Goal: Task Accomplishment & Management: Use online tool/utility

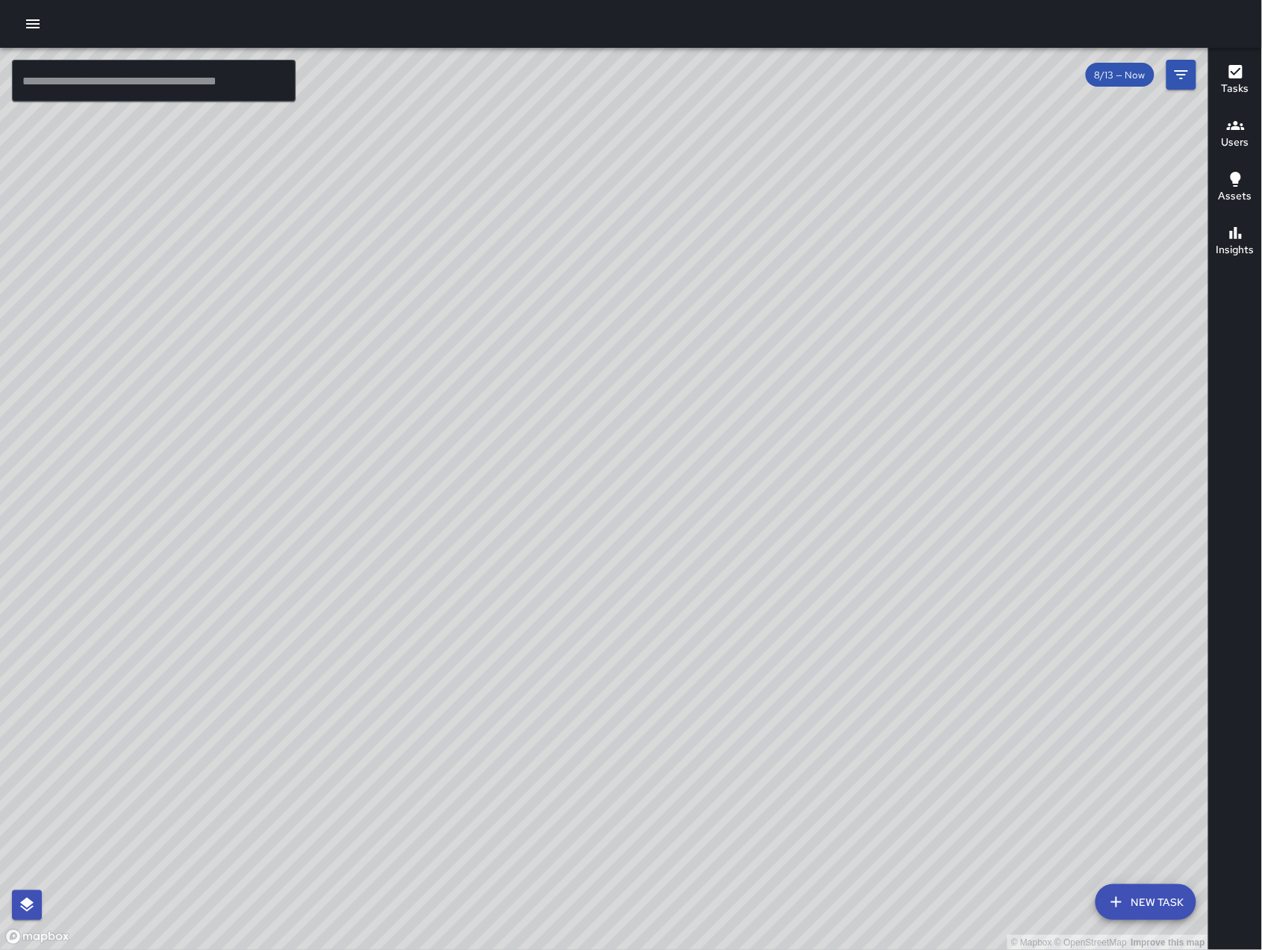
scroll to position [9141, 0]
click at [725, 697] on div "© Mapbox © OpenStreetMap Improve this map" at bounding box center [604, 499] width 1209 height 902
drag, startPoint x: 652, startPoint y: 764, endPoint x: 775, endPoint y: 739, distance: 125.6
click at [775, 739] on div "© Mapbox © OpenStreetMap Improve this map" at bounding box center [604, 499] width 1209 height 902
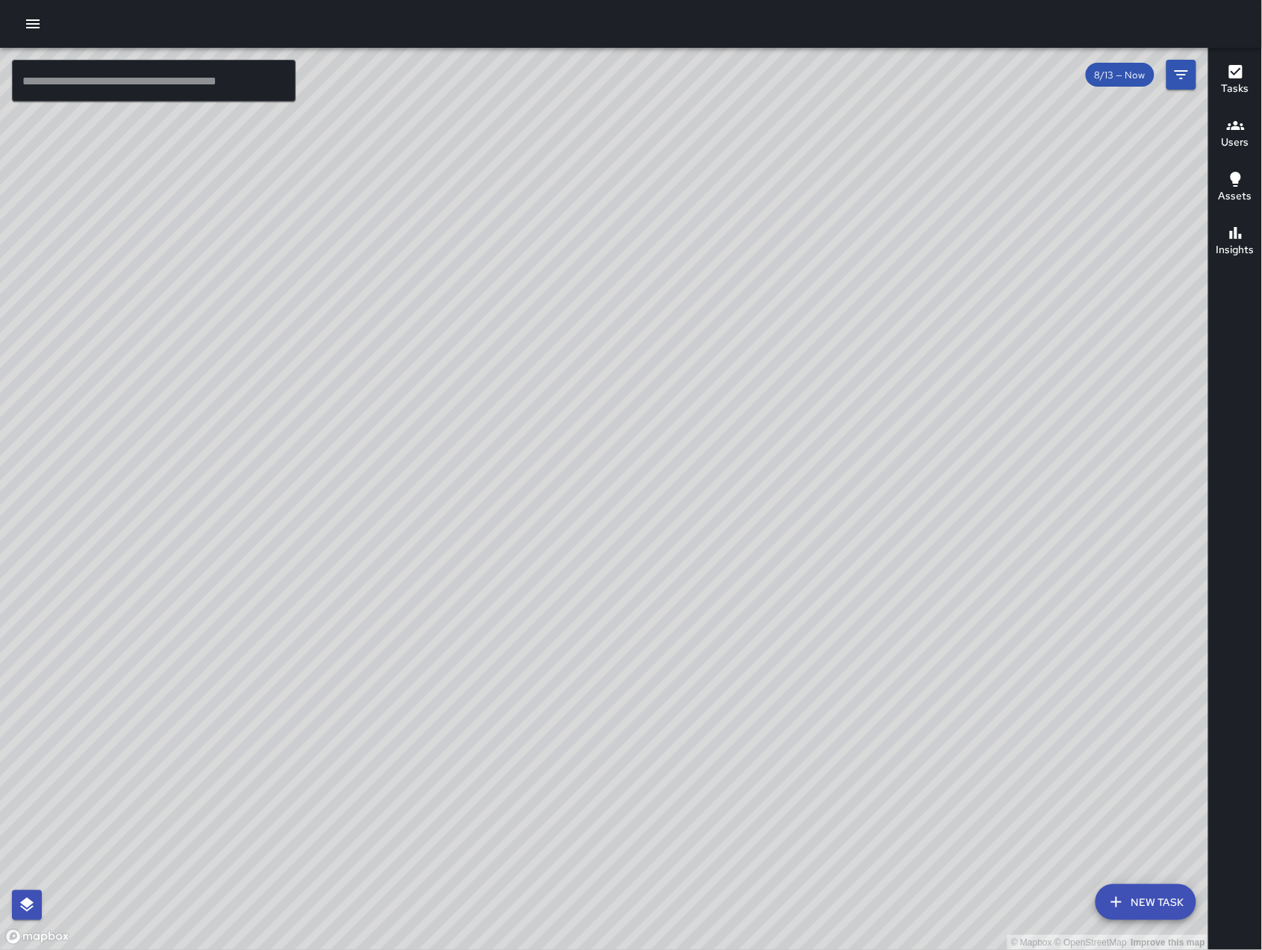
drag, startPoint x: 841, startPoint y: 779, endPoint x: 804, endPoint y: 784, distance: 37.0
click at [804, 784] on div "© Mapbox © OpenStreetMap Improve this map" at bounding box center [604, 499] width 1209 height 902
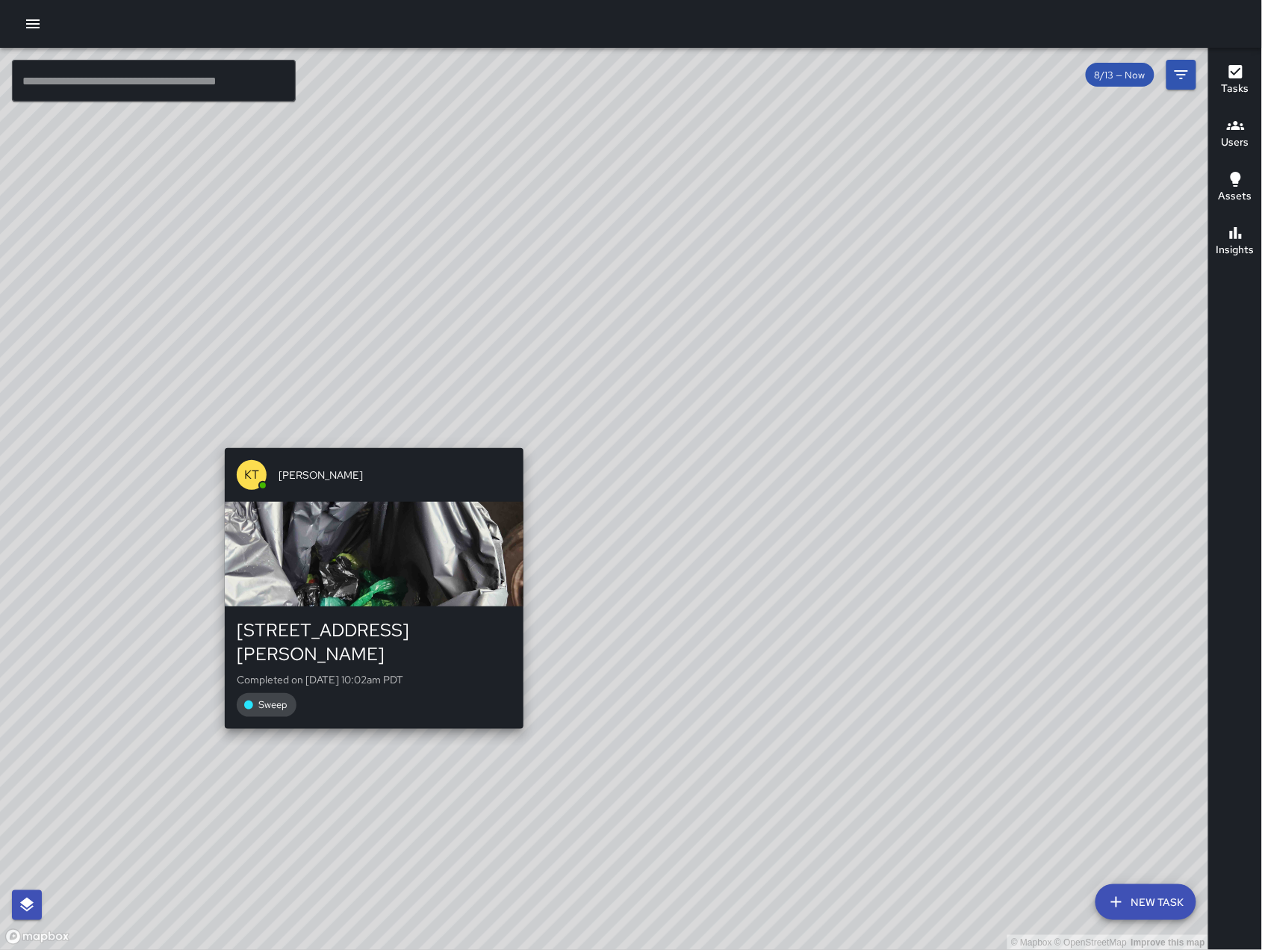
click at [364, 439] on div "© Mapbox © OpenStreetMap Improve this map KT [PERSON_NAME] [STREET_ADDRESS][PER…" at bounding box center [604, 499] width 1209 height 902
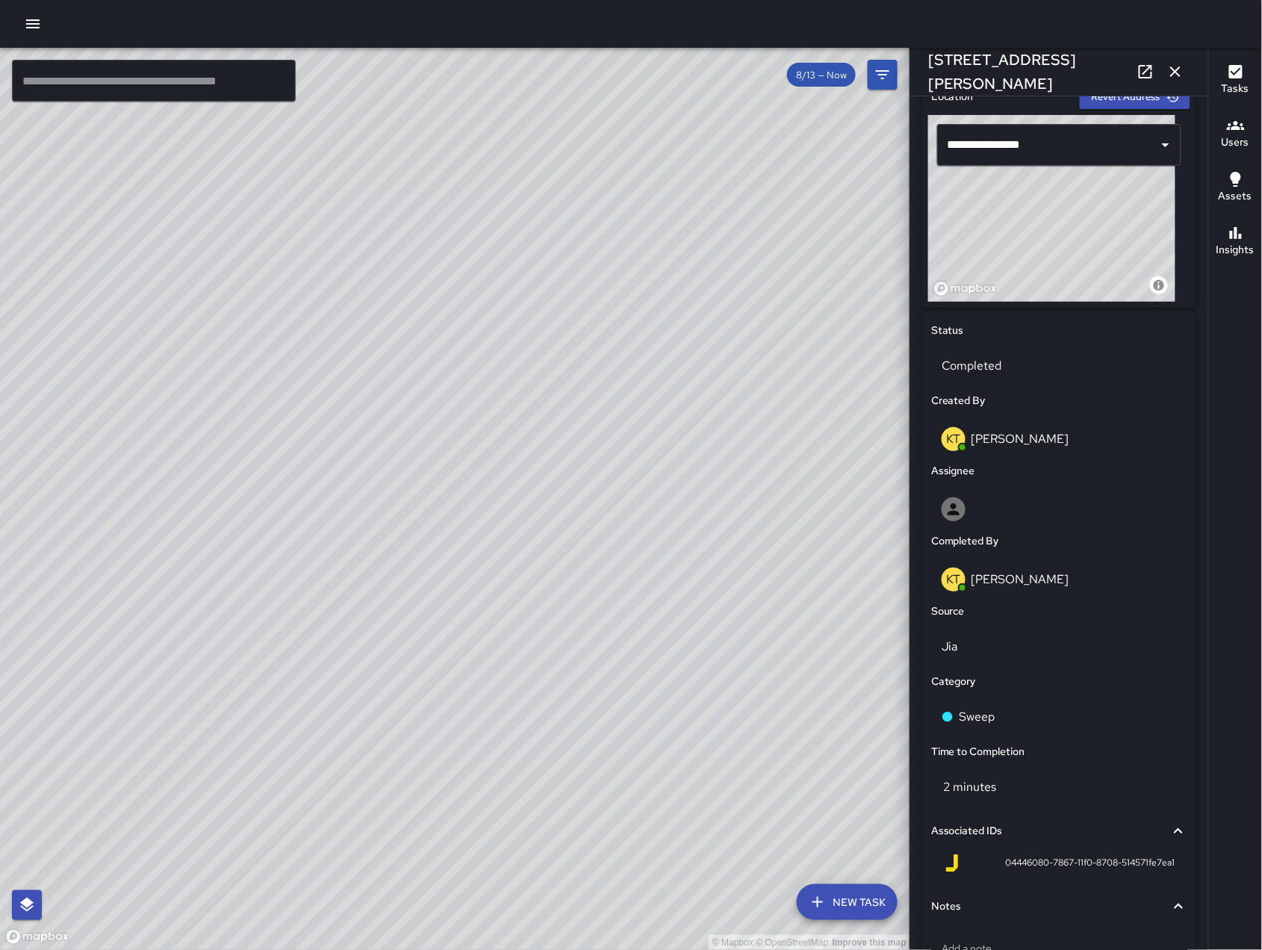
scroll to position [594, 0]
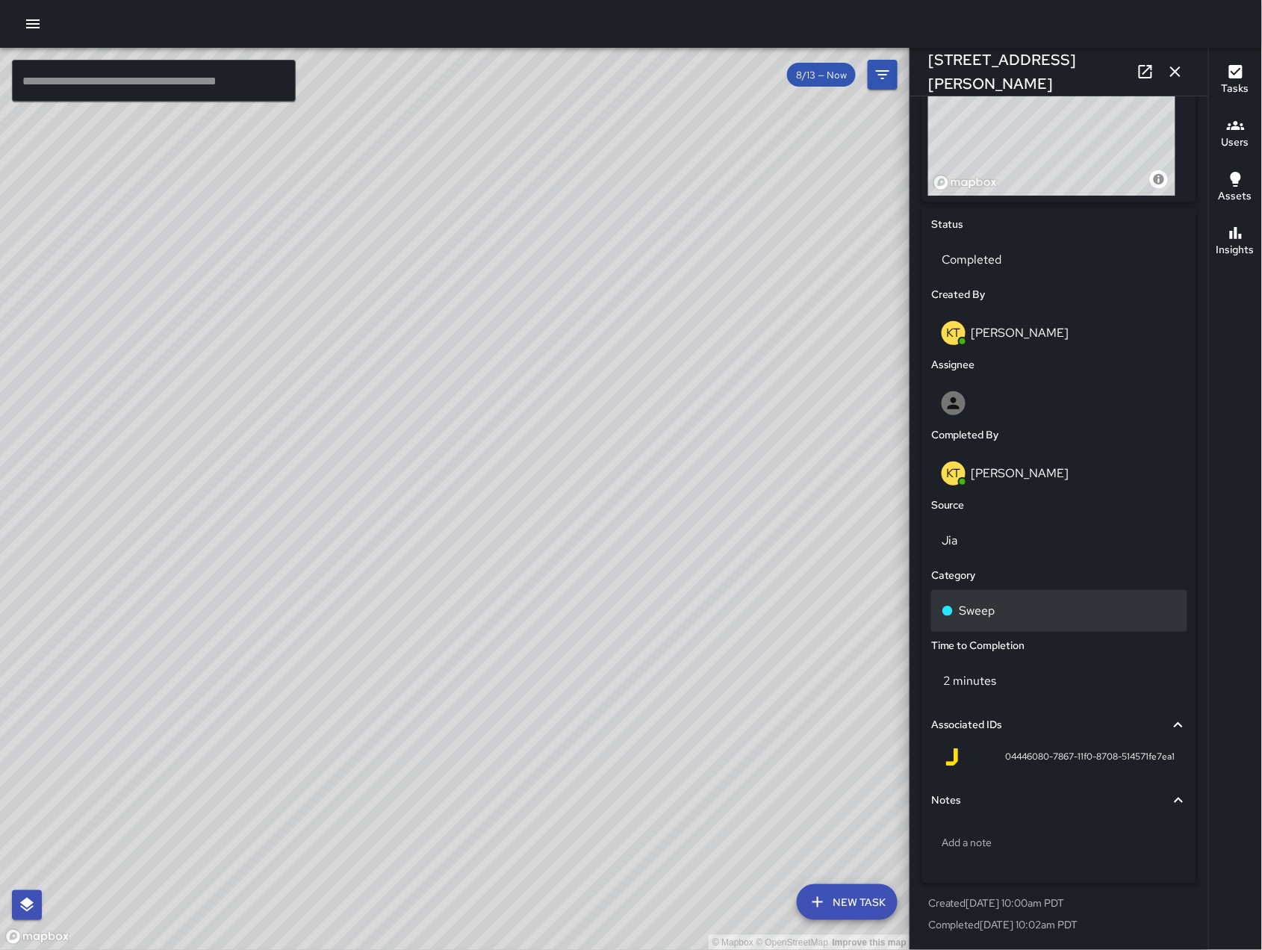
click at [1041, 614] on div "Sweep" at bounding box center [1058, 611] width 235 height 18
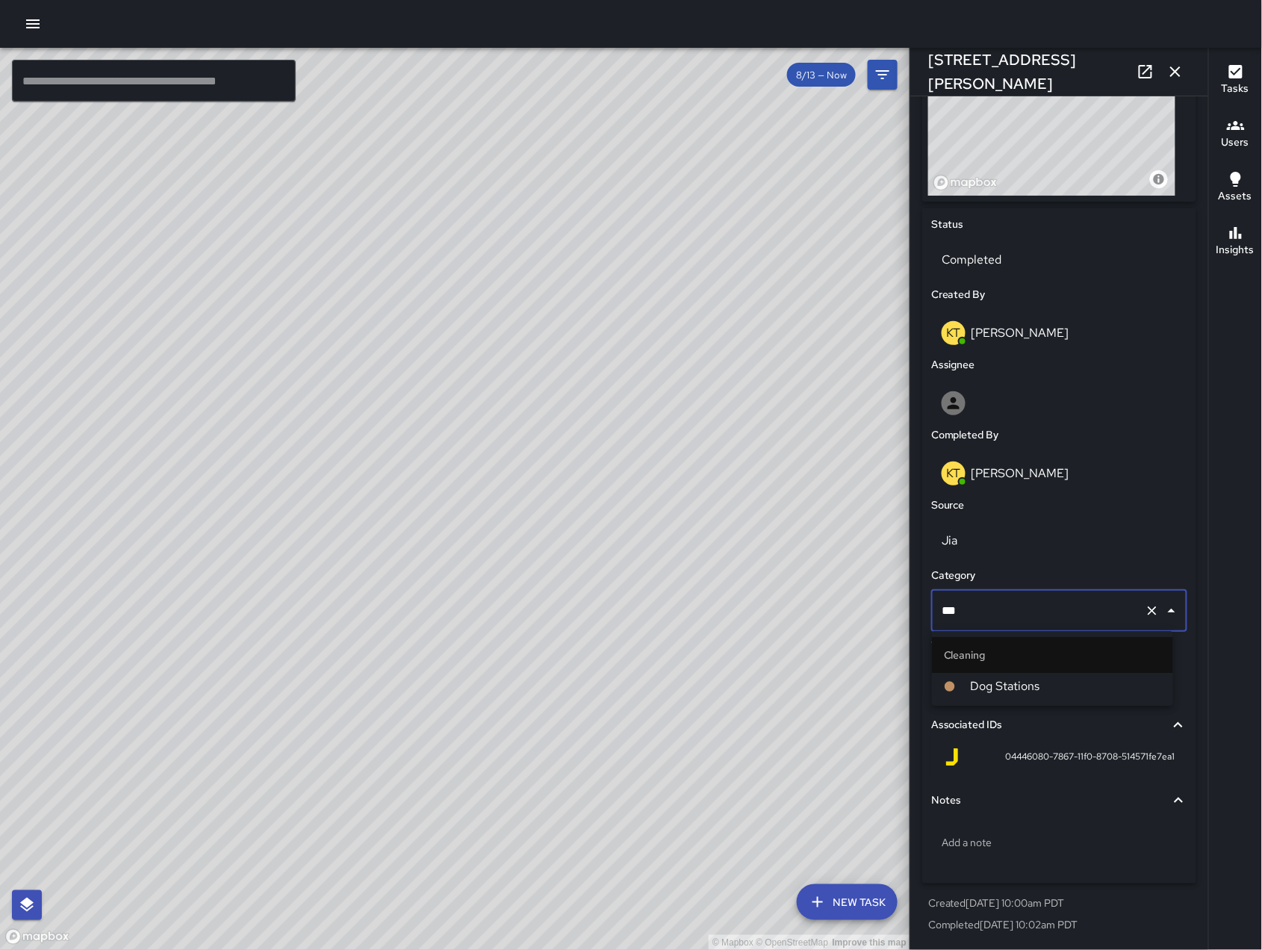
type input "***"
click at [1055, 694] on span "Dog Stations" at bounding box center [1066, 686] width 190 height 18
click at [1055, 694] on div "2 minutes" at bounding box center [1059, 681] width 256 height 42
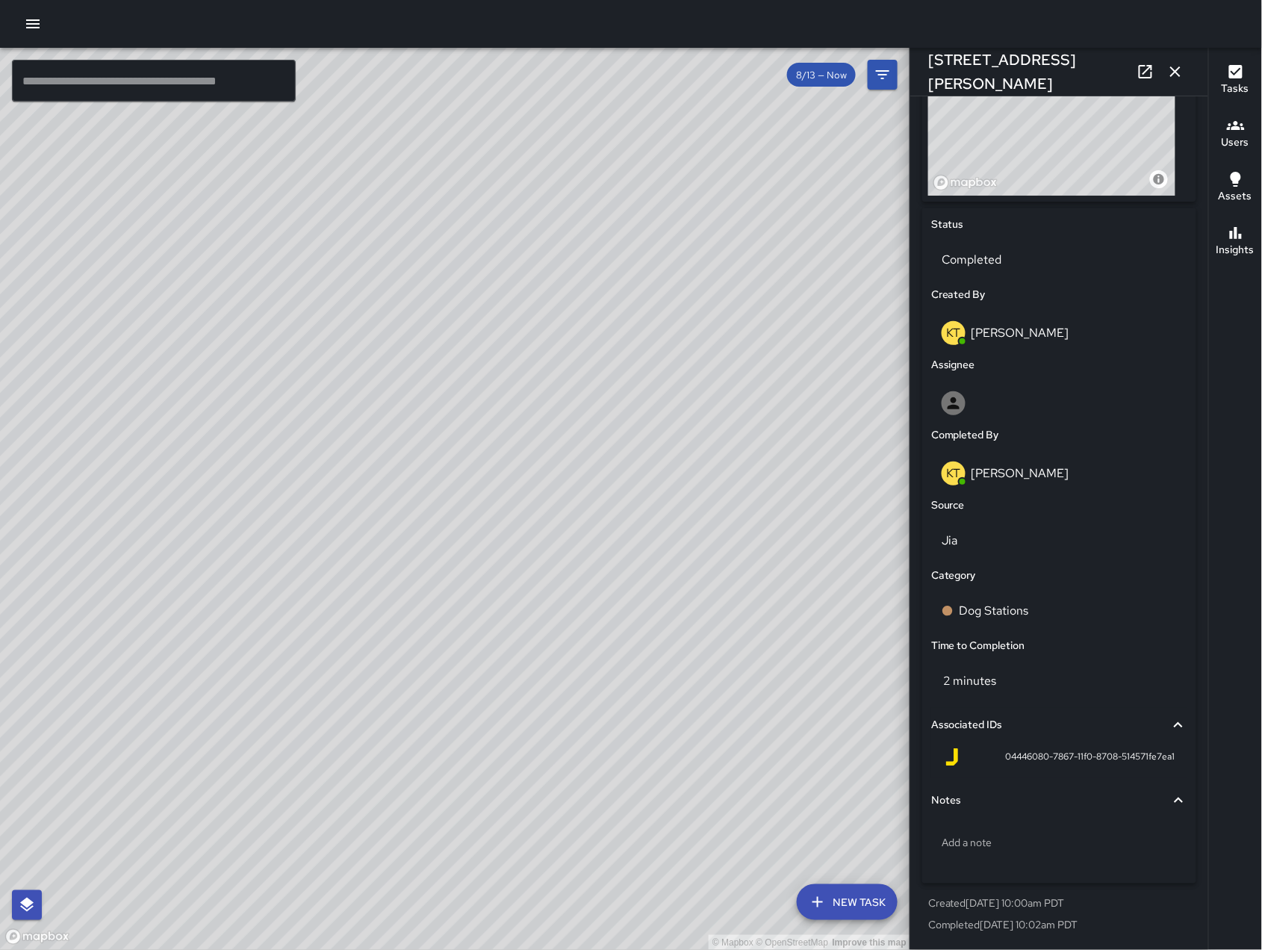
click at [1176, 70] on icon "button" at bounding box center [1175, 71] width 10 height 10
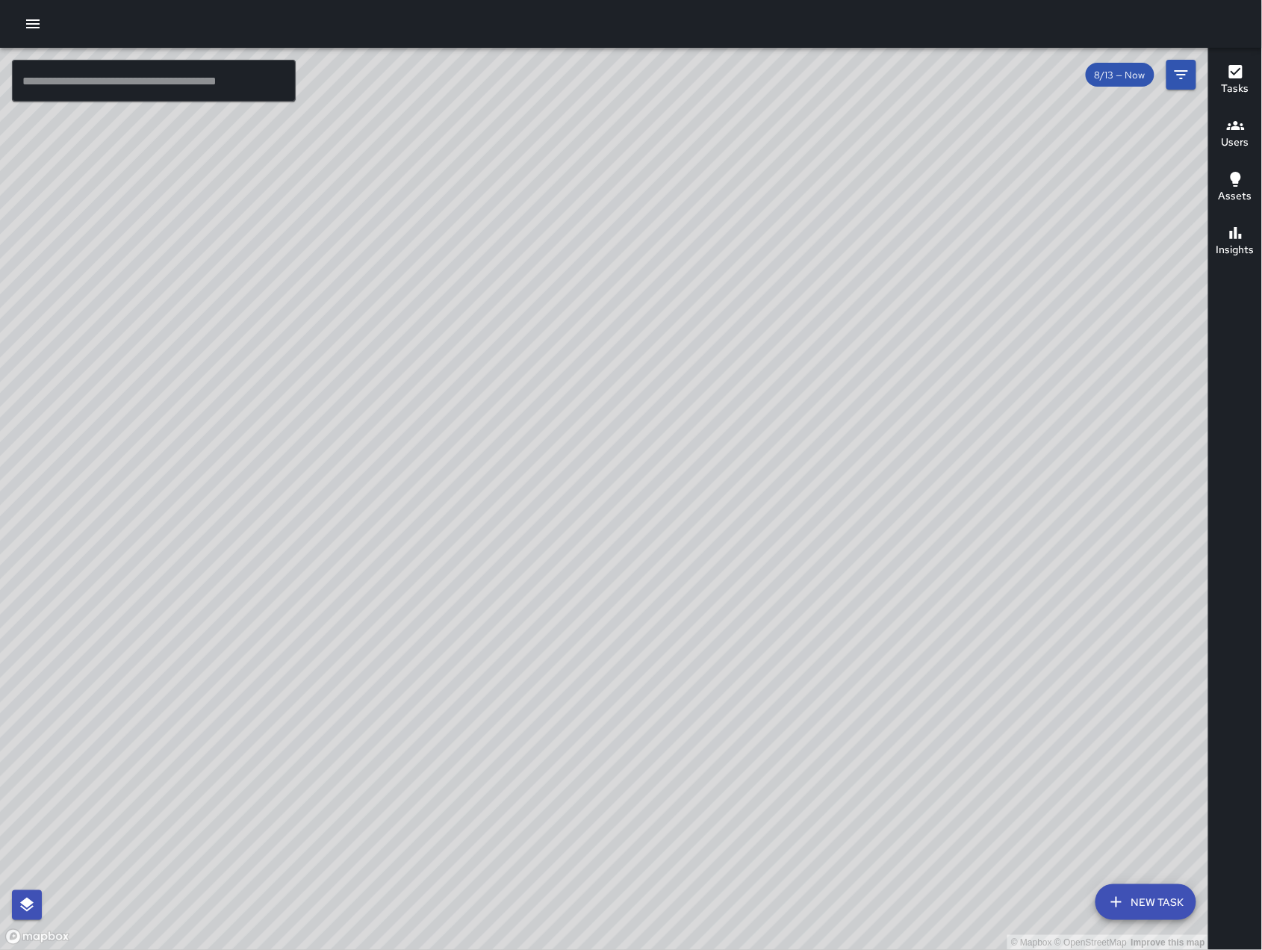
drag, startPoint x: 875, startPoint y: 697, endPoint x: 793, endPoint y: 467, distance: 244.2
click at [793, 467] on div "© Mapbox © OpenStreetMap Improve this map" at bounding box center [604, 499] width 1209 height 902
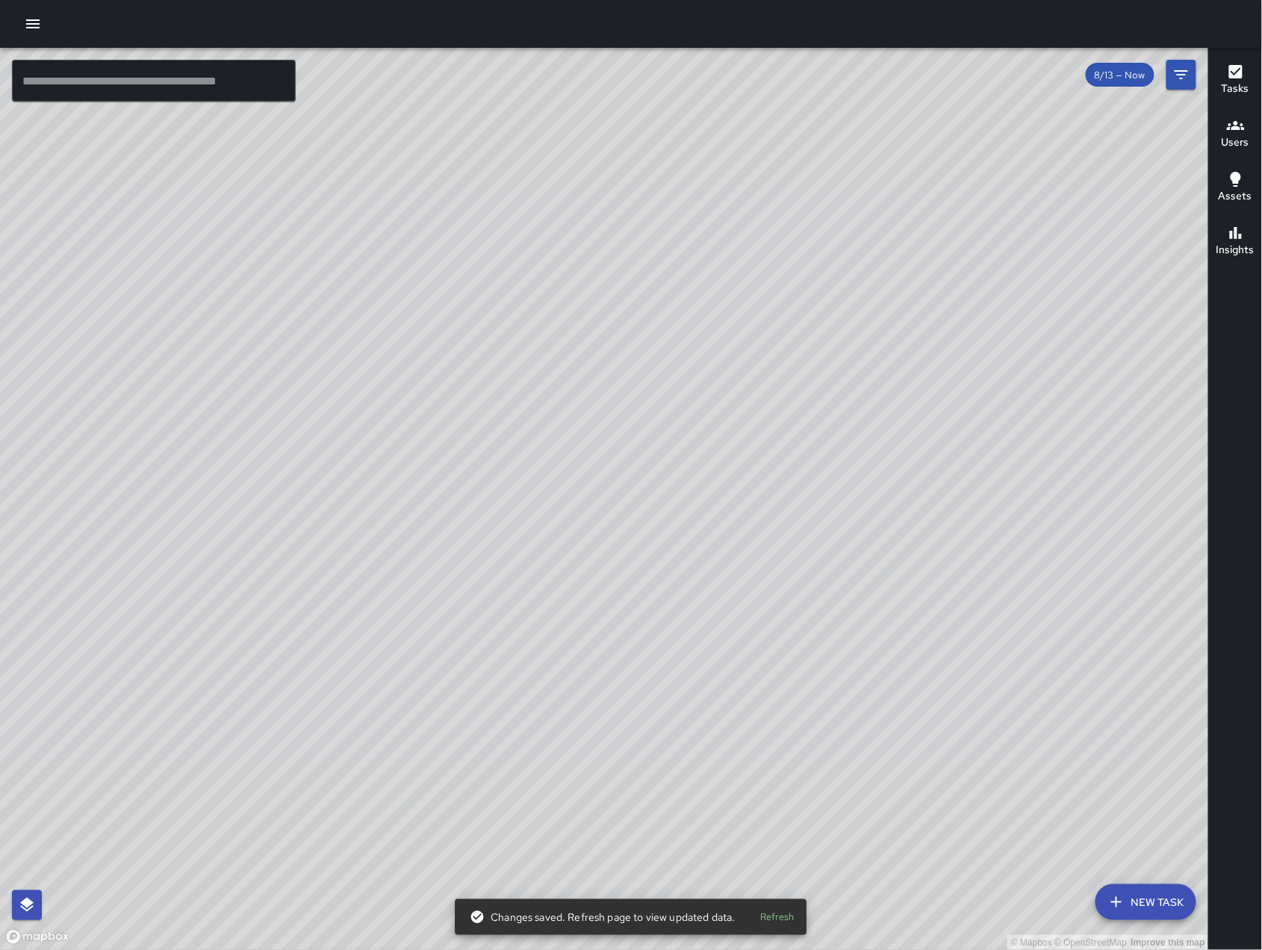
drag, startPoint x: 758, startPoint y: 499, endPoint x: 773, endPoint y: 567, distance: 69.4
click at [773, 567] on div "© Mapbox © OpenStreetMap Improve this map" at bounding box center [604, 499] width 1209 height 902
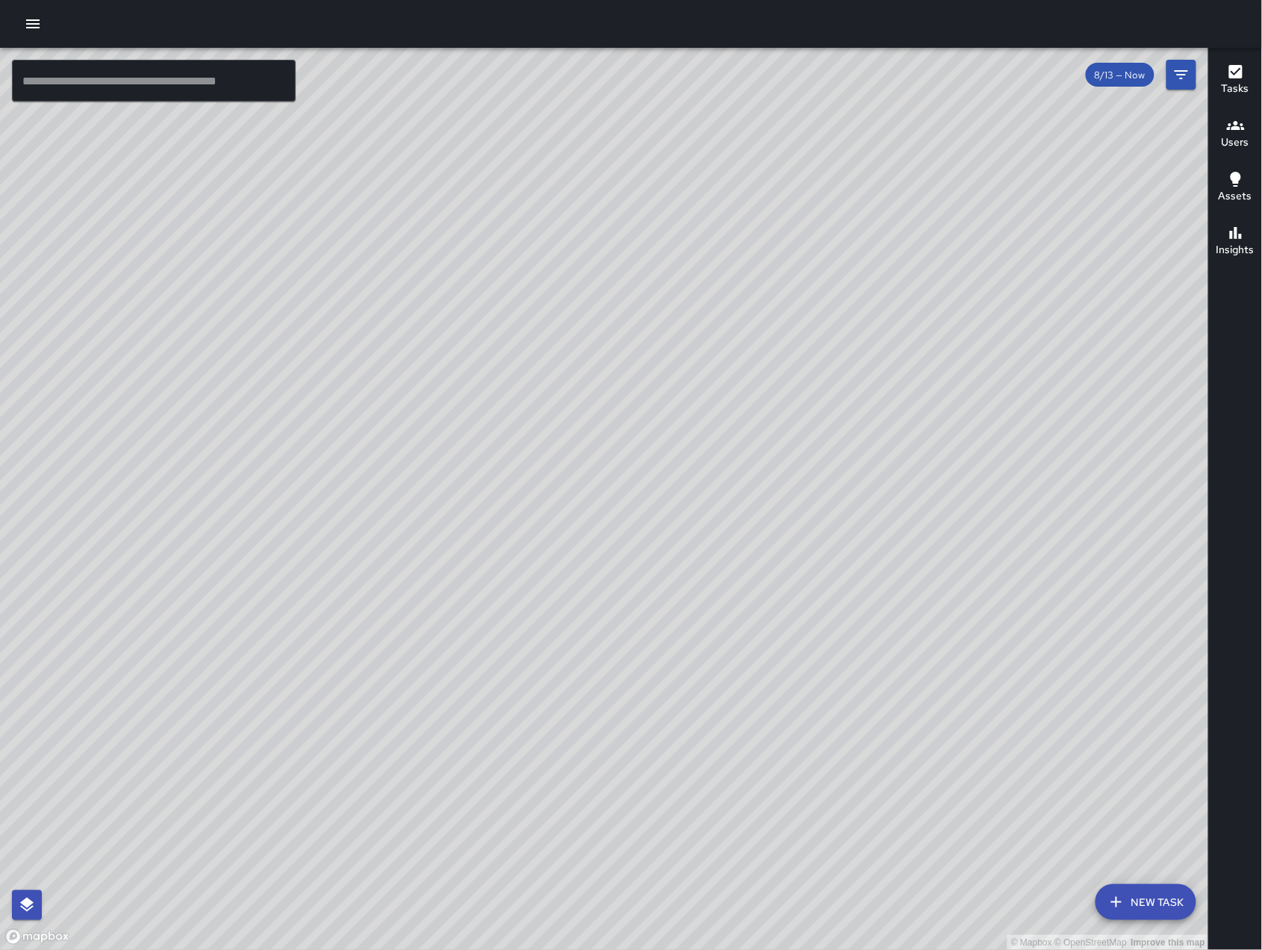
drag, startPoint x: 781, startPoint y: 572, endPoint x: 759, endPoint y: 574, distance: 21.8
click at [783, 576] on div "© Mapbox © OpenStreetMap Improve this map" at bounding box center [604, 499] width 1209 height 902
click at [476, 706] on div "© Mapbox © OpenStreetMap Improve this map Unassigned [STREET_ADDRESS] Created o…" at bounding box center [604, 499] width 1209 height 902
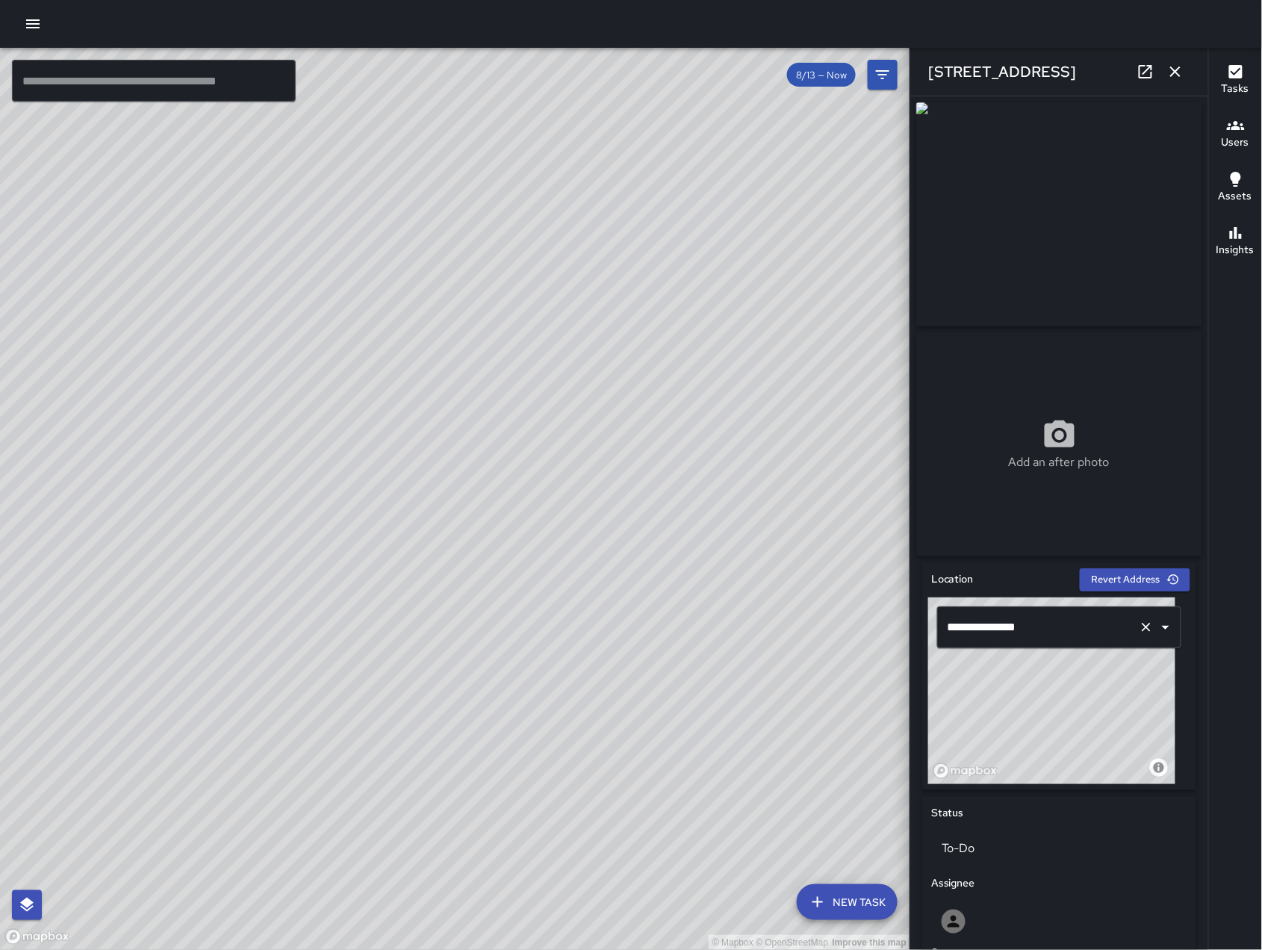
scroll to position [422, 0]
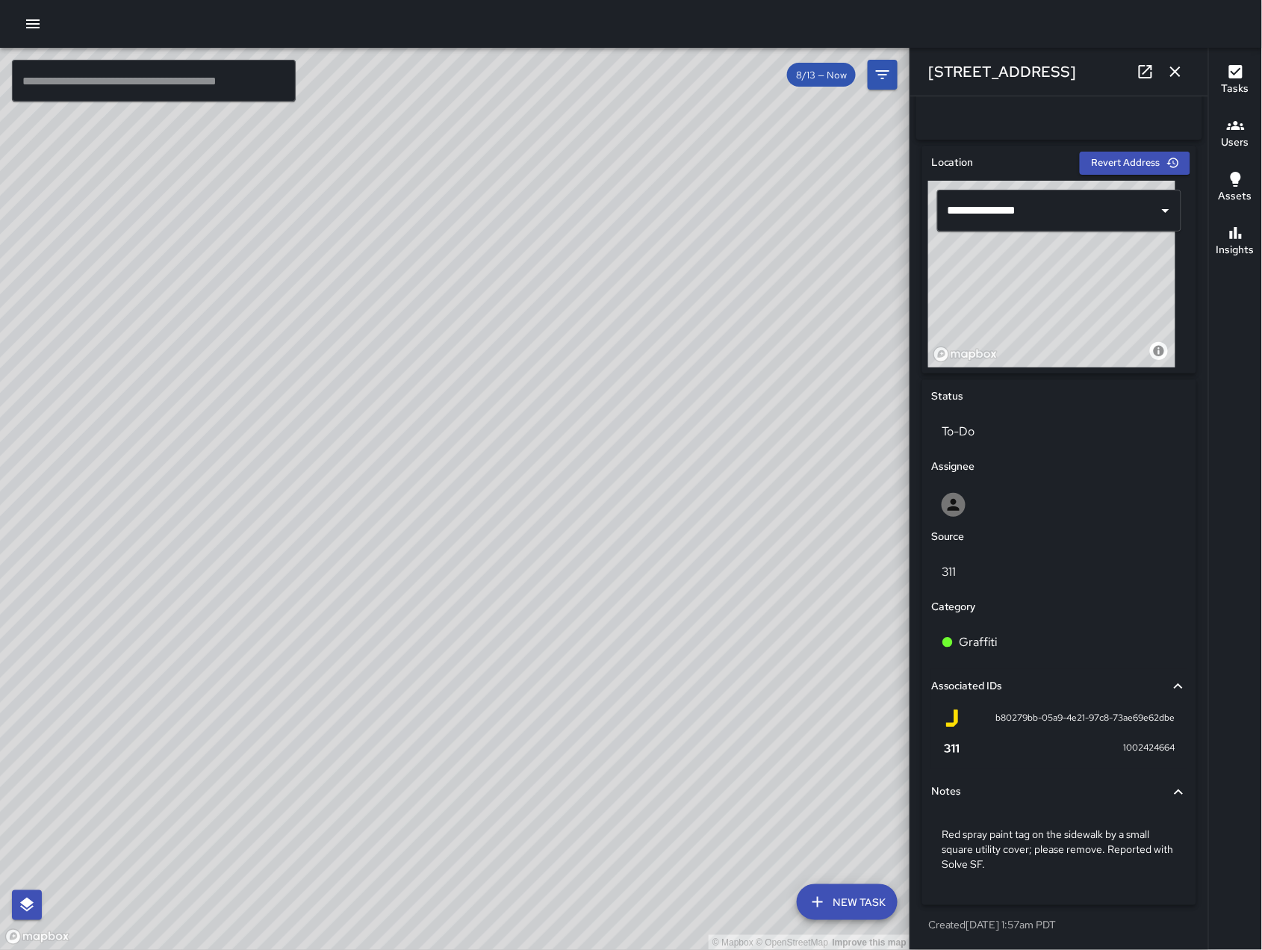
click at [399, 440] on div "© Mapbox © OpenStreetMap Improve this map Unassigned [STREET_ADDRESS] Created o…" at bounding box center [455, 499] width 910 height 902
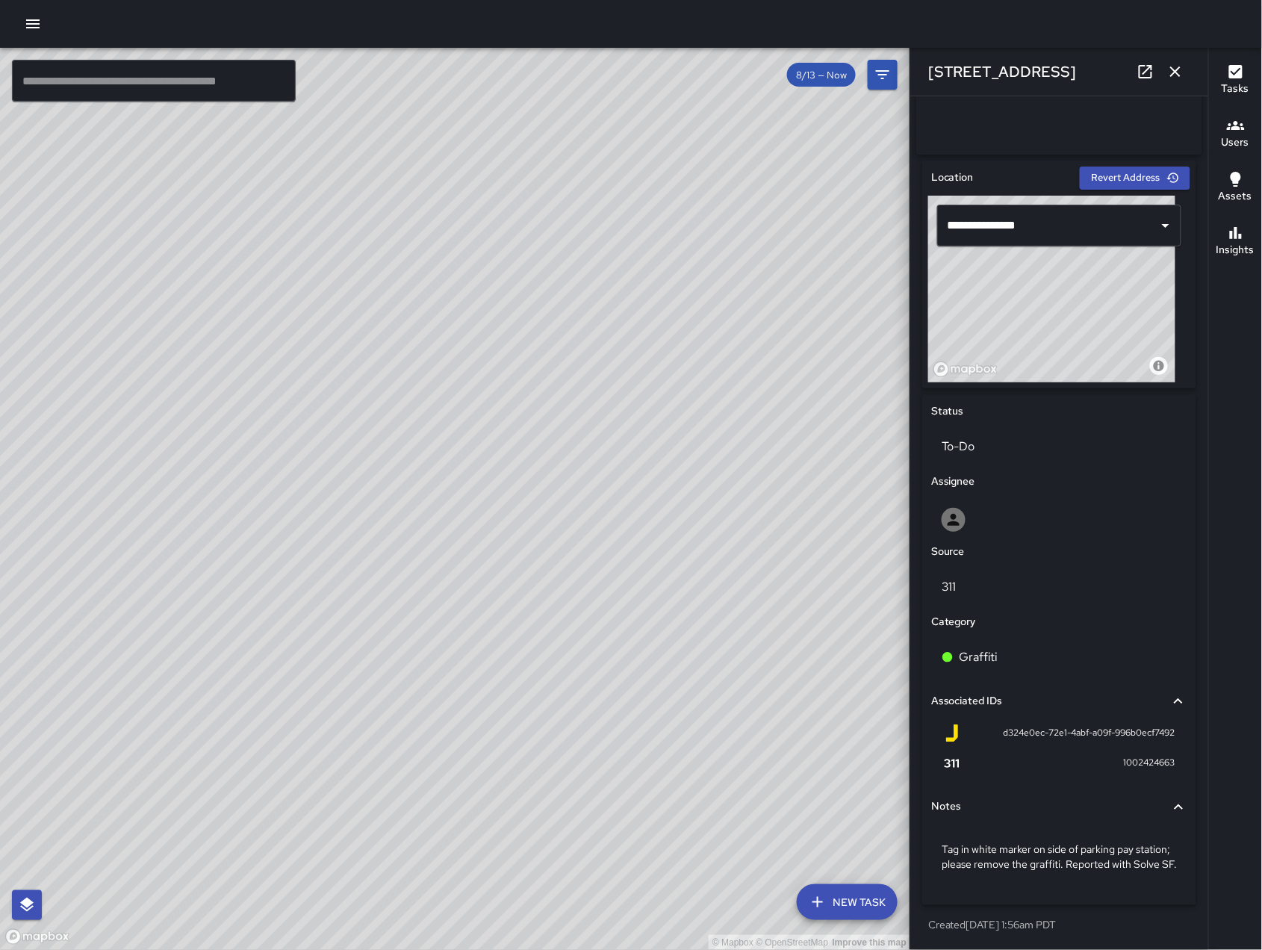
click at [490, 538] on div "© Mapbox © OpenStreetMap Improve this map Unassigned [STREET_ADDRESS] Created o…" at bounding box center [455, 499] width 910 height 902
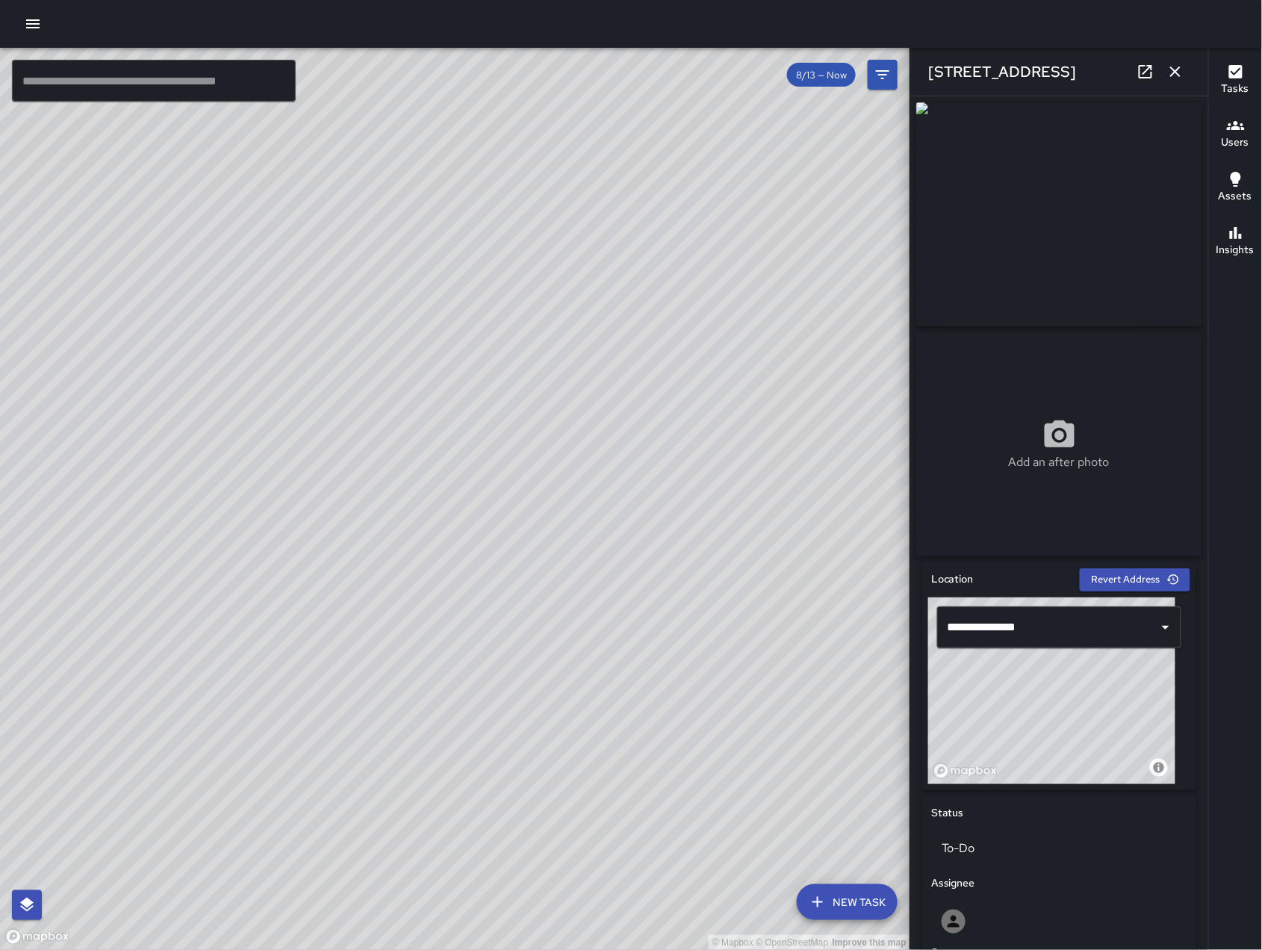
scroll to position [407, 0]
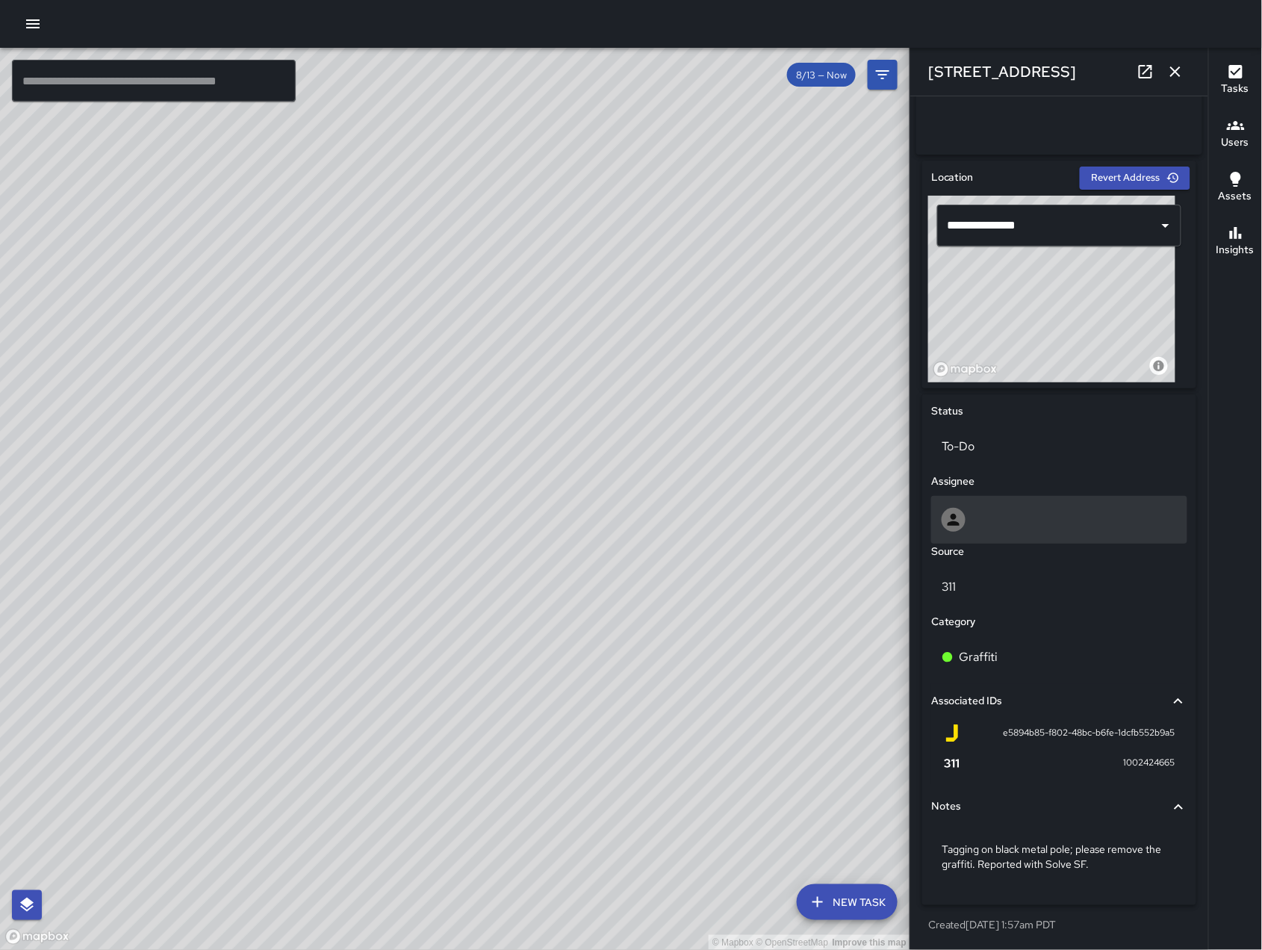
click at [1077, 517] on div at bounding box center [1058, 520] width 235 height 24
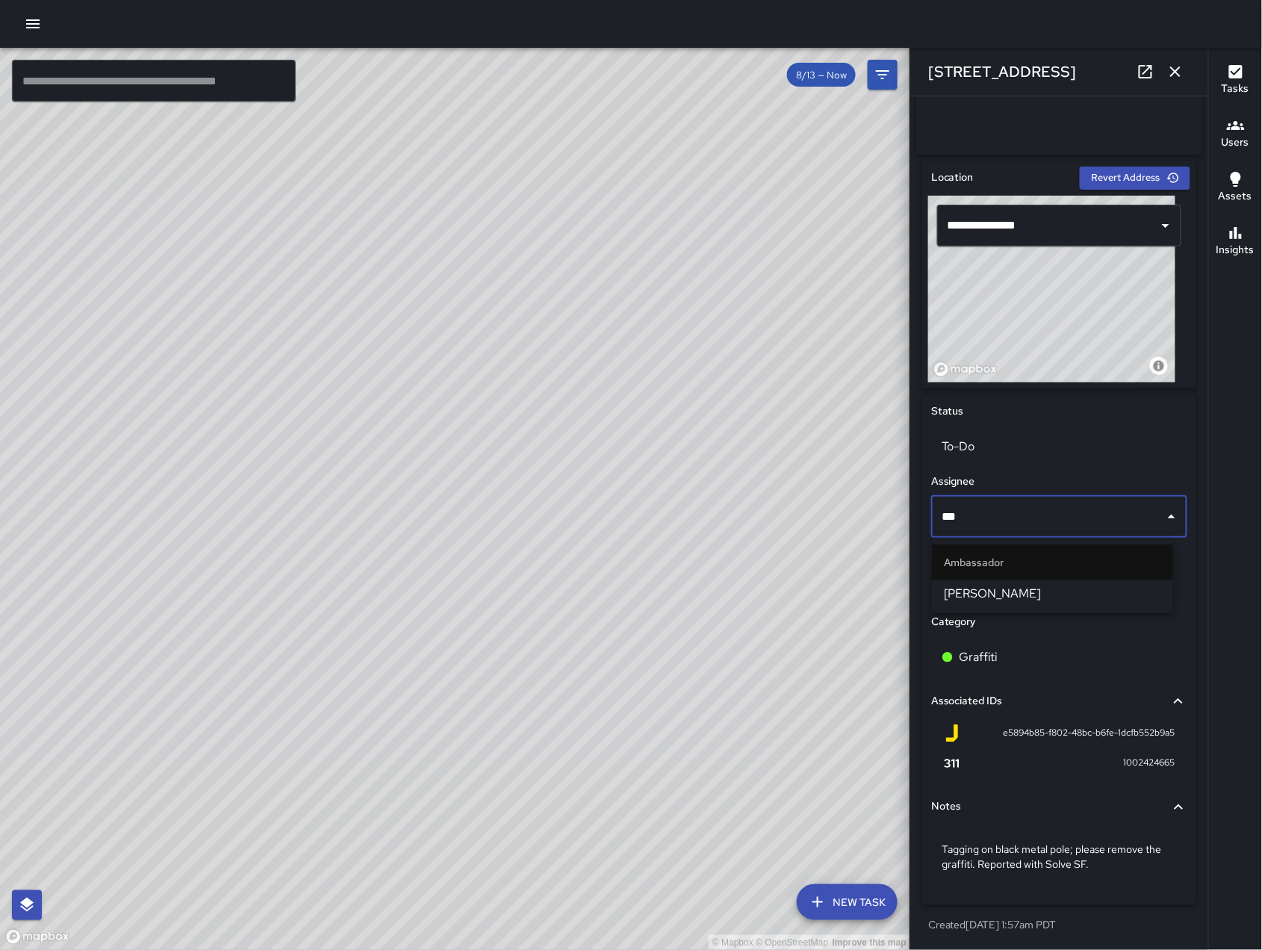
type input "**"
click at [1068, 595] on span "[PERSON_NAME]" at bounding box center [1052, 594] width 217 height 18
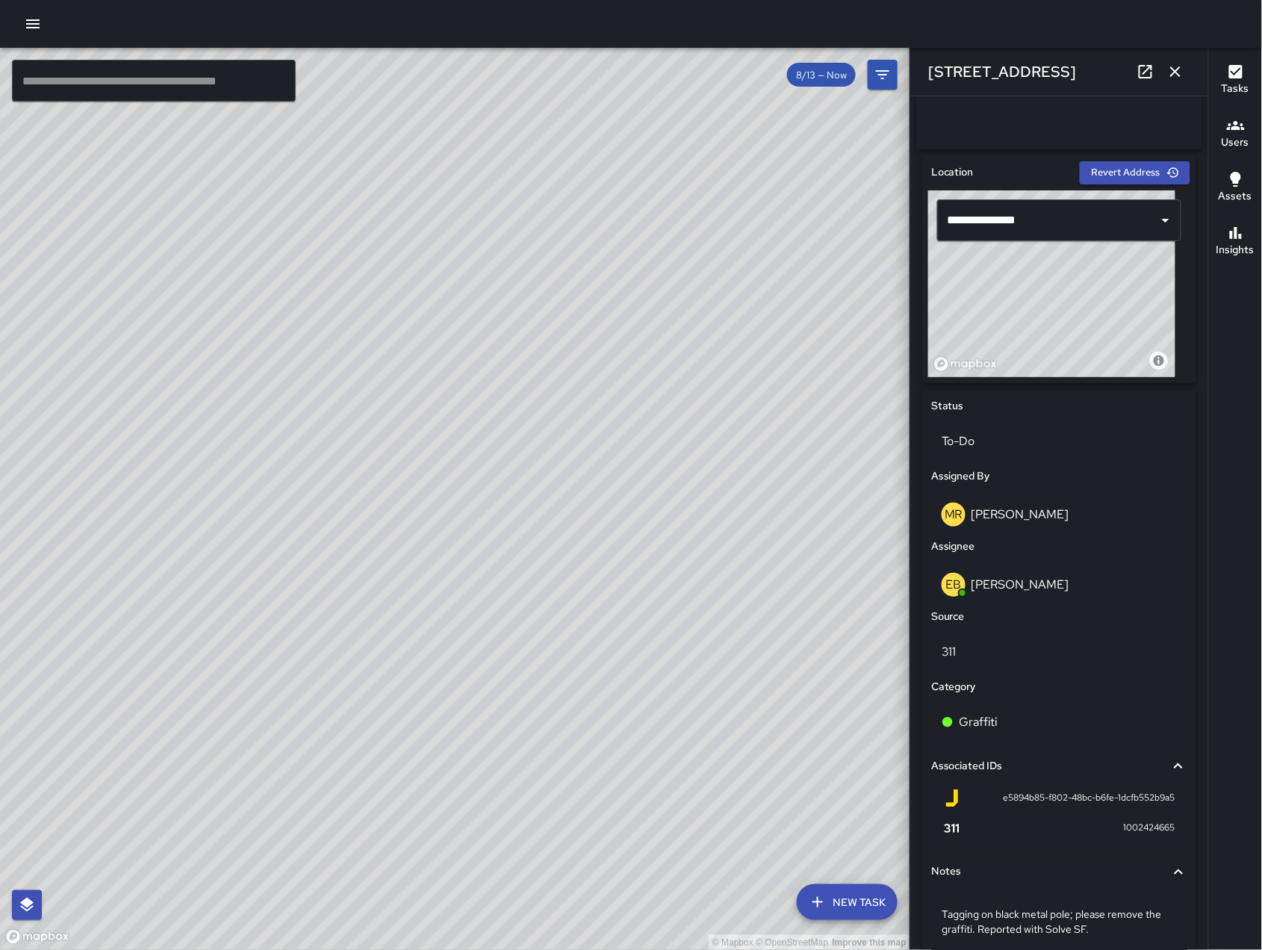
click at [1180, 72] on icon "button" at bounding box center [1175, 72] width 18 height 18
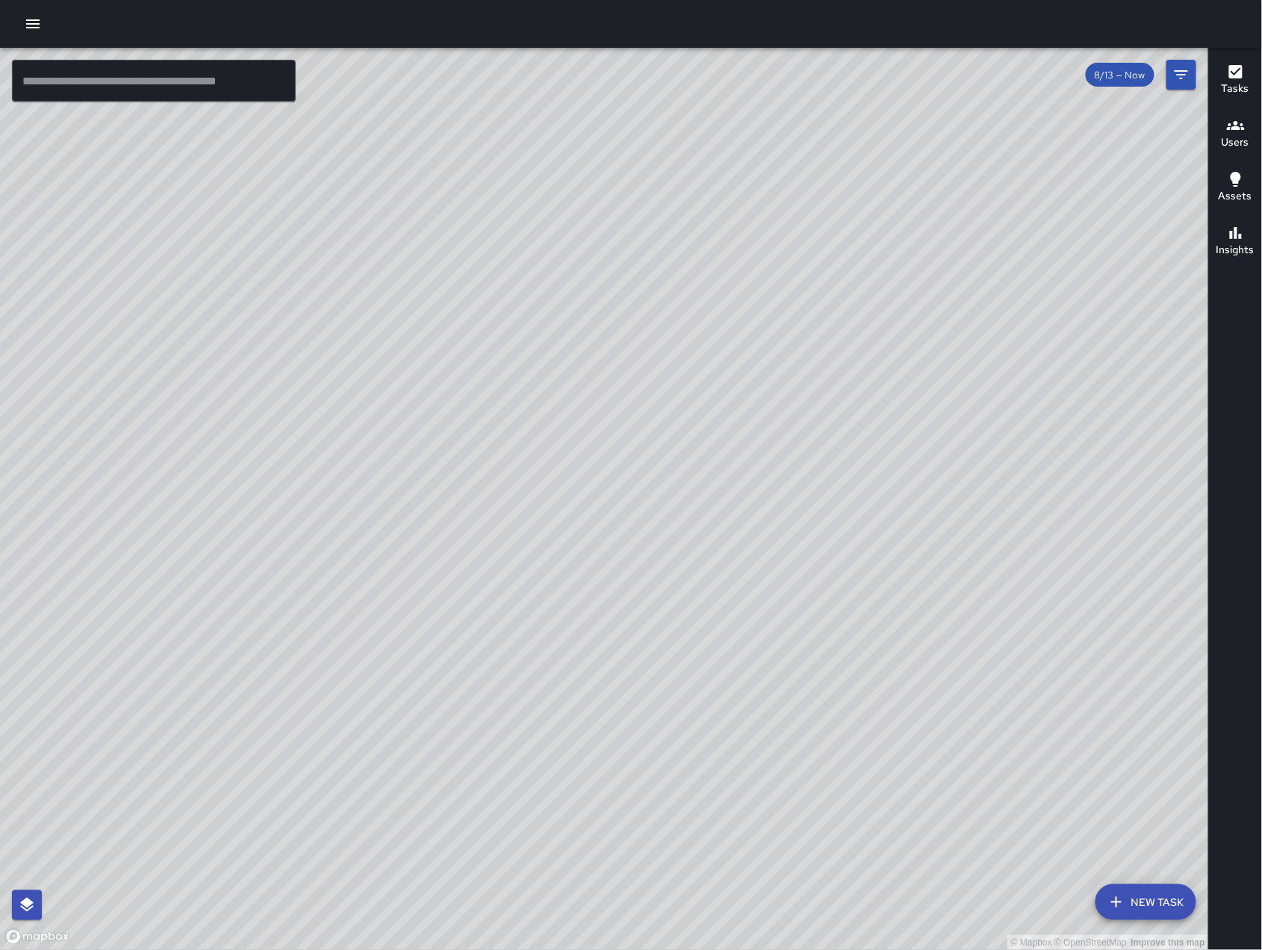
click at [1161, 897] on button "New Task" at bounding box center [1145, 902] width 101 height 36
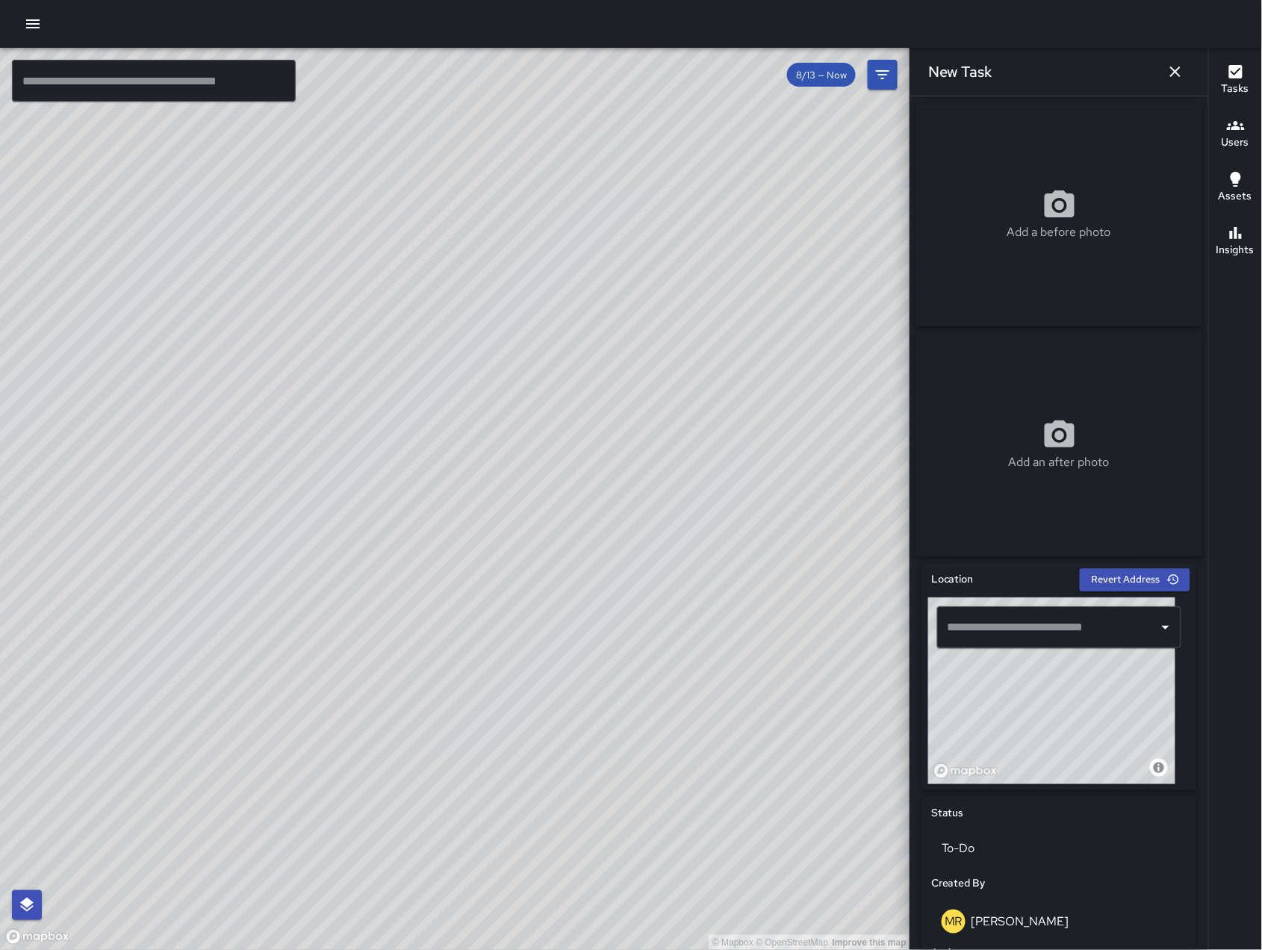
drag, startPoint x: 1086, startPoint y: 749, endPoint x: 1089, endPoint y: 638, distance: 111.3
click at [1089, 638] on div "© Mapbox © OpenStreetMap Improve this map ​" at bounding box center [1059, 690] width 262 height 187
drag, startPoint x: 952, startPoint y: 773, endPoint x: 928, endPoint y: 759, distance: 27.4
click at [928, 759] on div "© Mapbox © OpenStreetMap Improve this map" at bounding box center [1051, 690] width 247 height 187
drag, startPoint x: 997, startPoint y: 726, endPoint x: 1166, endPoint y: 691, distance: 173.2
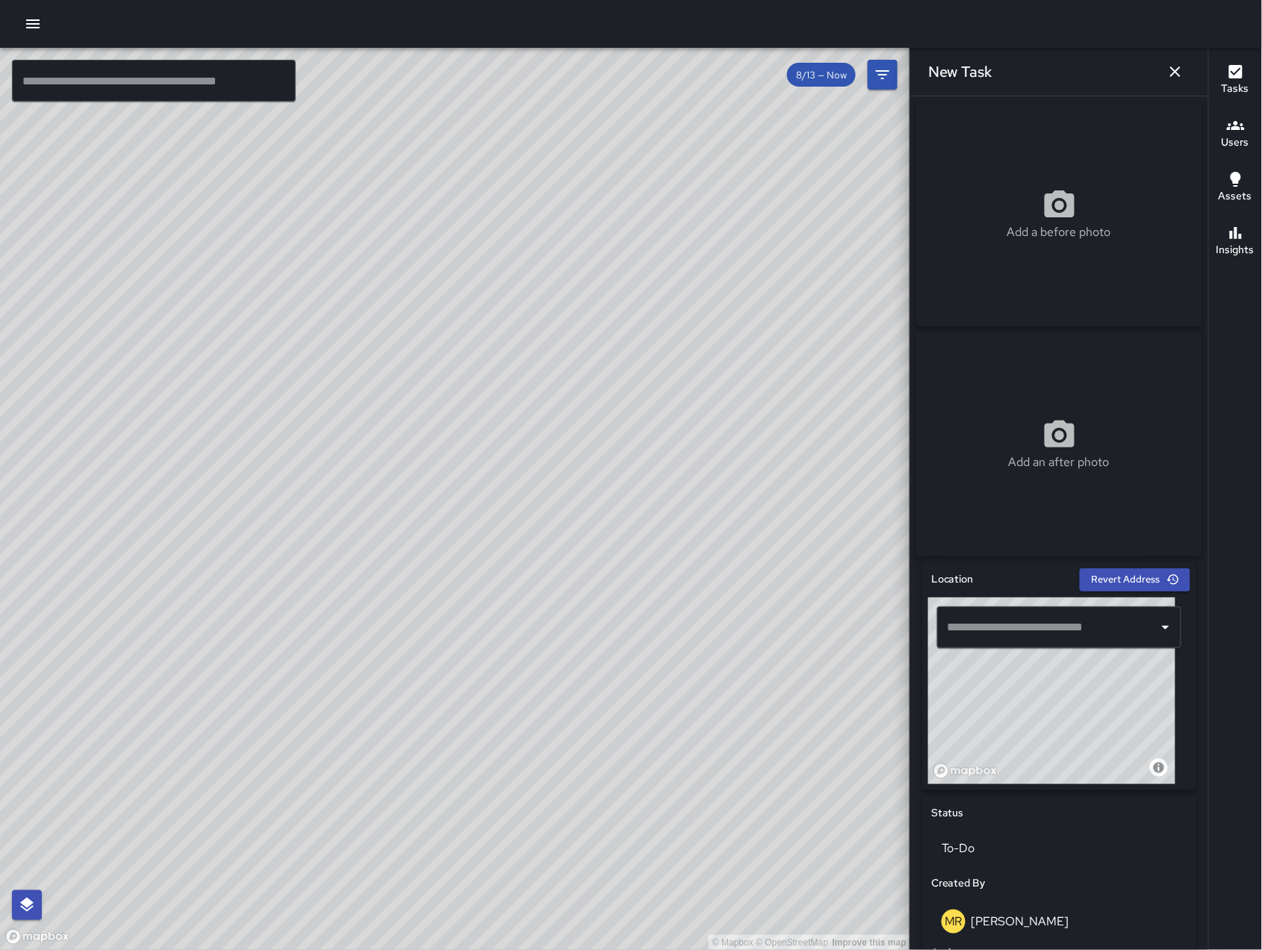
click at [1166, 691] on div "© Mapbox © OpenStreetMap Improve this map" at bounding box center [1051, 690] width 247 height 187
drag, startPoint x: 996, startPoint y: 741, endPoint x: 1024, endPoint y: 763, distance: 36.1
click at [1024, 763] on div "© Mapbox © OpenStreetMap Improve this map" at bounding box center [1051, 690] width 247 height 187
drag, startPoint x: 1024, startPoint y: 726, endPoint x: 1140, endPoint y: 670, distance: 128.5
click at [1139, 670] on div "© Mapbox © OpenStreetMap Improve this map" at bounding box center [1051, 690] width 247 height 187
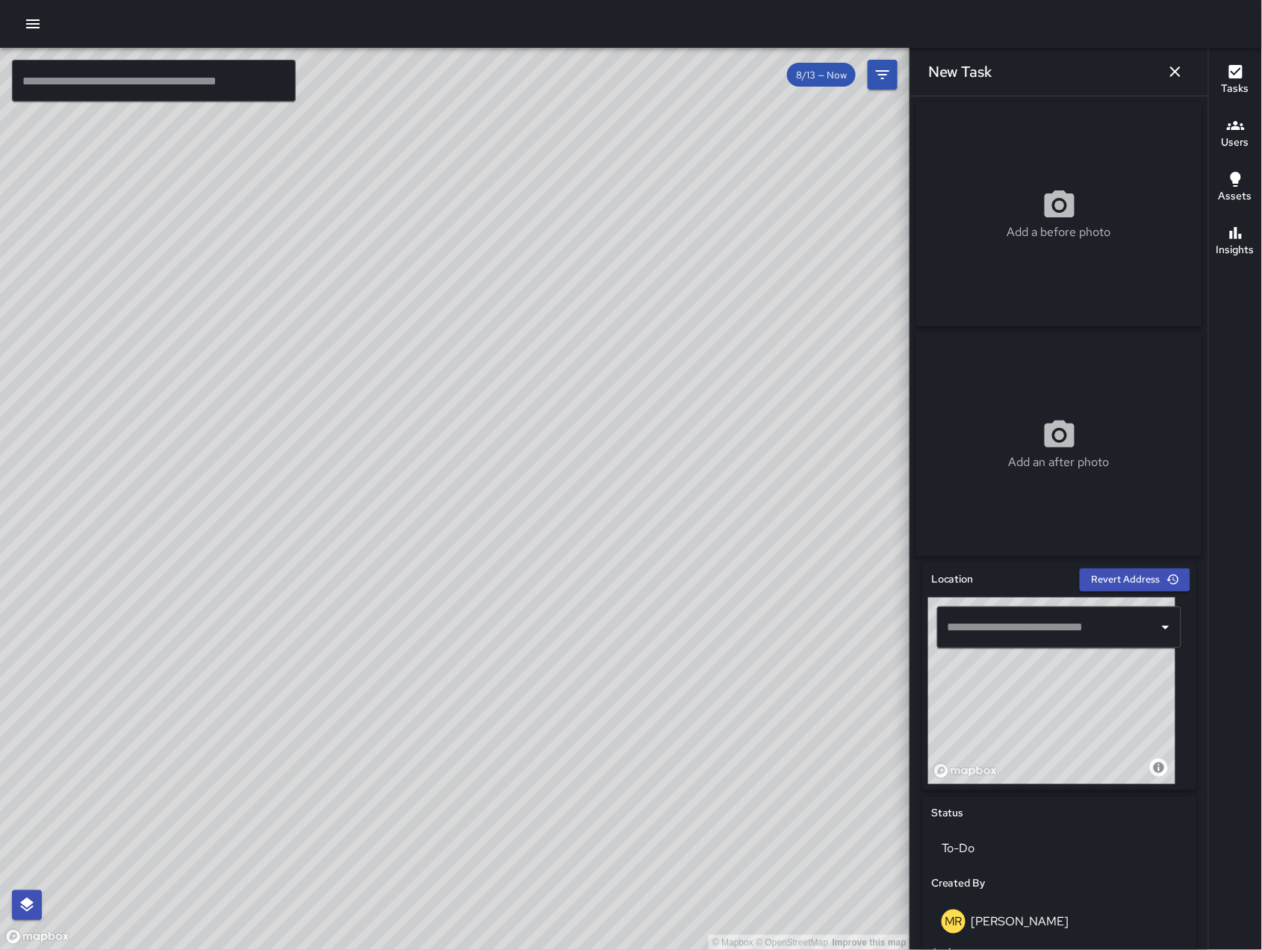
click at [1063, 735] on div "© Mapbox © OpenStreetMap Improve this map" at bounding box center [1051, 690] width 247 height 187
drag, startPoint x: 1063, startPoint y: 735, endPoint x: 1062, endPoint y: 764, distance: 29.1
click at [1062, 764] on div "© Mapbox © OpenStreetMap Improve this map" at bounding box center [1051, 690] width 247 height 187
drag, startPoint x: 1072, startPoint y: 744, endPoint x: 1040, endPoint y: 807, distance: 71.1
click at [1041, 807] on div "Location Revert Address © Mapbox © OpenStreetMap Improve this map ​ Status To-D…" at bounding box center [1059, 917] width 274 height 711
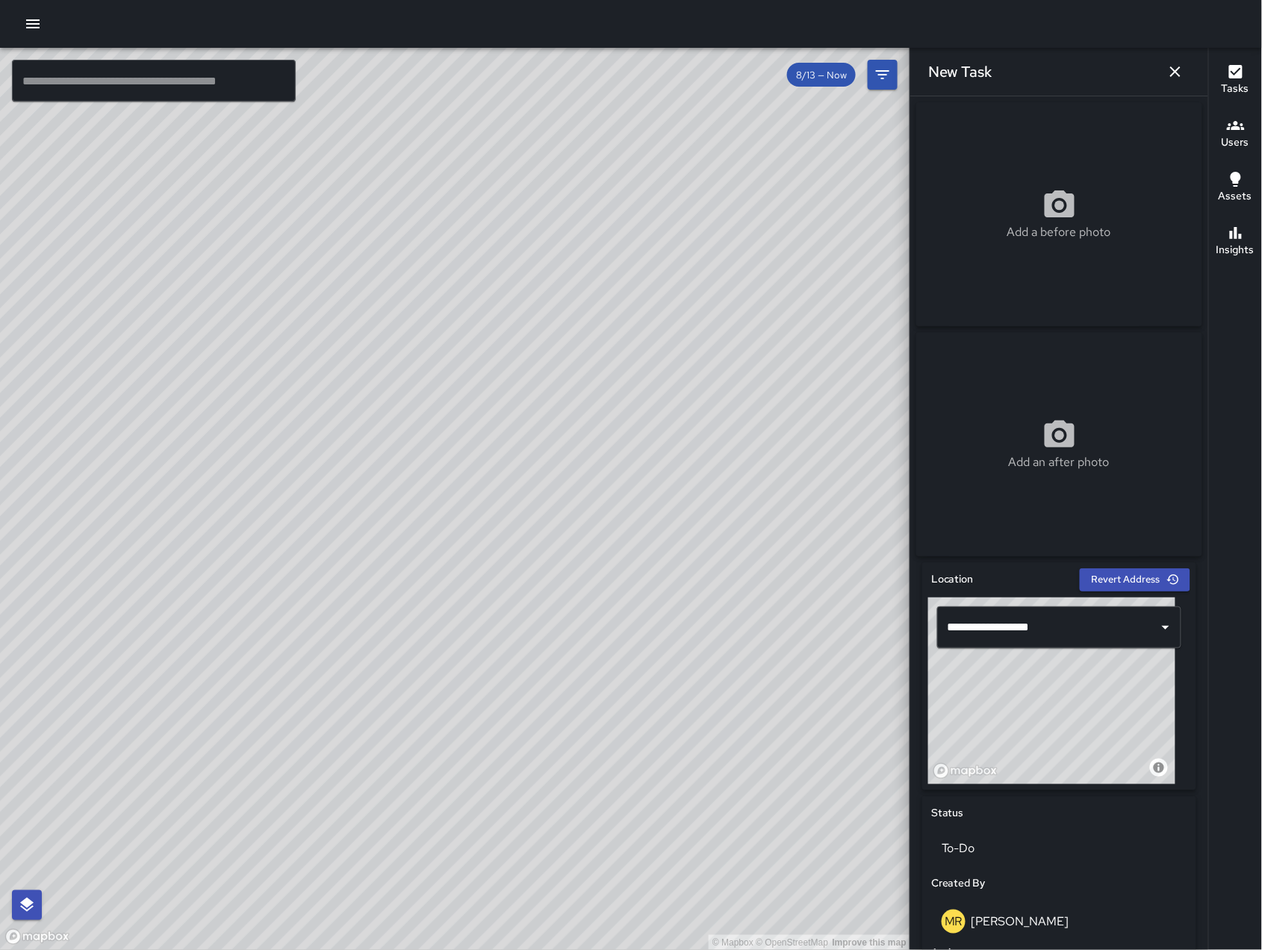
drag, startPoint x: 1132, startPoint y: 769, endPoint x: 1190, endPoint y: 661, distance: 122.3
click at [1156, 684] on div "© Mapbox © OpenStreetMap Improve this map" at bounding box center [1051, 690] width 247 height 187
click at [1188, 662] on div "**********" at bounding box center [1059, 522] width 298 height 853
click at [1190, 661] on div "**********" at bounding box center [1059, 522] width 298 height 853
drag, startPoint x: 1063, startPoint y: 750, endPoint x: 1142, endPoint y: 770, distance: 81.7
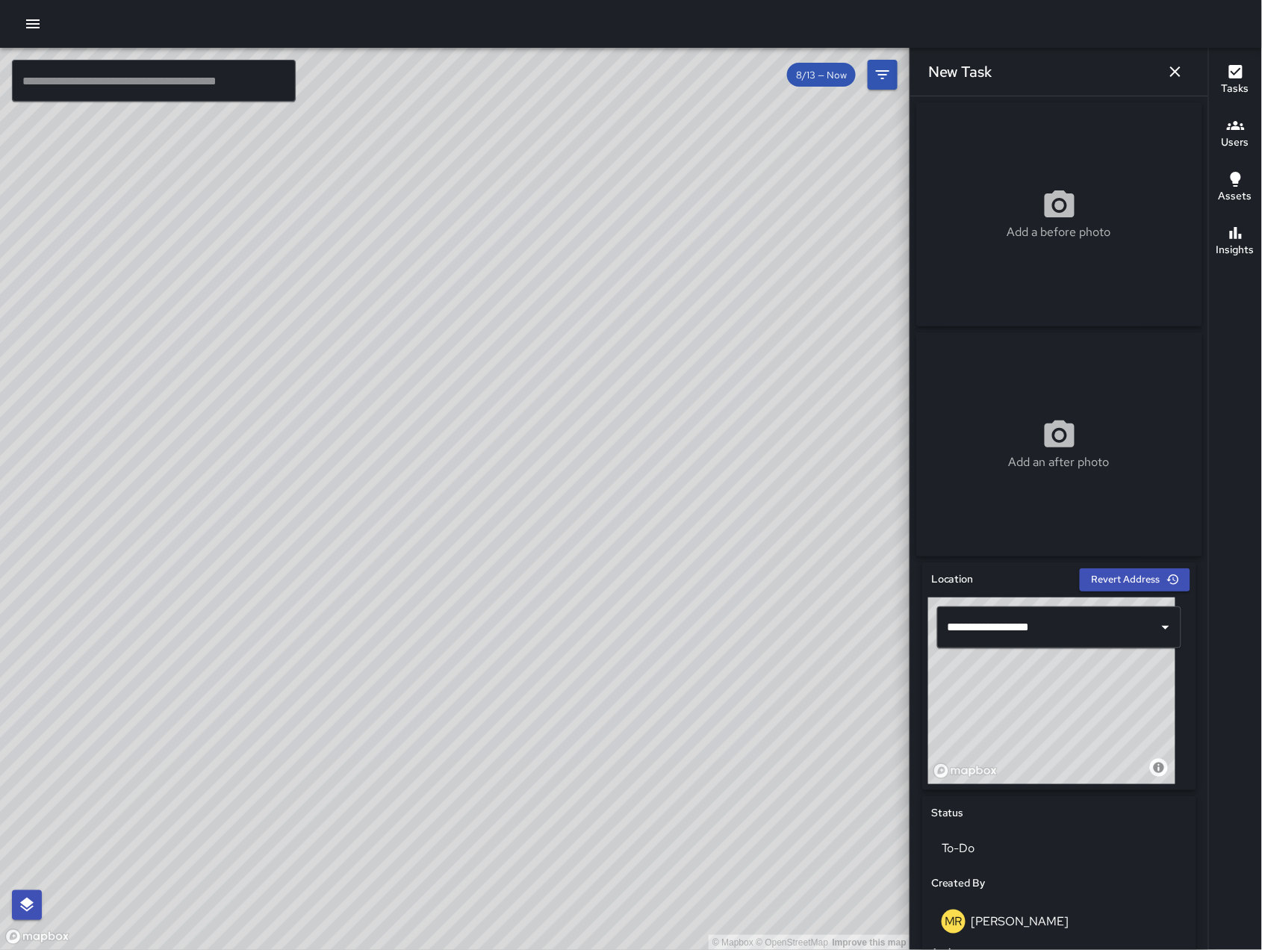
click at [1142, 770] on div "© Mapbox © OpenStreetMap Improve this map" at bounding box center [1051, 690] width 247 height 187
drag, startPoint x: 1057, startPoint y: 766, endPoint x: 894, endPoint y: 688, distance: 181.3
click at [894, 688] on div "© Mapbox © OpenStreetMap Improve this map ​ New Task 8/13 — Now Map Layers Task…" at bounding box center [631, 499] width 1262 height 902
drag, startPoint x: 1048, startPoint y: 724, endPoint x: 1079, endPoint y: 745, distance: 37.1
click at [1050, 725] on div "© Mapbox © OpenStreetMap Improve this map" at bounding box center [1051, 690] width 247 height 187
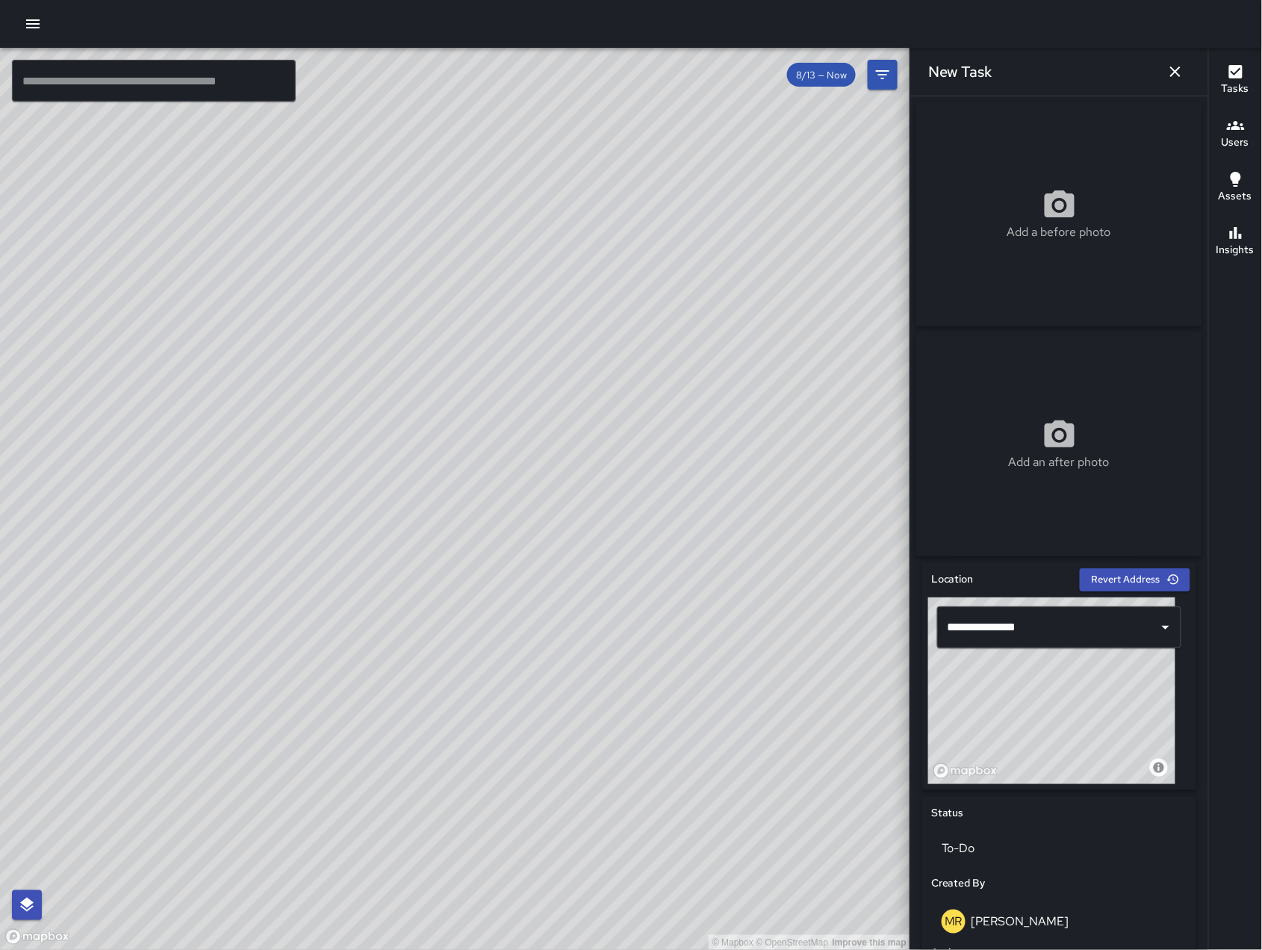
drag, startPoint x: 1079, startPoint y: 745, endPoint x: 1191, endPoint y: 779, distance: 117.1
click at [1191, 779] on div "**********" at bounding box center [1059, 522] width 298 height 853
click at [1013, 771] on div "© Mapbox © OpenStreetMap Improve this map" at bounding box center [1051, 690] width 247 height 187
type input "**********"
drag, startPoint x: 1120, startPoint y: 770, endPoint x: 1108, endPoint y: 772, distance: 12.2
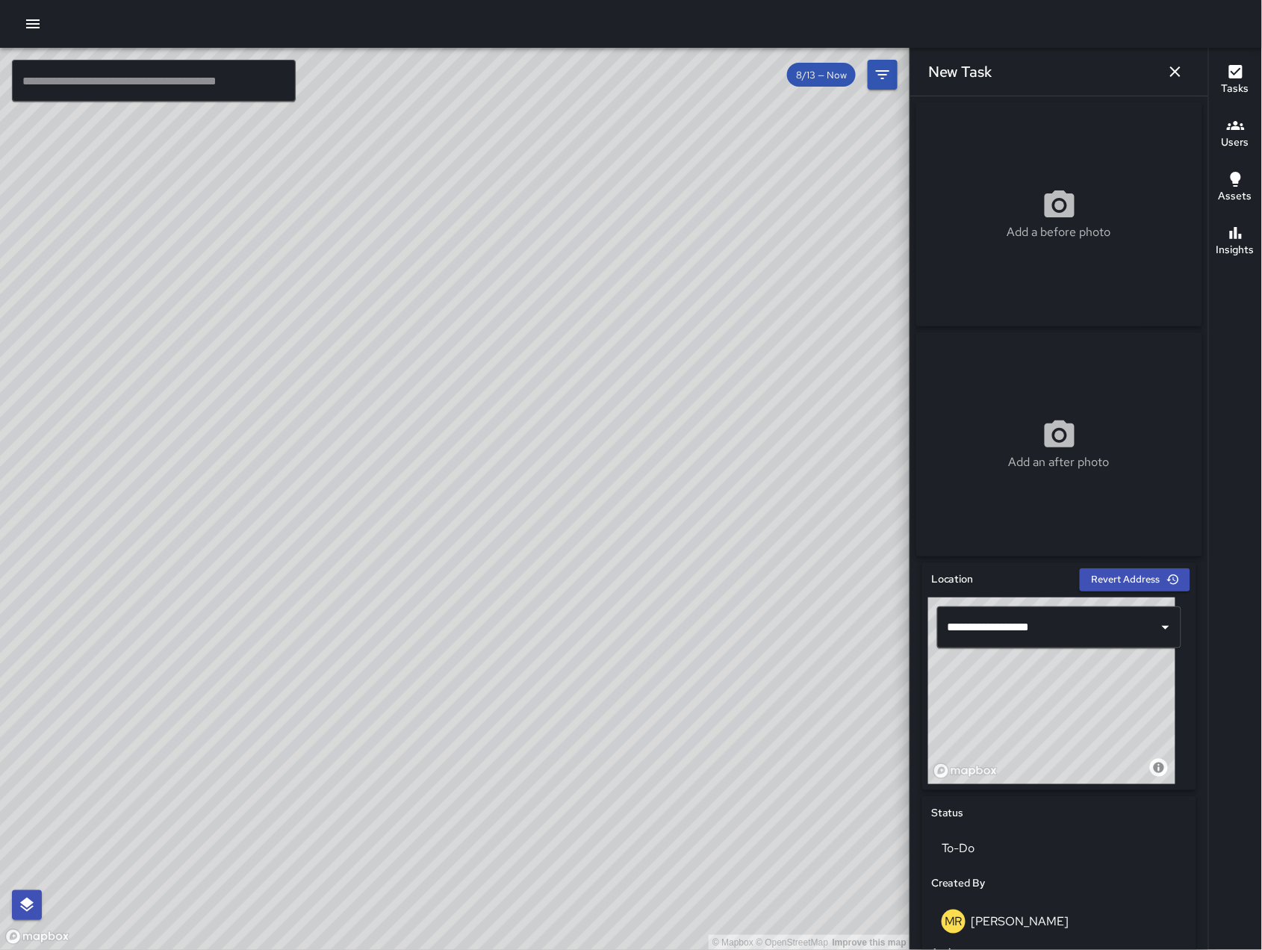
click at [1108, 772] on div "© Mapbox © OpenStreetMap Improve this map" at bounding box center [1051, 690] width 247 height 187
click at [1057, 641] on input "**********" at bounding box center [1038, 627] width 189 height 28
click at [1056, 641] on input "**********" at bounding box center [1038, 627] width 189 height 28
drag, startPoint x: 309, startPoint y: 601, endPoint x: 301, endPoint y: 505, distance: 95.9
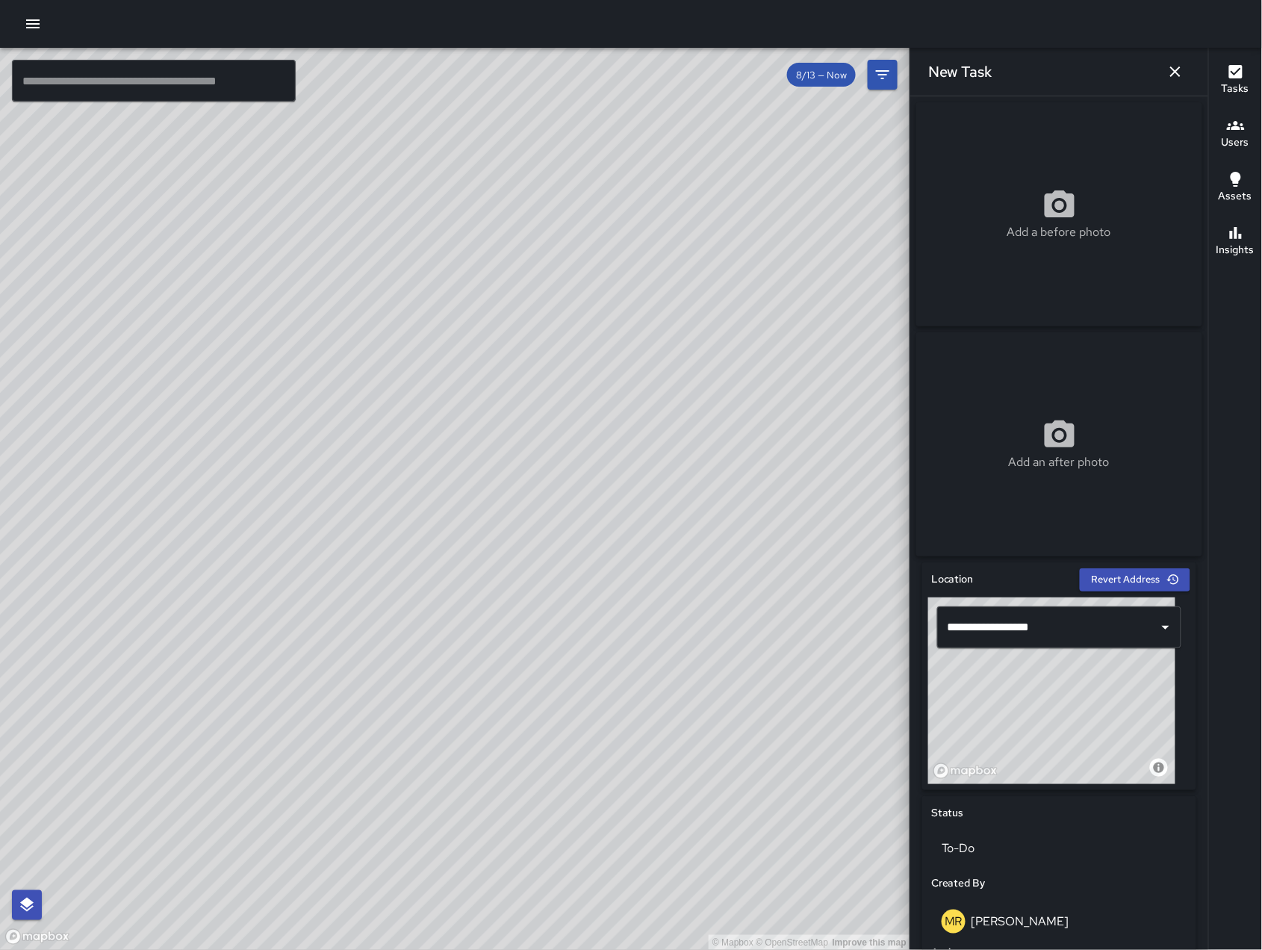
click at [350, 782] on div "© Mapbox © OpenStreetMap Improve this map" at bounding box center [455, 499] width 910 height 902
drag, startPoint x: 284, startPoint y: 502, endPoint x: 303, endPoint y: 605, distance: 104.8
click at [327, 773] on div "© Mapbox © OpenStreetMap Improve this map" at bounding box center [455, 499] width 910 height 902
drag, startPoint x: 355, startPoint y: 749, endPoint x: 340, endPoint y: 655, distance: 95.2
click at [391, 876] on div "© Mapbox © OpenStreetMap Improve this map" at bounding box center [455, 499] width 910 height 902
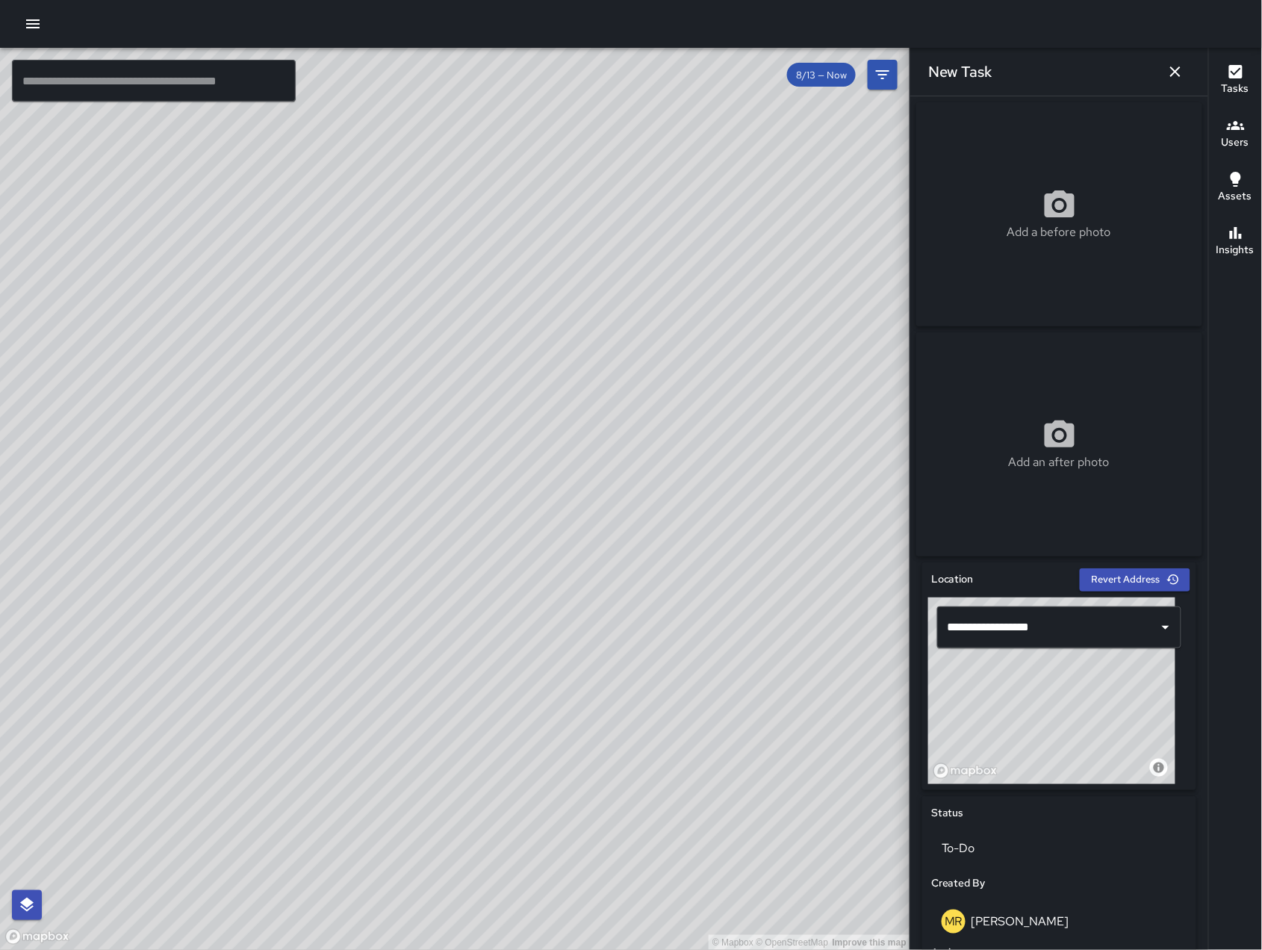
drag, startPoint x: 364, startPoint y: 751, endPoint x: 369, endPoint y: 718, distance: 33.2
click at [384, 823] on div "© Mapbox © OpenStreetMap Improve this map" at bounding box center [455, 499] width 910 height 902
drag, startPoint x: 539, startPoint y: 552, endPoint x: 404, endPoint y: 463, distance: 161.7
click at [404, 463] on div "© Mapbox © OpenStreetMap Improve this map" at bounding box center [455, 499] width 910 height 902
click at [1181, 75] on icon "button" at bounding box center [1175, 72] width 18 height 18
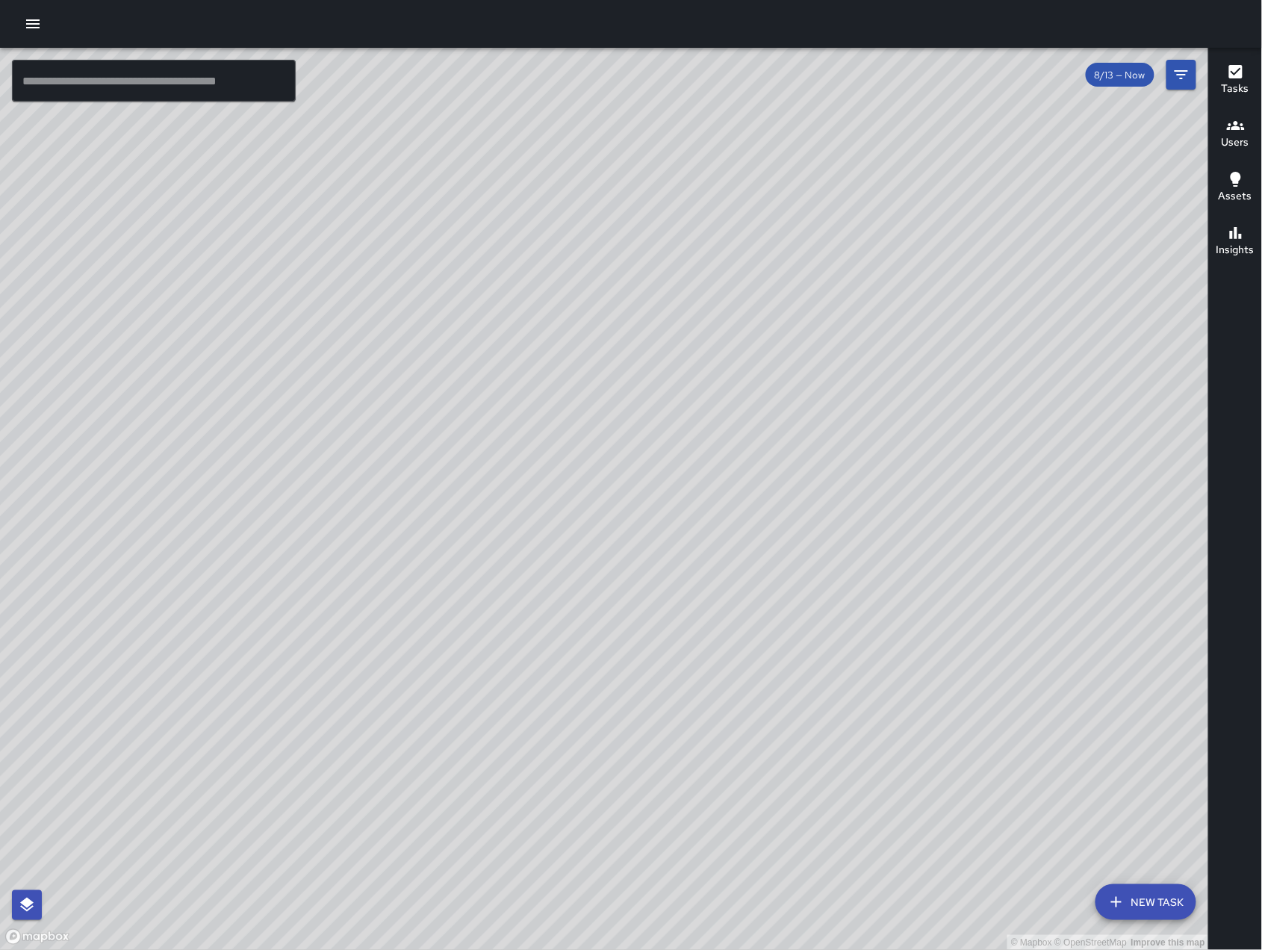
drag, startPoint x: 991, startPoint y: 695, endPoint x: 634, endPoint y: 434, distance: 442.4
click at [634, 434] on div "© Mapbox © OpenStreetMap Improve this map" at bounding box center [604, 499] width 1209 height 902
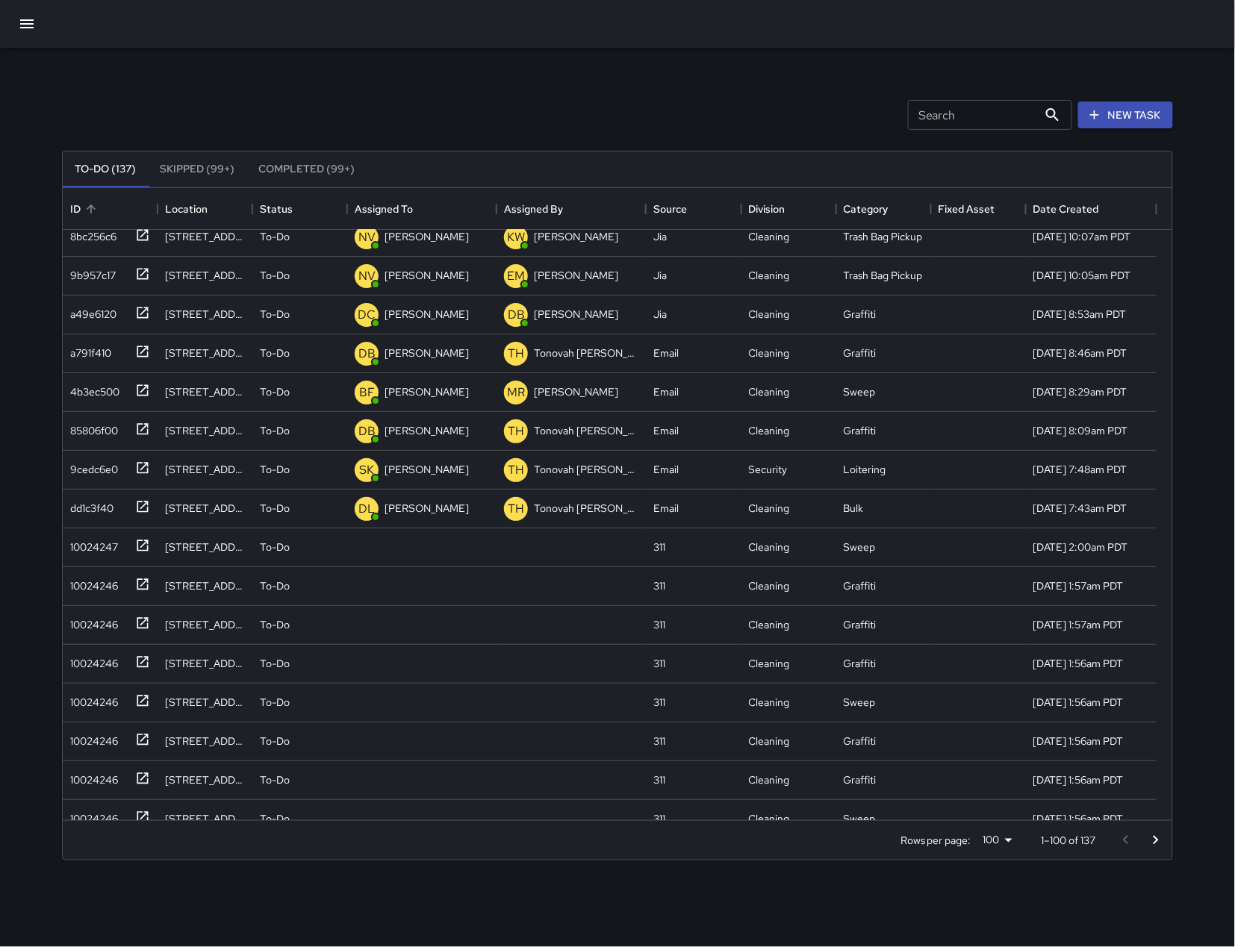
scroll to position [90, 0]
click at [72, 514] on div "10024247" at bounding box center [91, 505] width 54 height 21
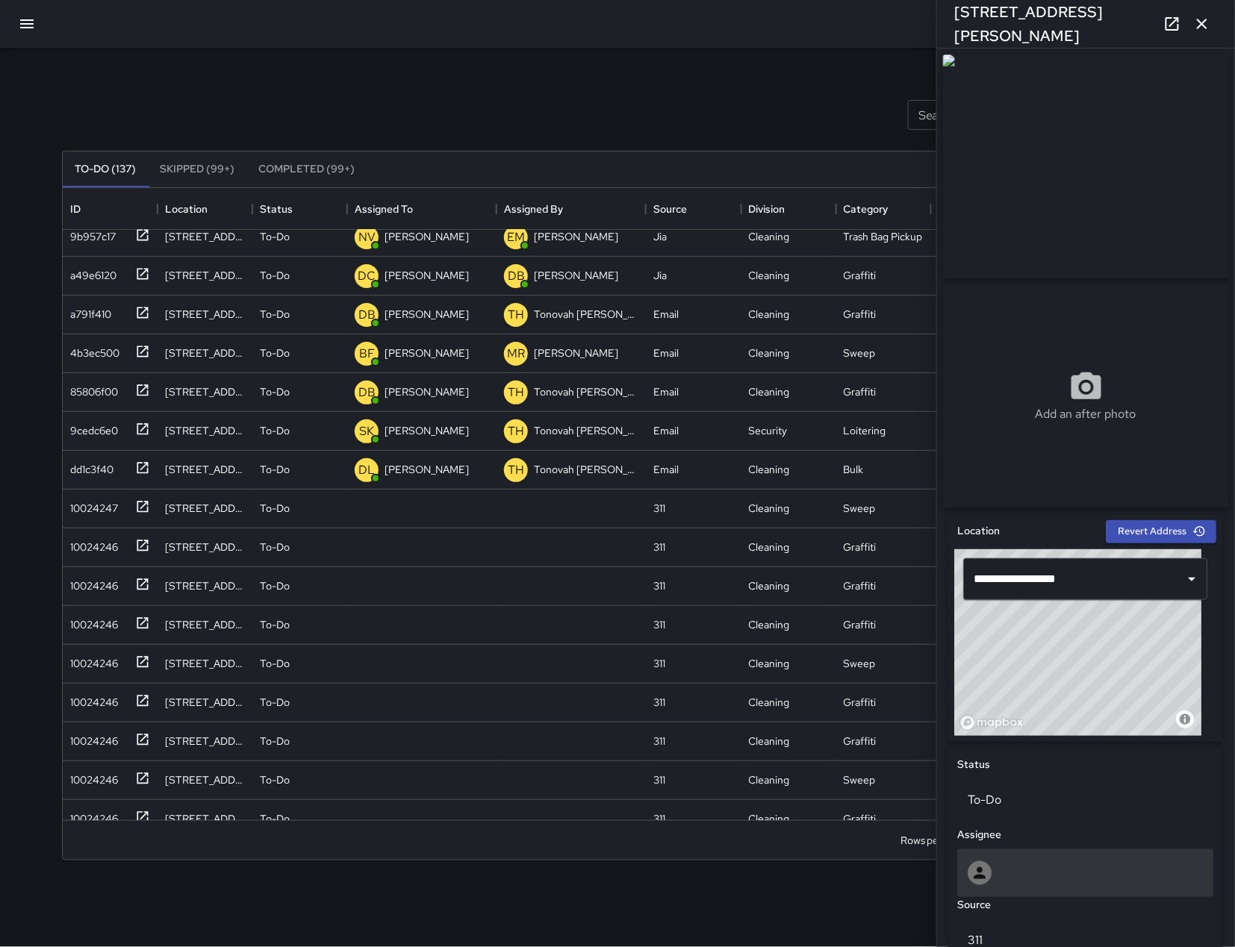
click at [1100, 876] on div at bounding box center [1085, 874] width 235 height 24
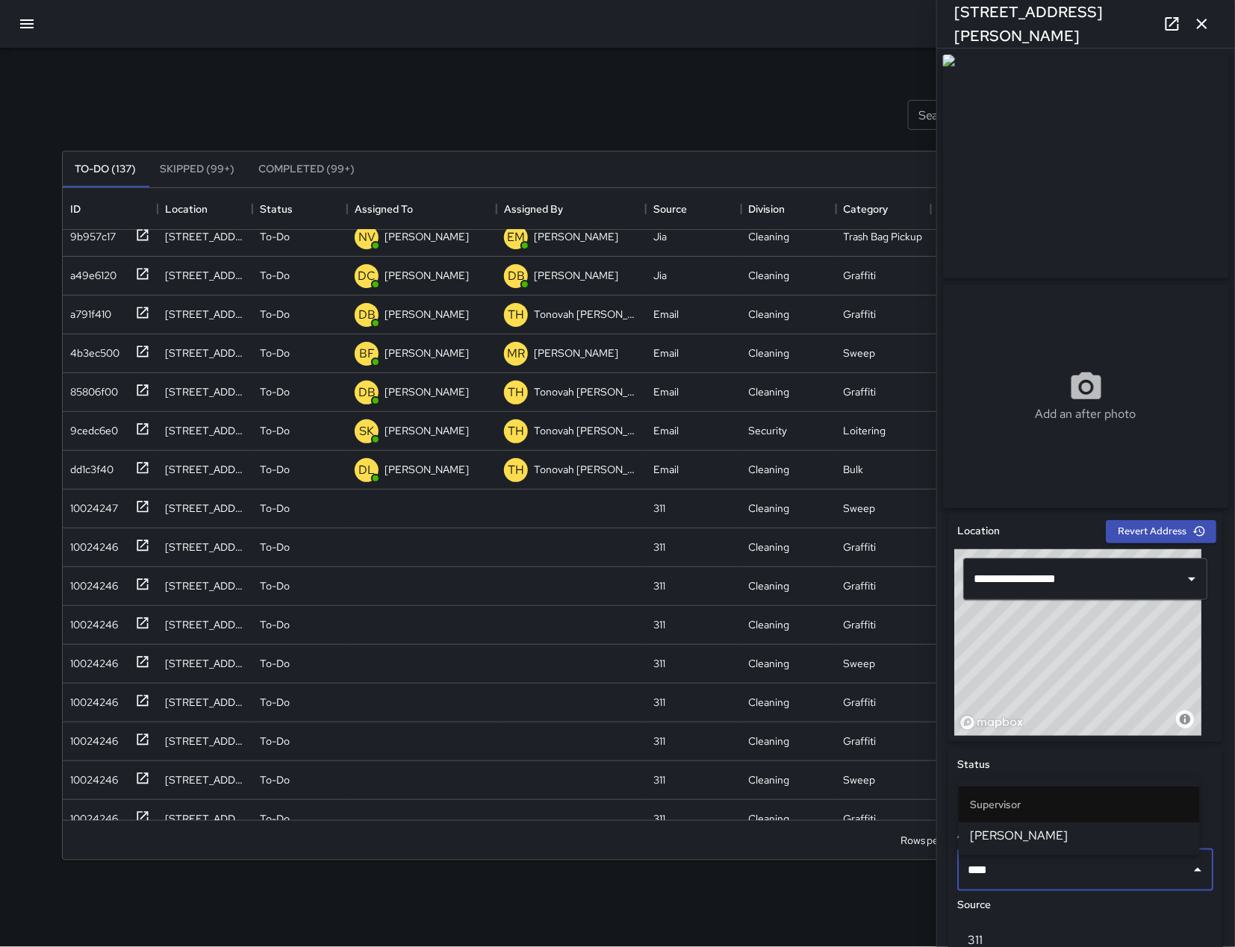
type input "*****"
click at [1082, 844] on span "[PERSON_NAME]" at bounding box center [1079, 836] width 217 height 18
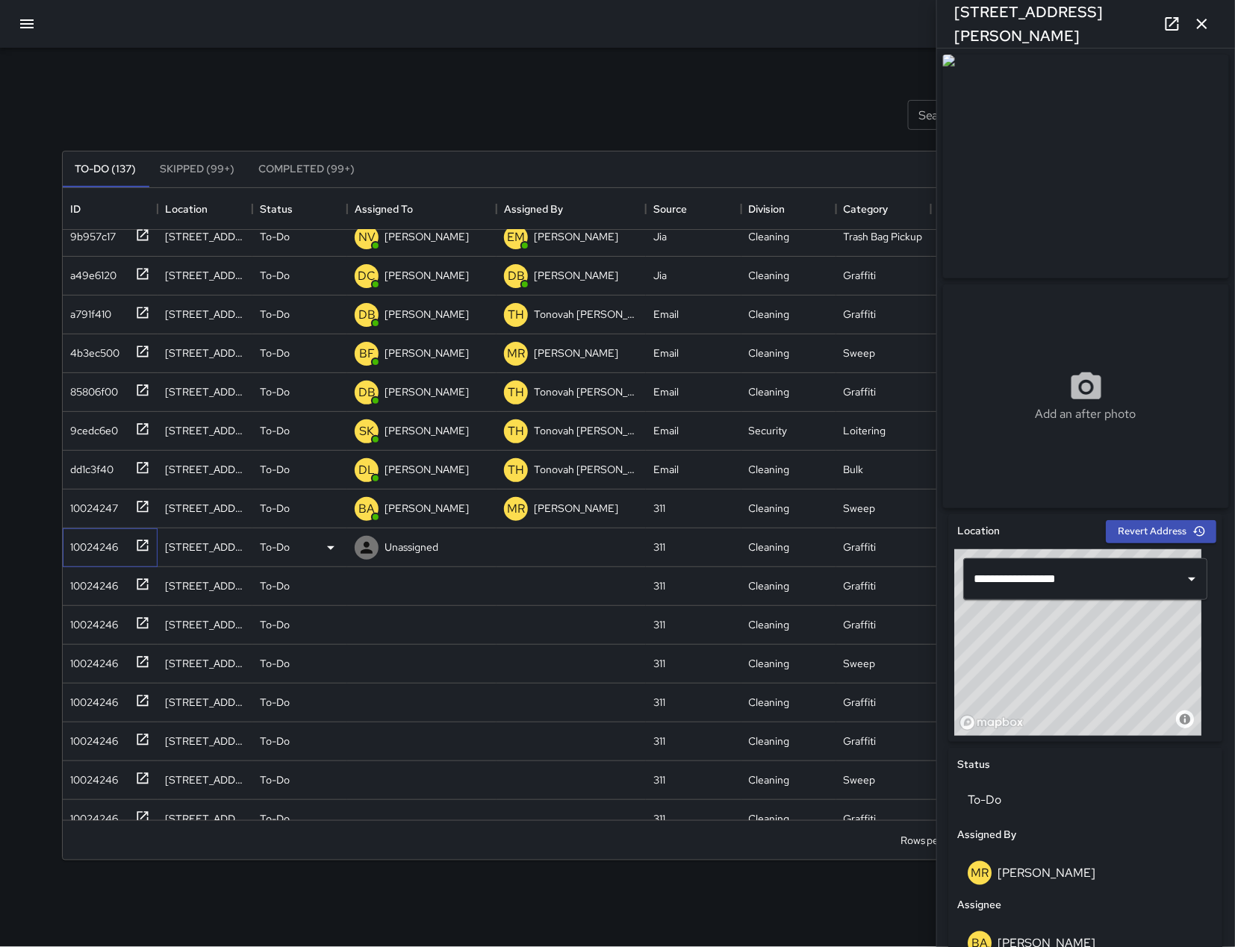
click at [71, 540] on div "10024246" at bounding box center [91, 544] width 54 height 21
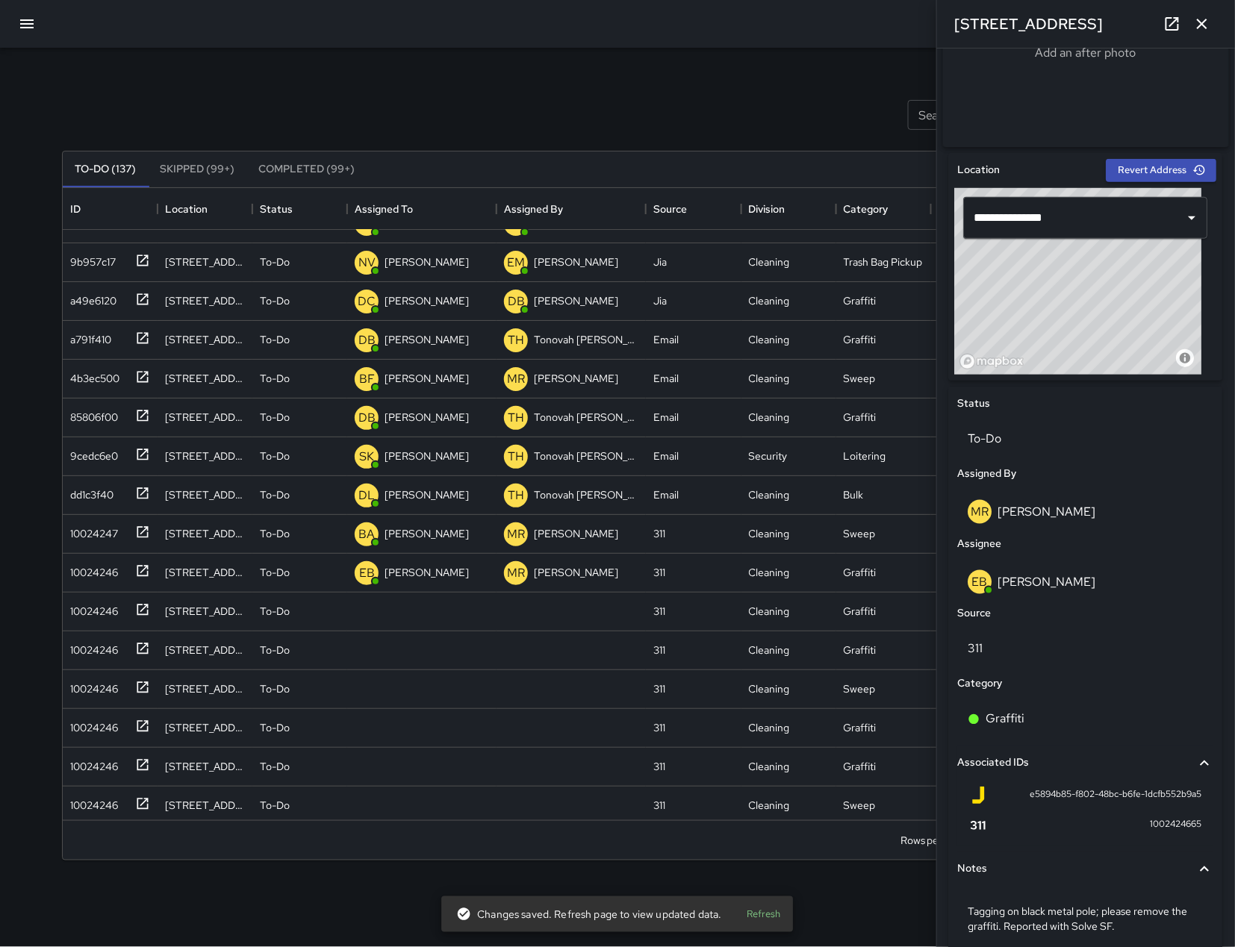
scroll to position [63, 0]
click at [99, 614] on div "10024246" at bounding box center [91, 609] width 54 height 21
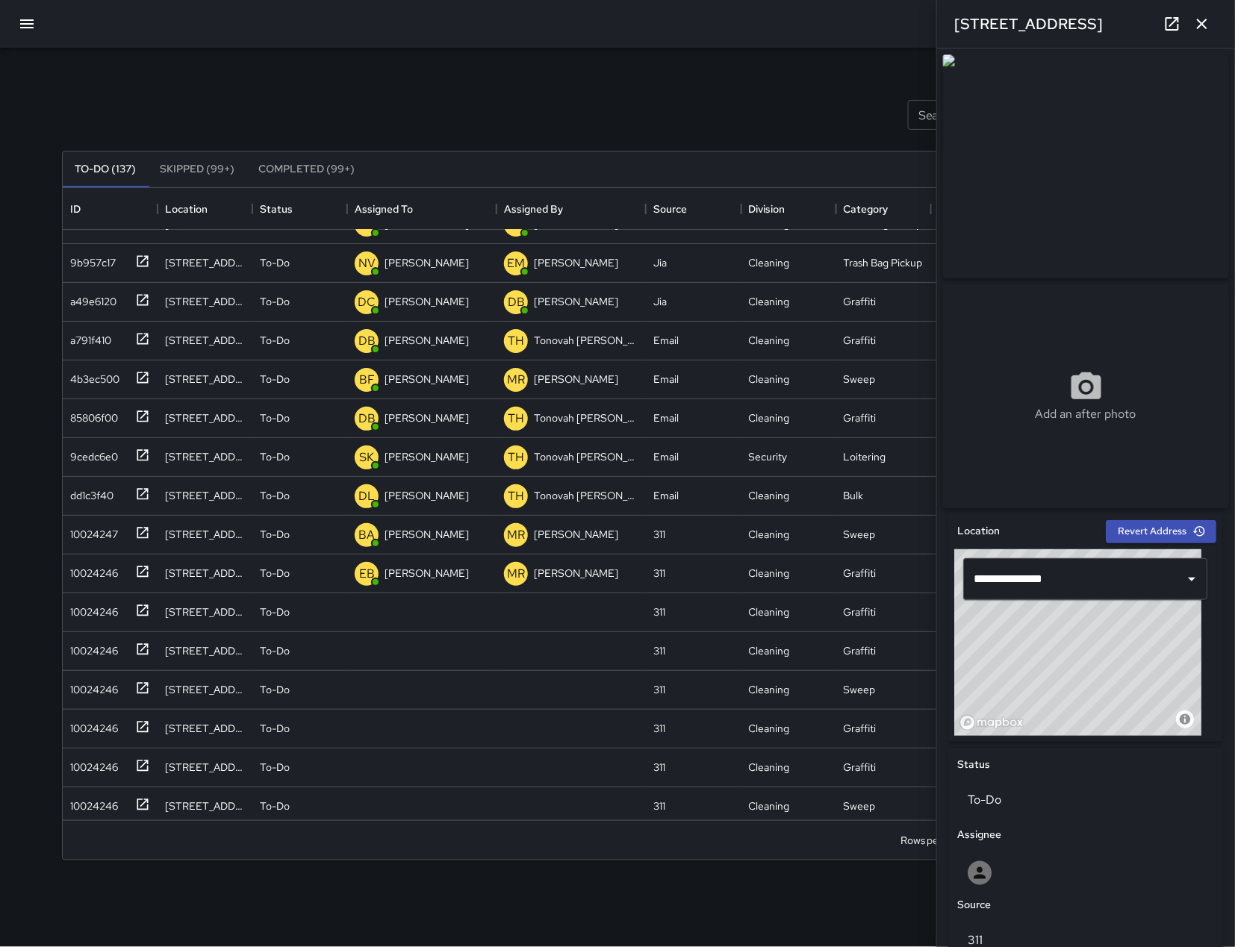
scroll to position [376, 0]
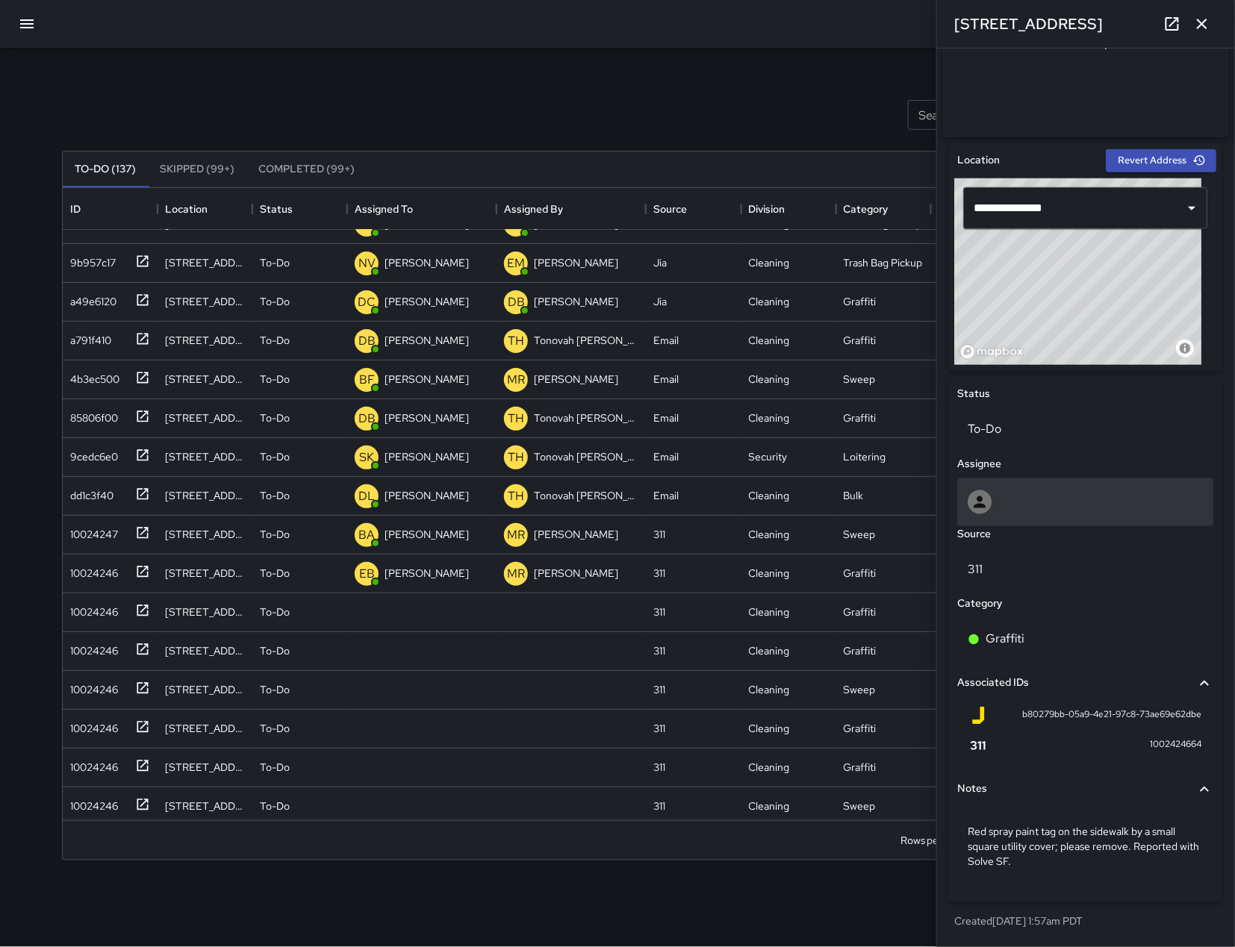
click at [1064, 487] on div at bounding box center [1086, 503] width 256 height 48
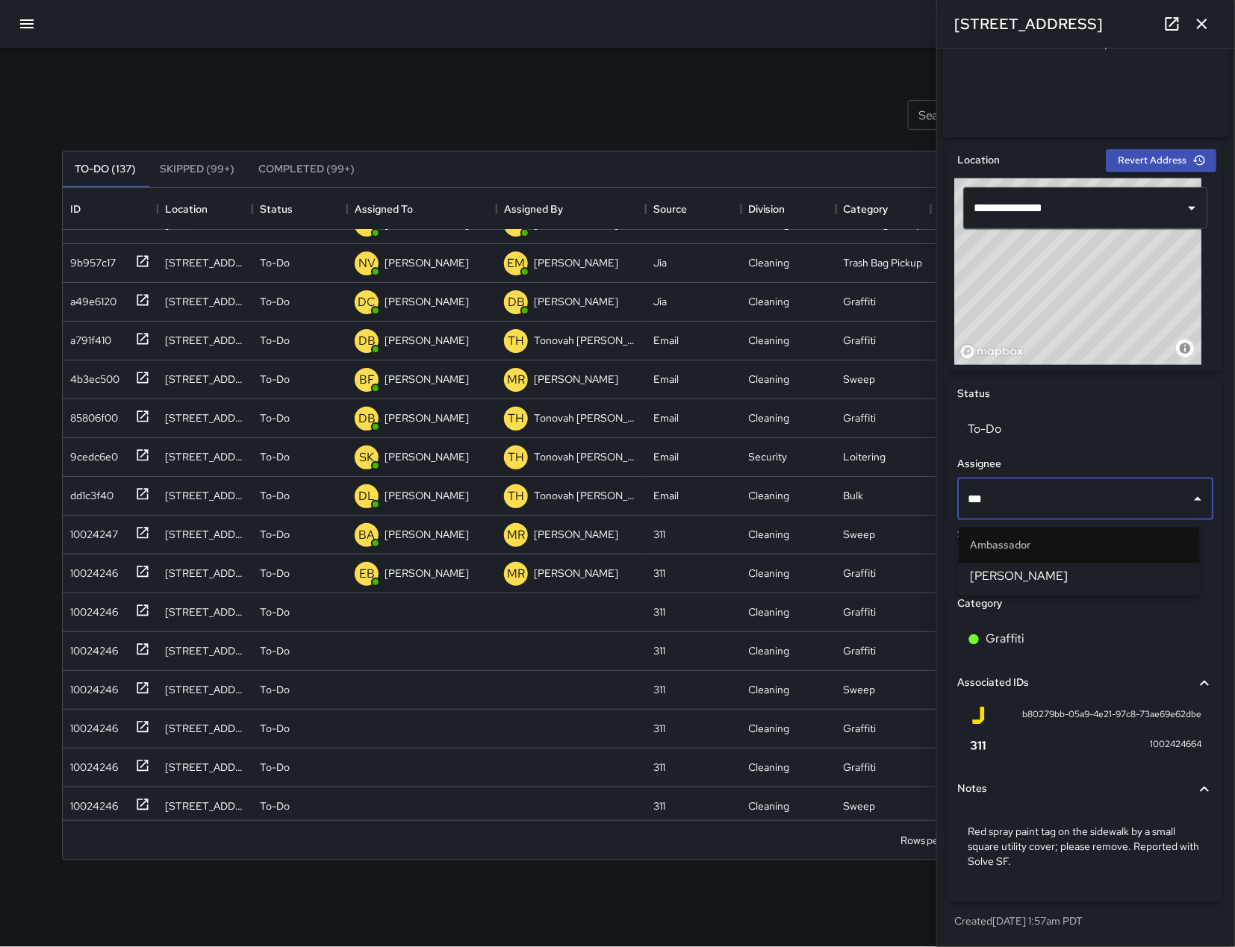
type input "****"
click at [1055, 589] on li "[PERSON_NAME]" at bounding box center [1079, 577] width 241 height 27
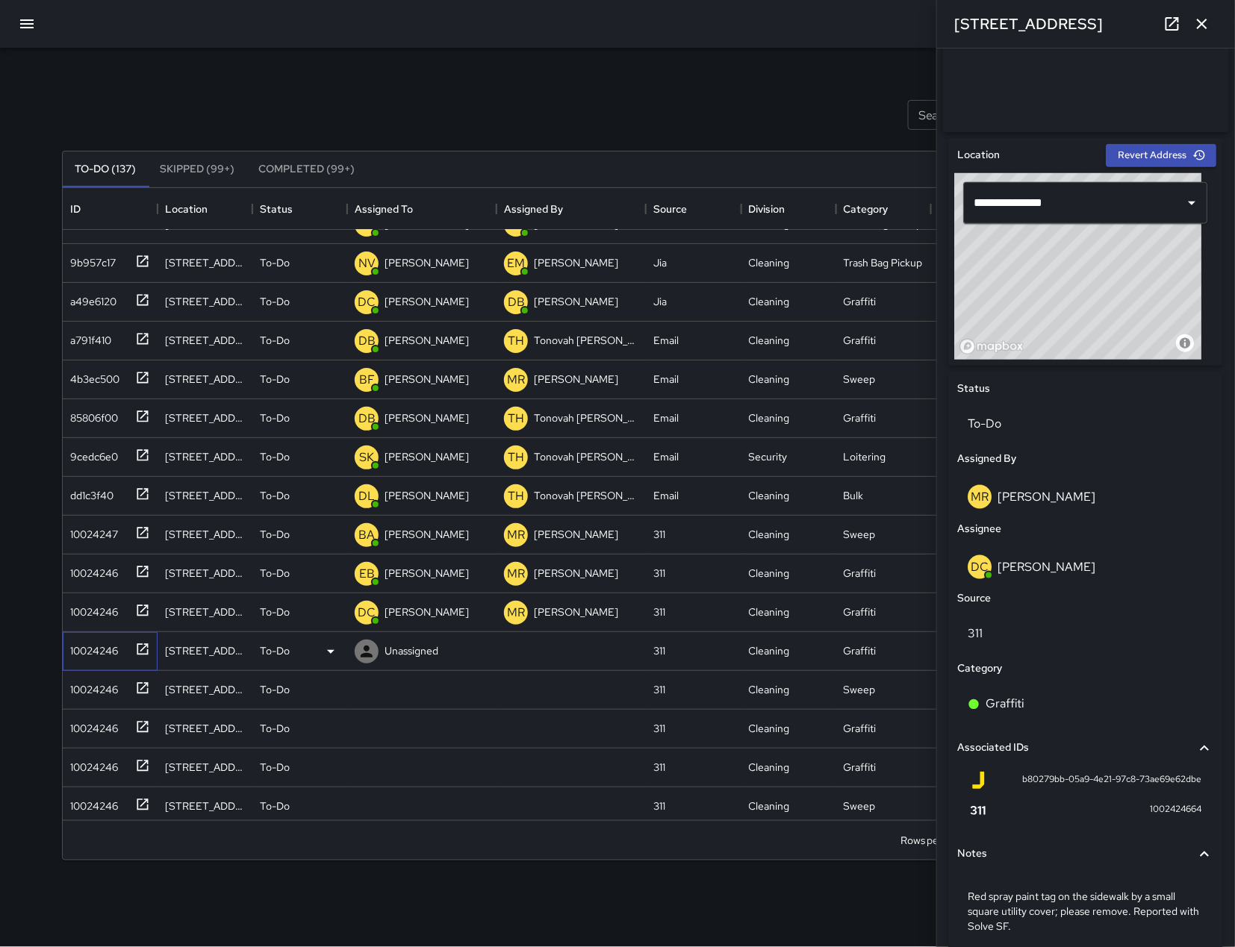
click at [125, 652] on div "10024246" at bounding box center [107, 648] width 86 height 25
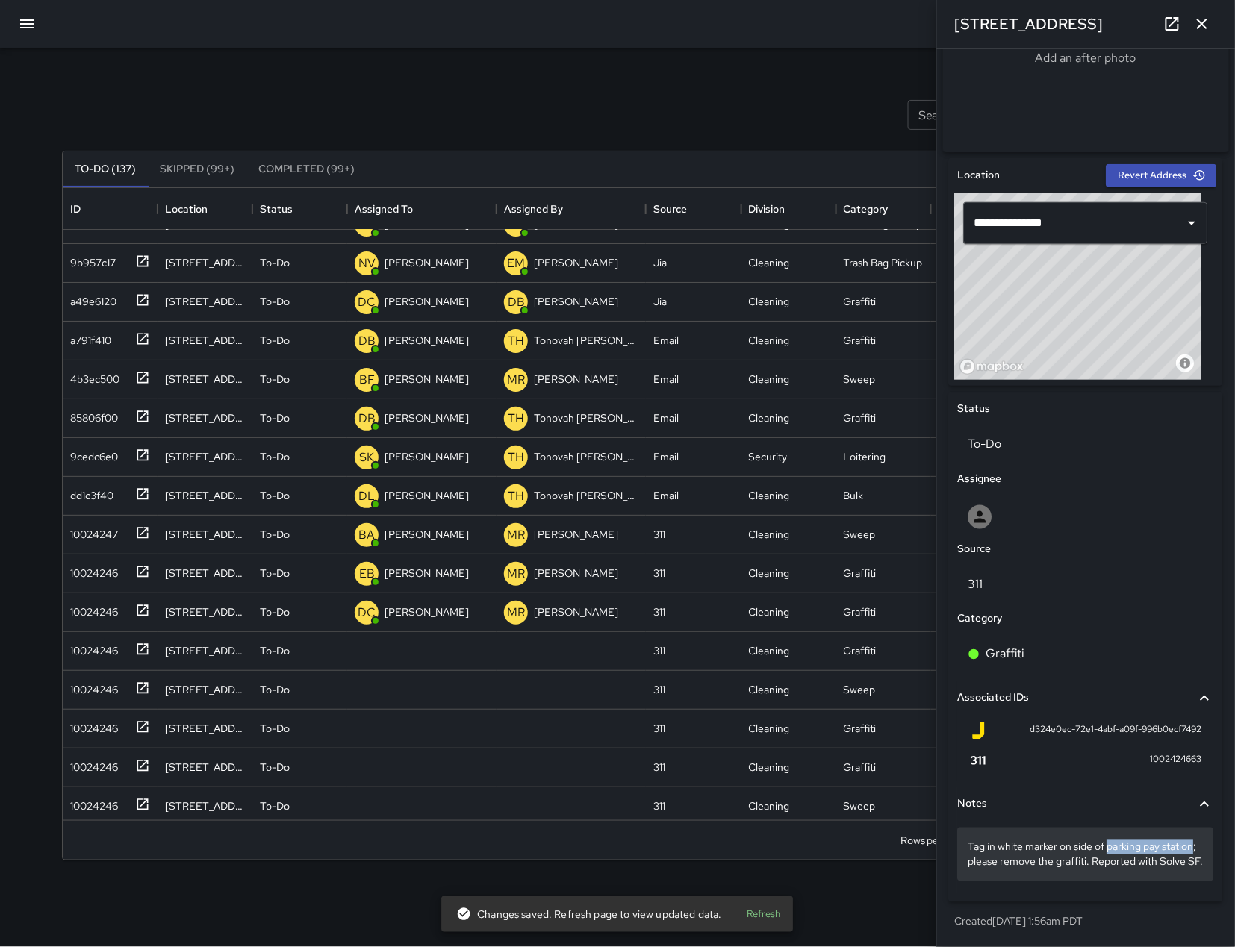
drag, startPoint x: 1109, startPoint y: 832, endPoint x: 999, endPoint y: 847, distance: 111.6
click at [999, 847] on p "Tag in white marker on side of parking pay station; please remove the graffiti.…" at bounding box center [1085, 855] width 235 height 30
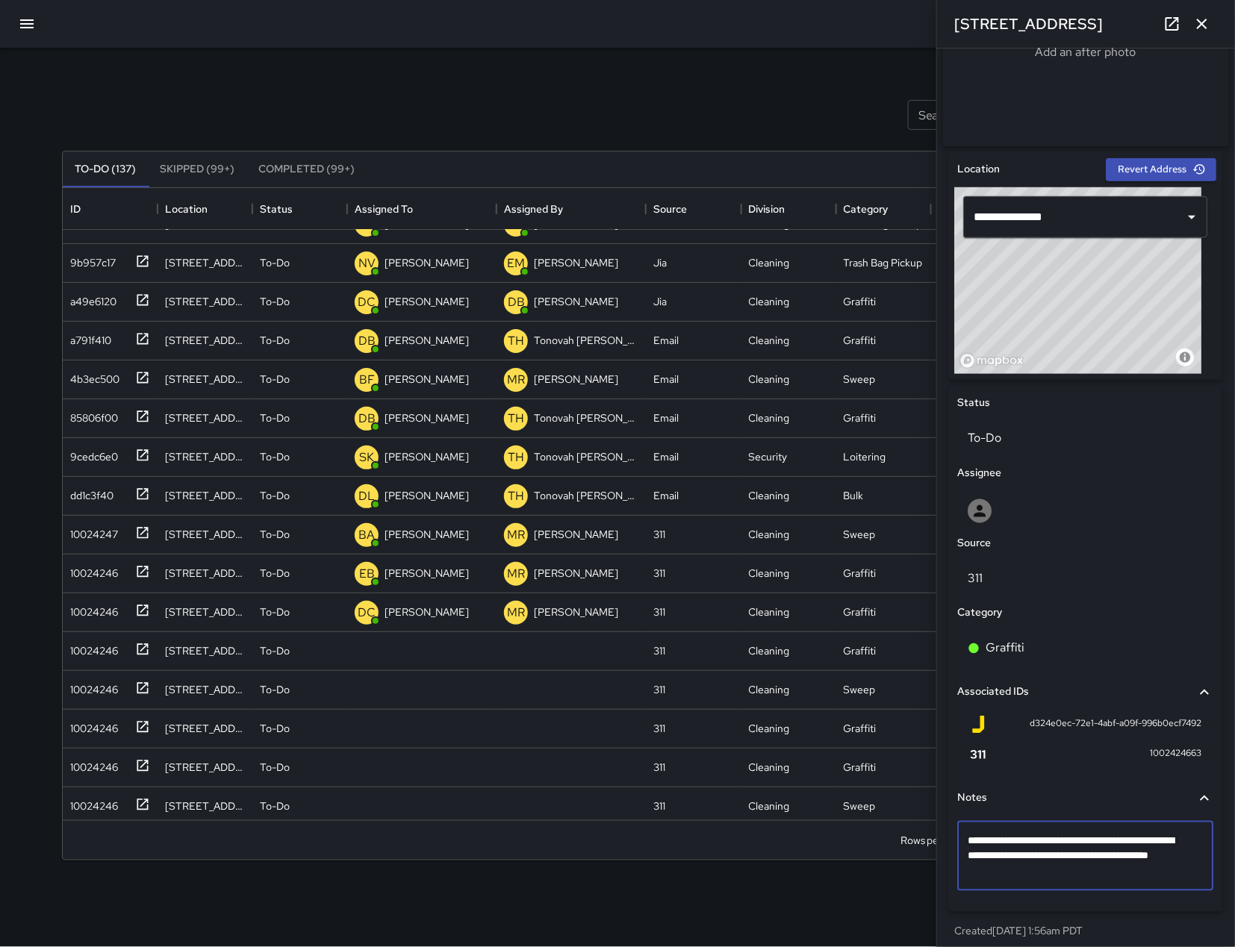
drag, startPoint x: 1000, startPoint y: 862, endPoint x: 1109, endPoint y: 847, distance: 109.4
click at [1109, 847] on textarea "**********" at bounding box center [1078, 856] width 220 height 45
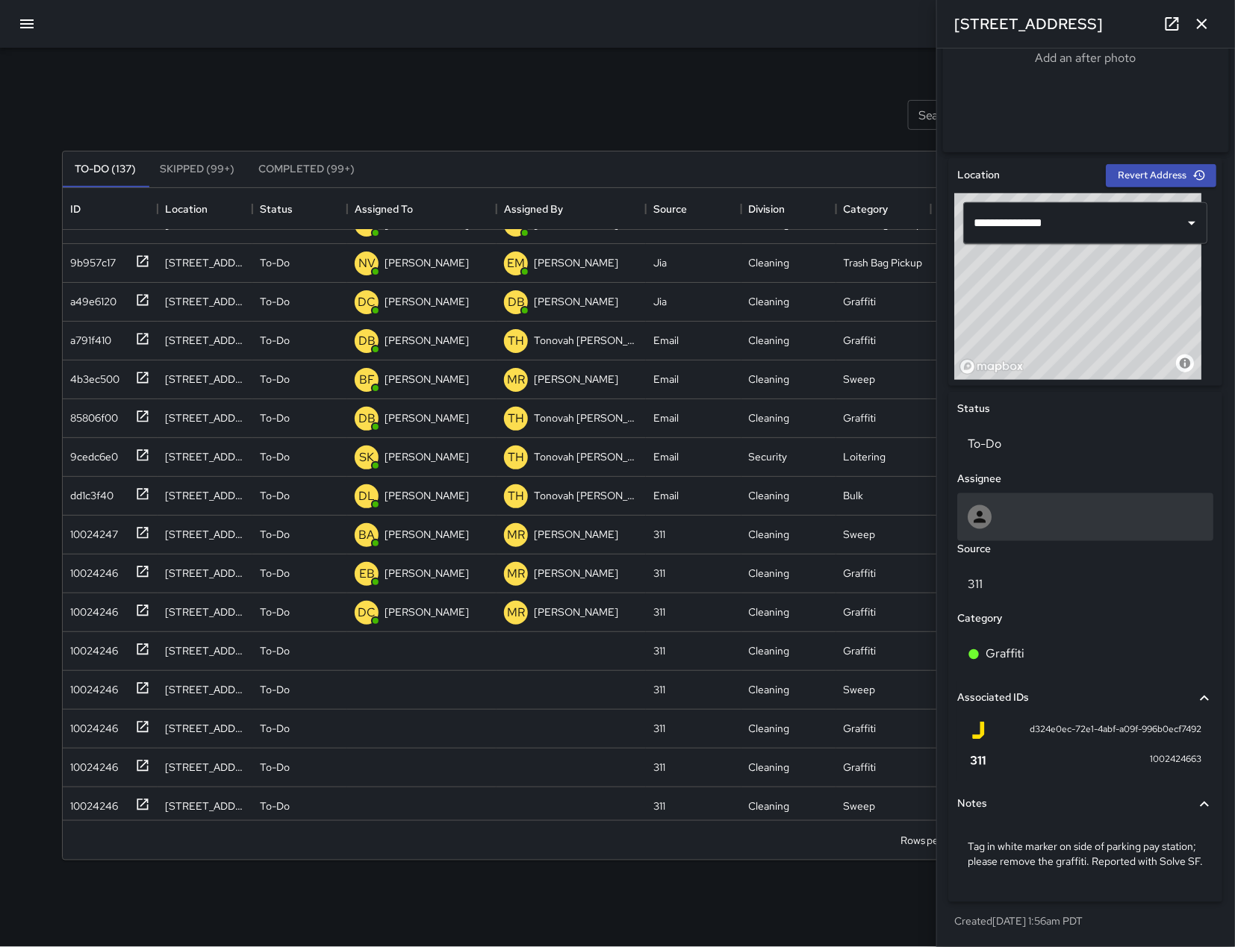
click at [1100, 517] on div at bounding box center [1085, 517] width 235 height 24
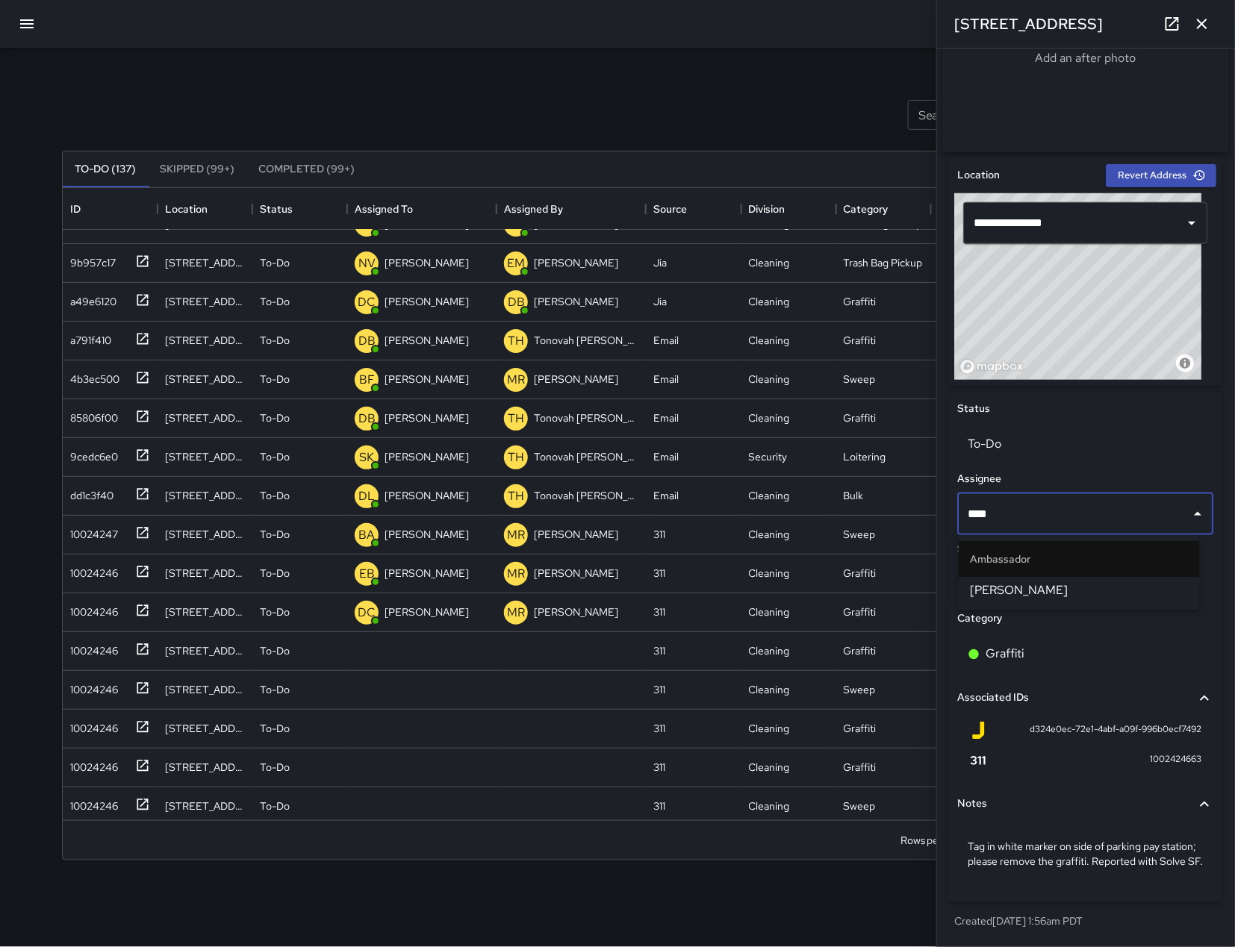
type input "*****"
click at [1054, 605] on ul "Ambassador Edwin Barillas" at bounding box center [1079, 572] width 241 height 75
click at [1054, 596] on span "[PERSON_NAME]" at bounding box center [1079, 591] width 217 height 18
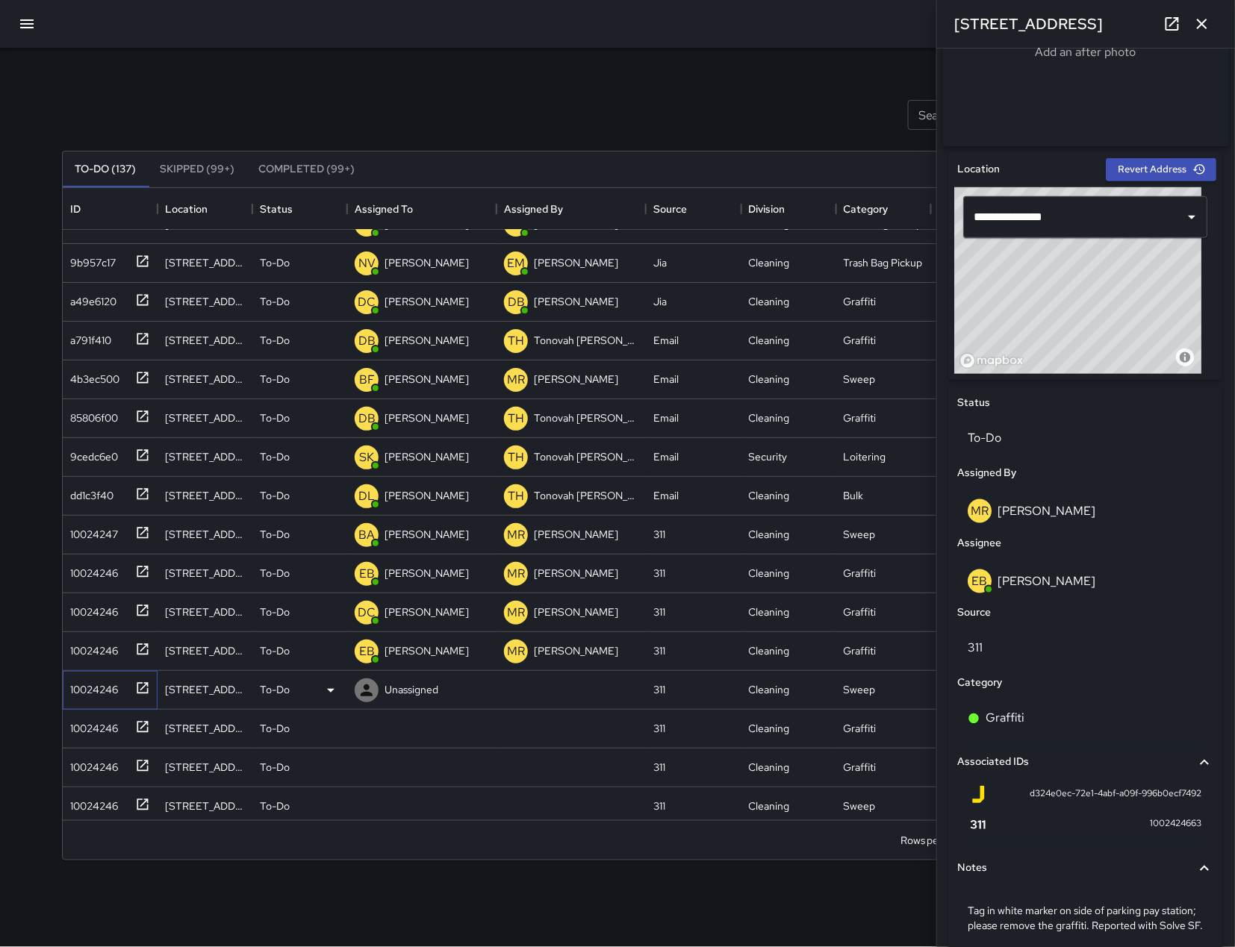
click at [104, 702] on div "10024246" at bounding box center [110, 690] width 95 height 39
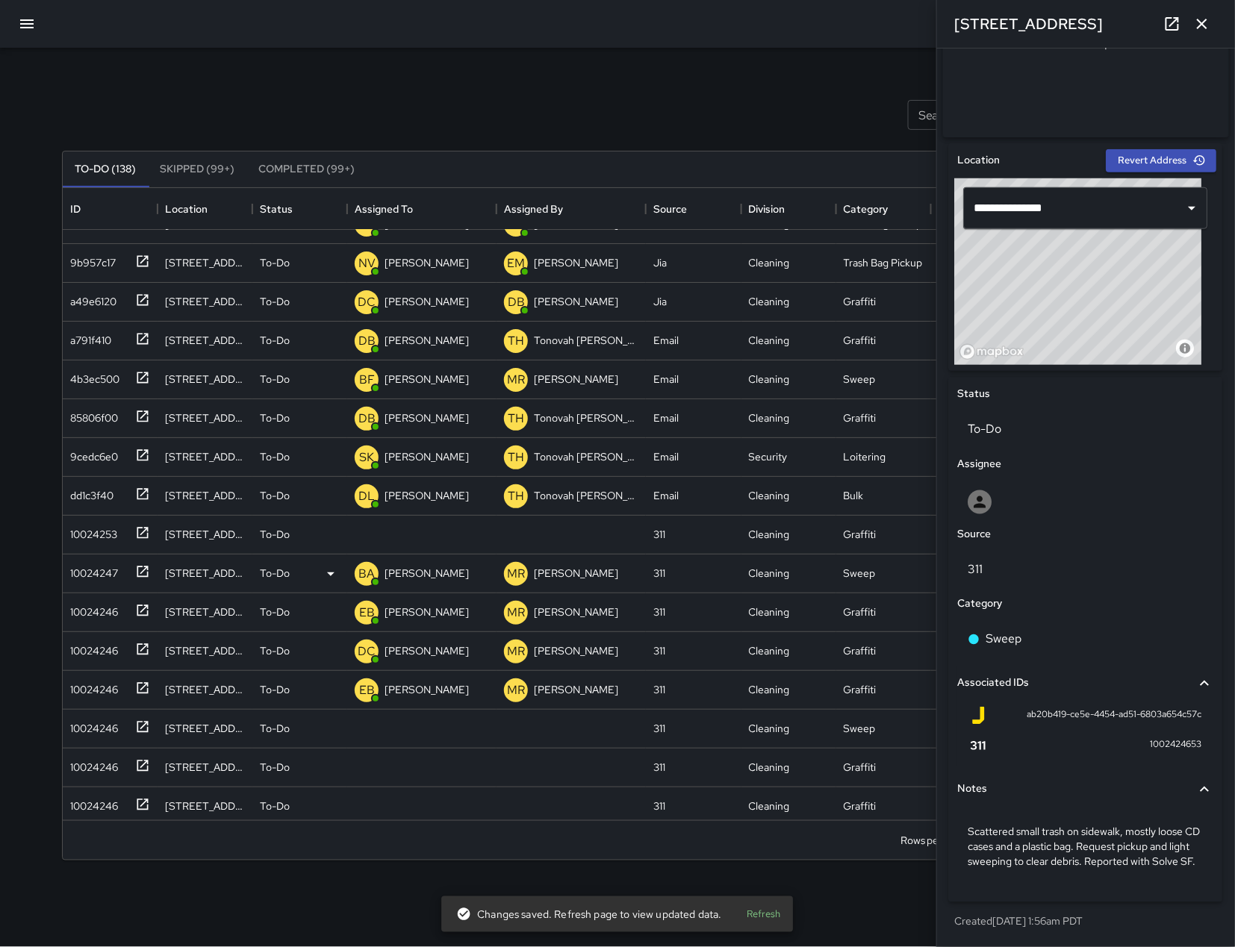
scroll to position [391, 0]
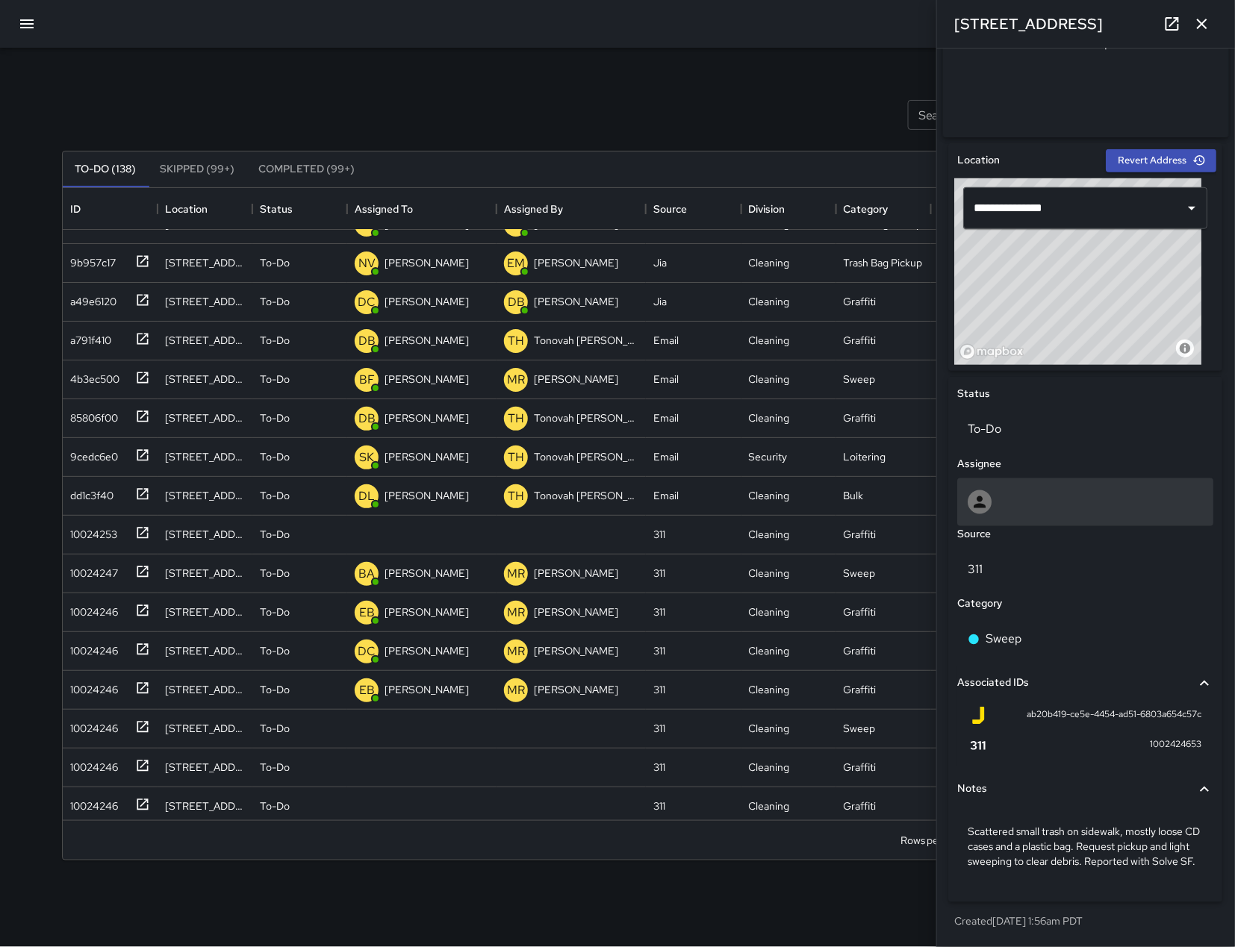
click at [1012, 496] on div at bounding box center [1085, 502] width 235 height 24
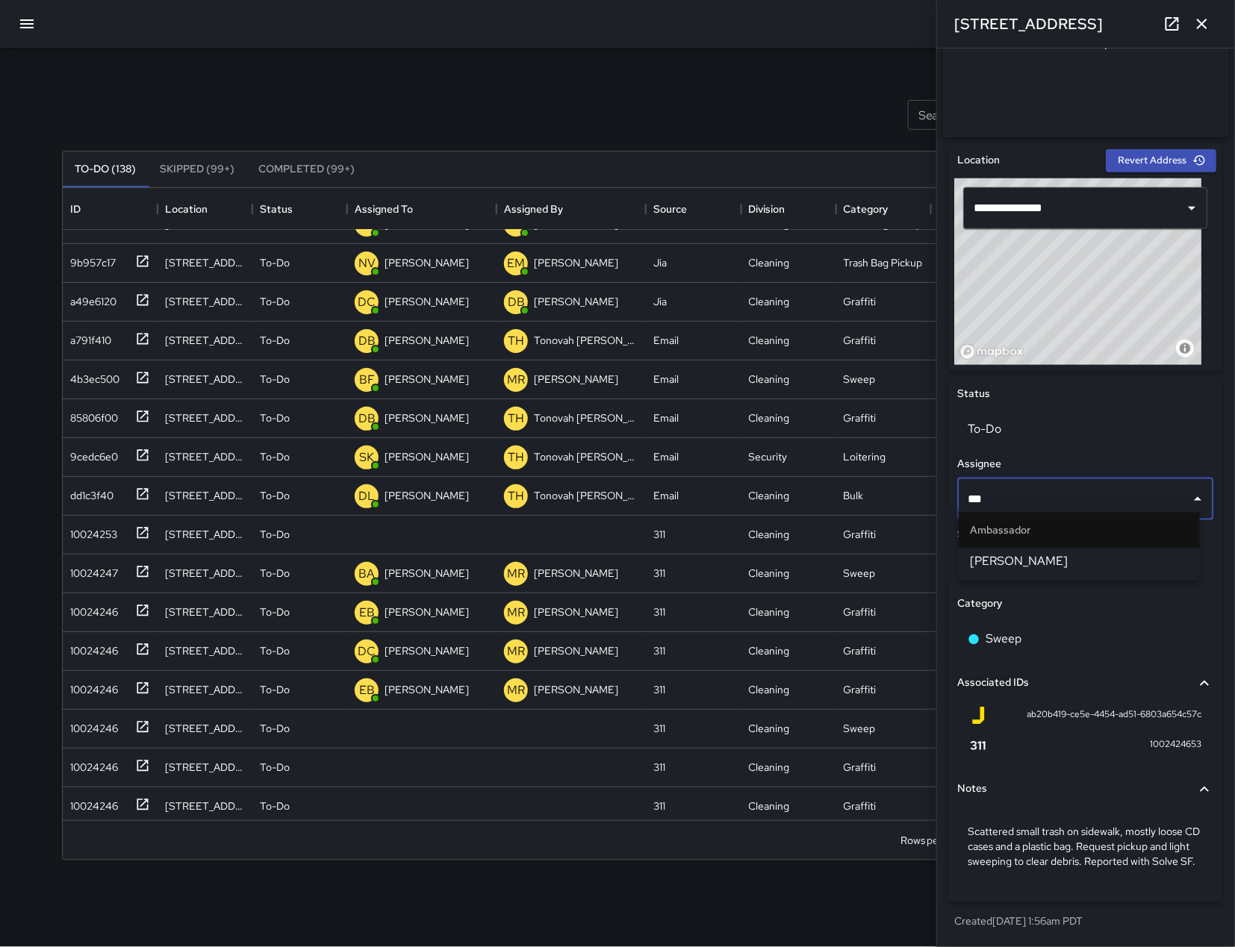
type input "****"
click at [1029, 563] on span "[PERSON_NAME]" at bounding box center [1079, 562] width 217 height 18
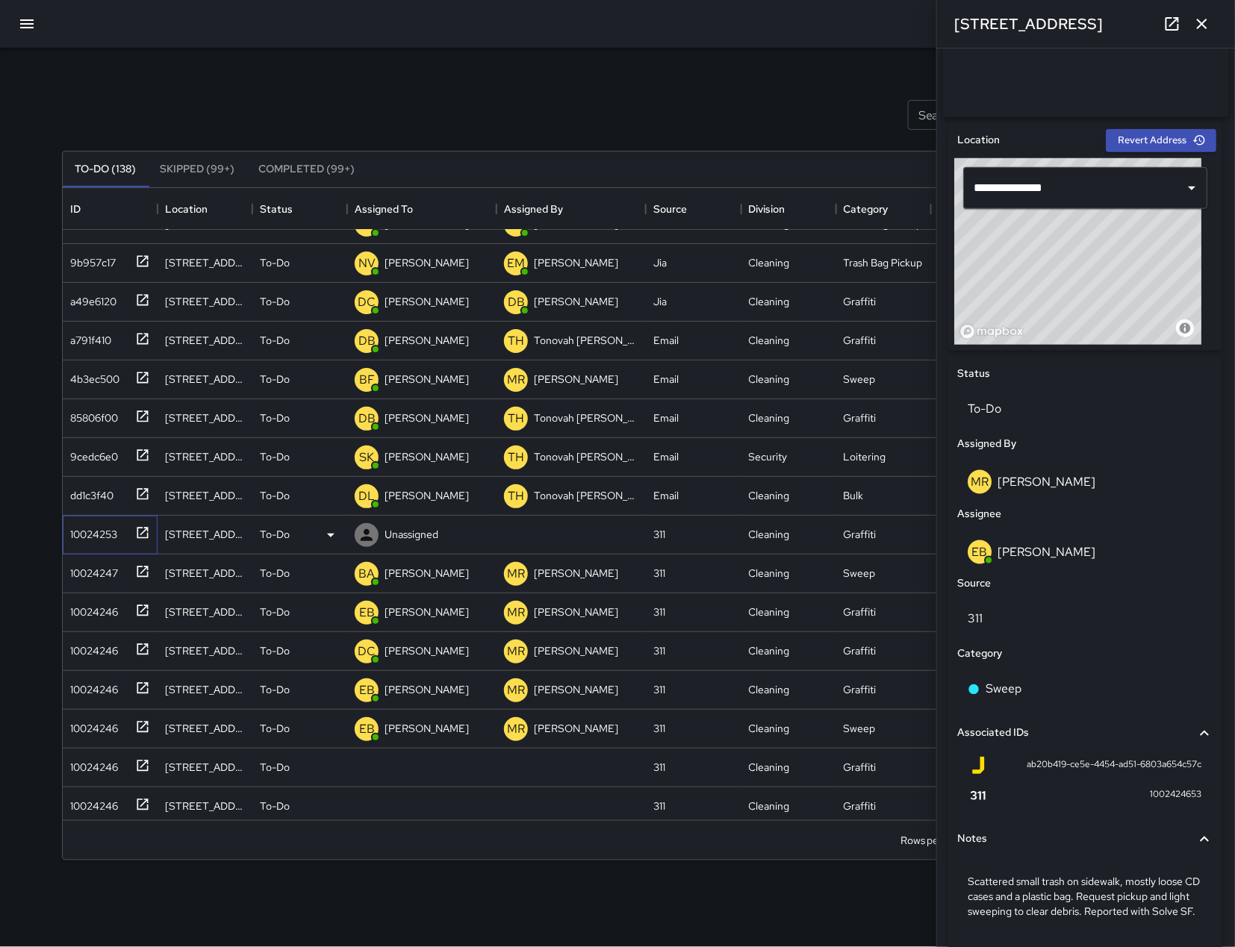
click at [84, 538] on div "10024253" at bounding box center [90, 531] width 53 height 21
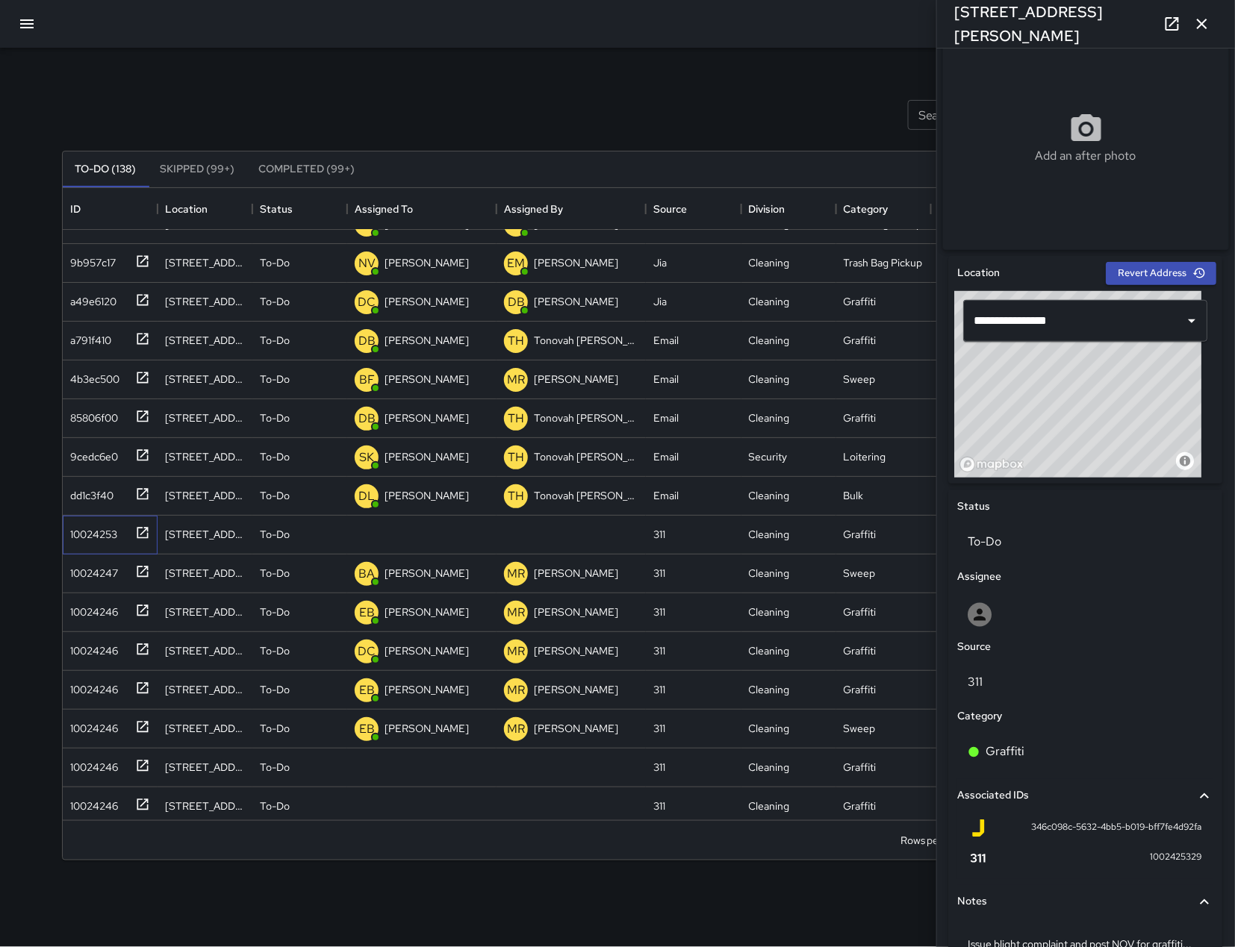
scroll to position [406, 0]
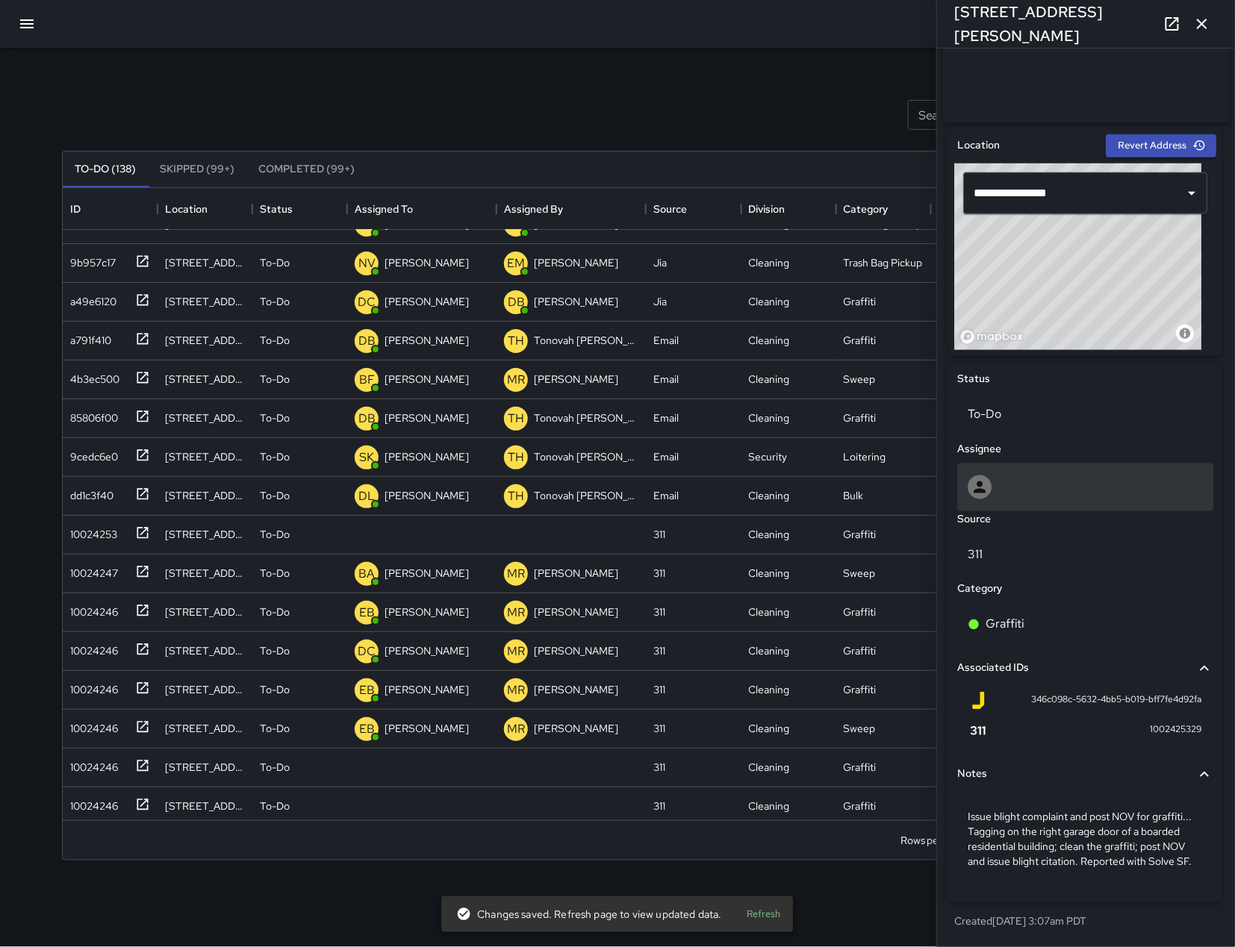
click at [1082, 476] on div at bounding box center [1085, 488] width 235 height 24
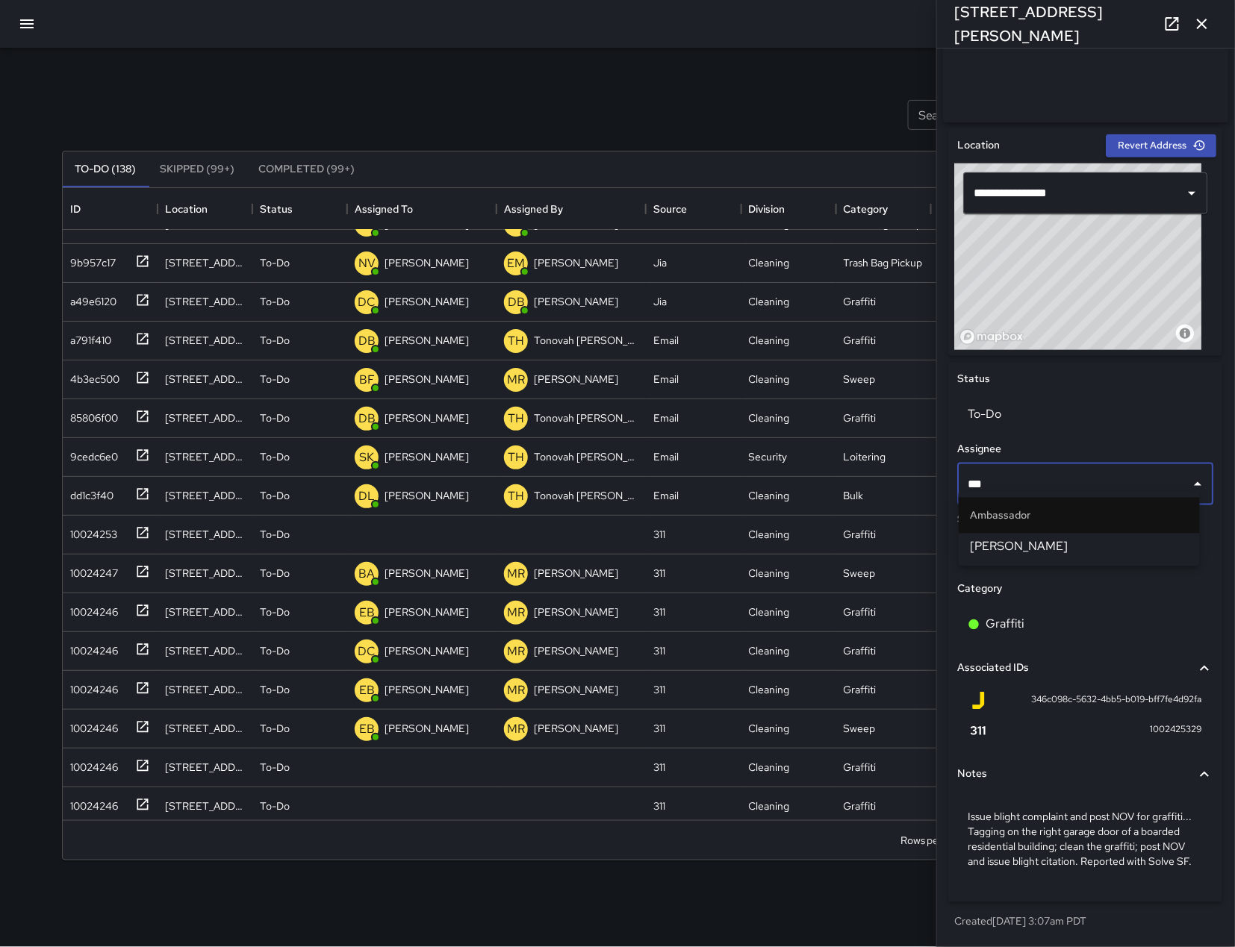
type input "****"
click at [1082, 540] on span "[PERSON_NAME]" at bounding box center [1079, 547] width 217 height 18
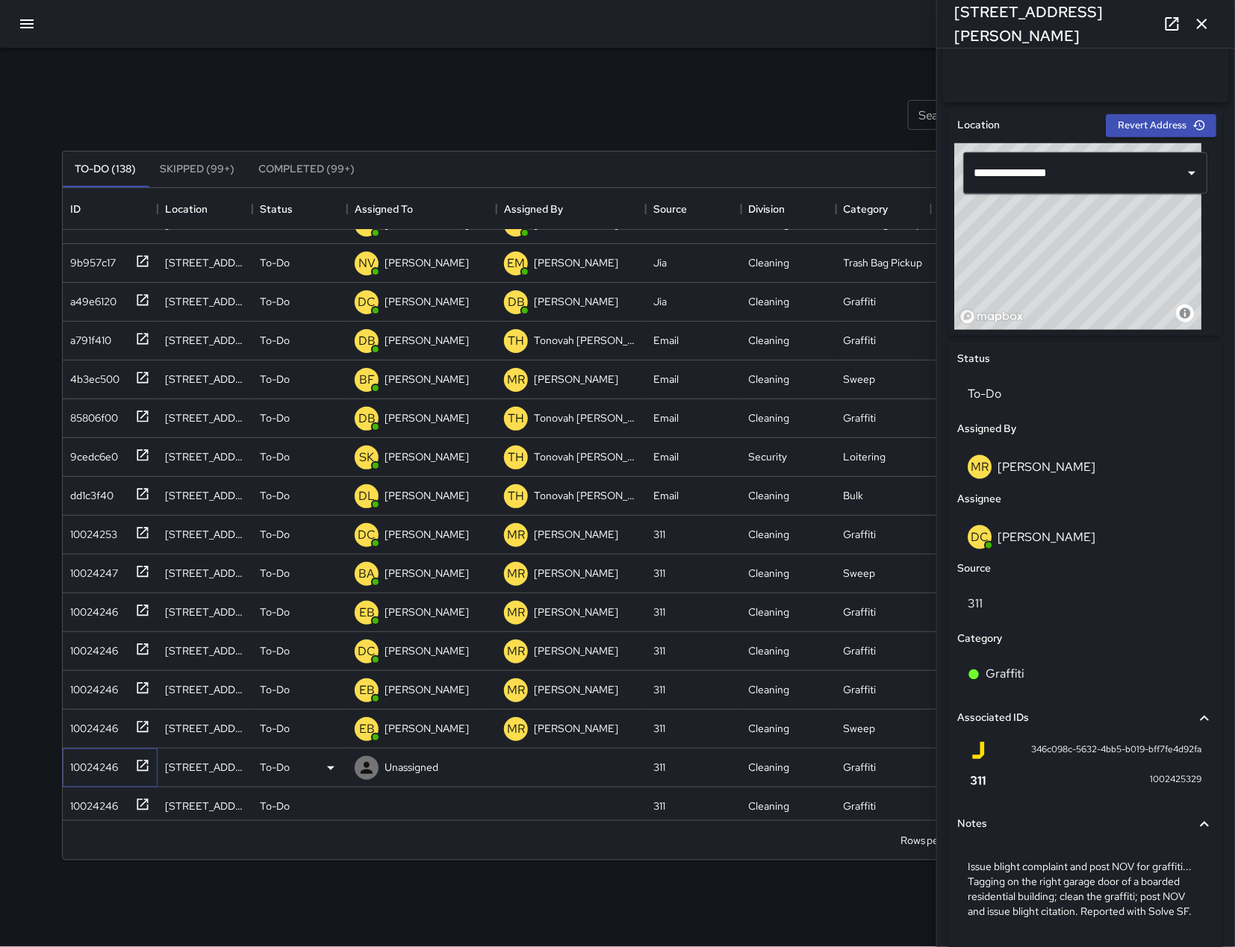
click at [105, 767] on div "10024246" at bounding box center [91, 764] width 54 height 21
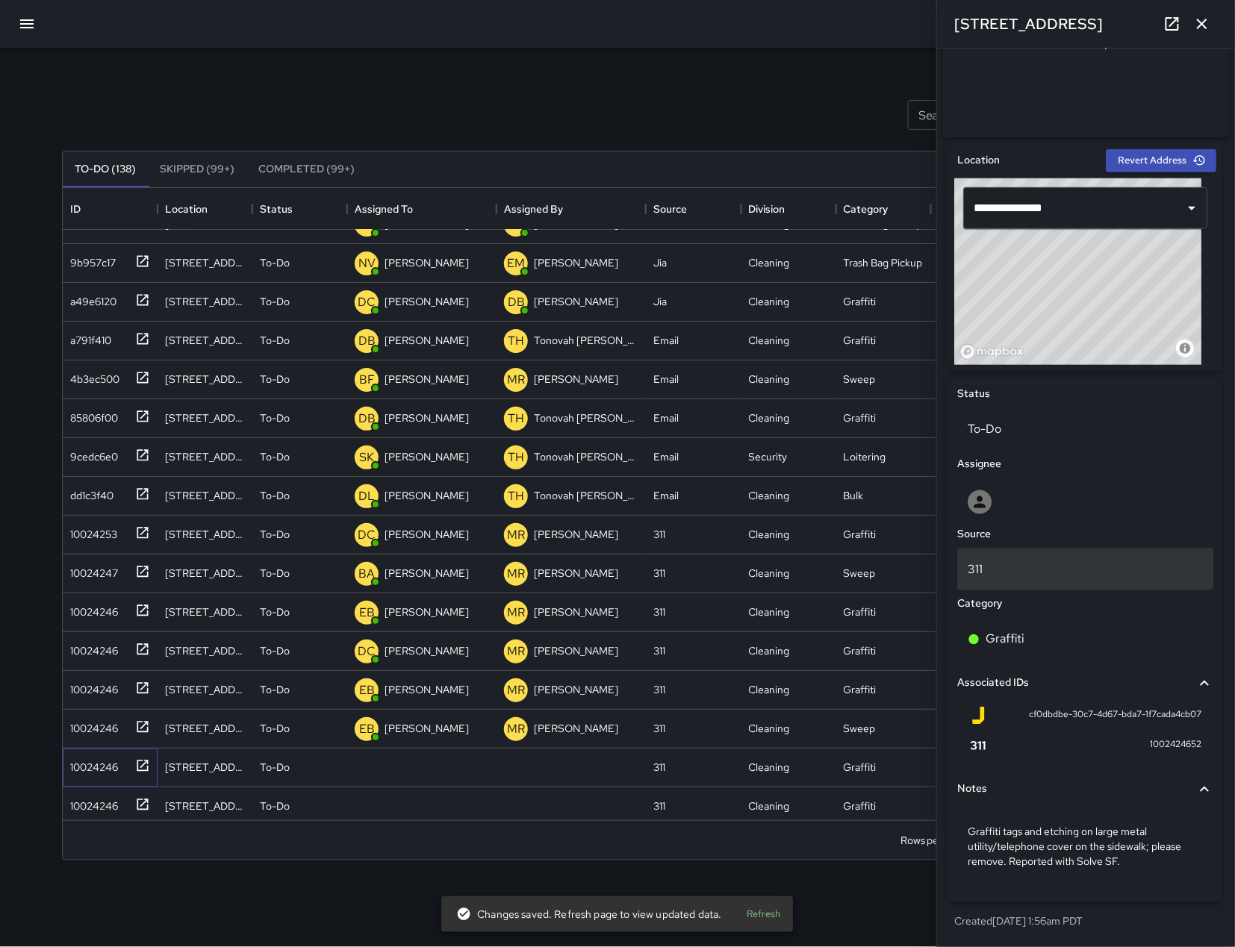
scroll to position [376, 0]
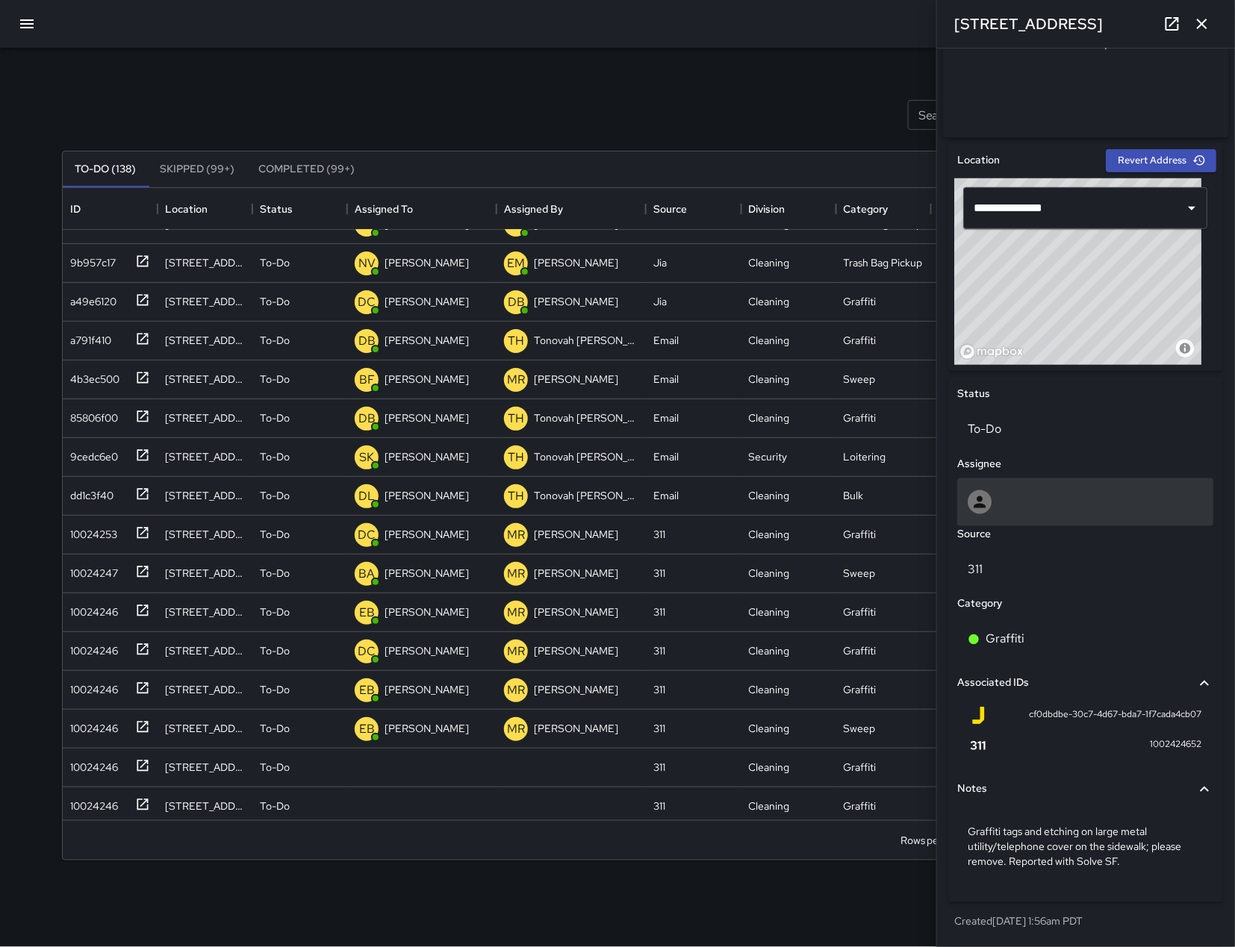
click at [991, 497] on div at bounding box center [980, 502] width 24 height 24
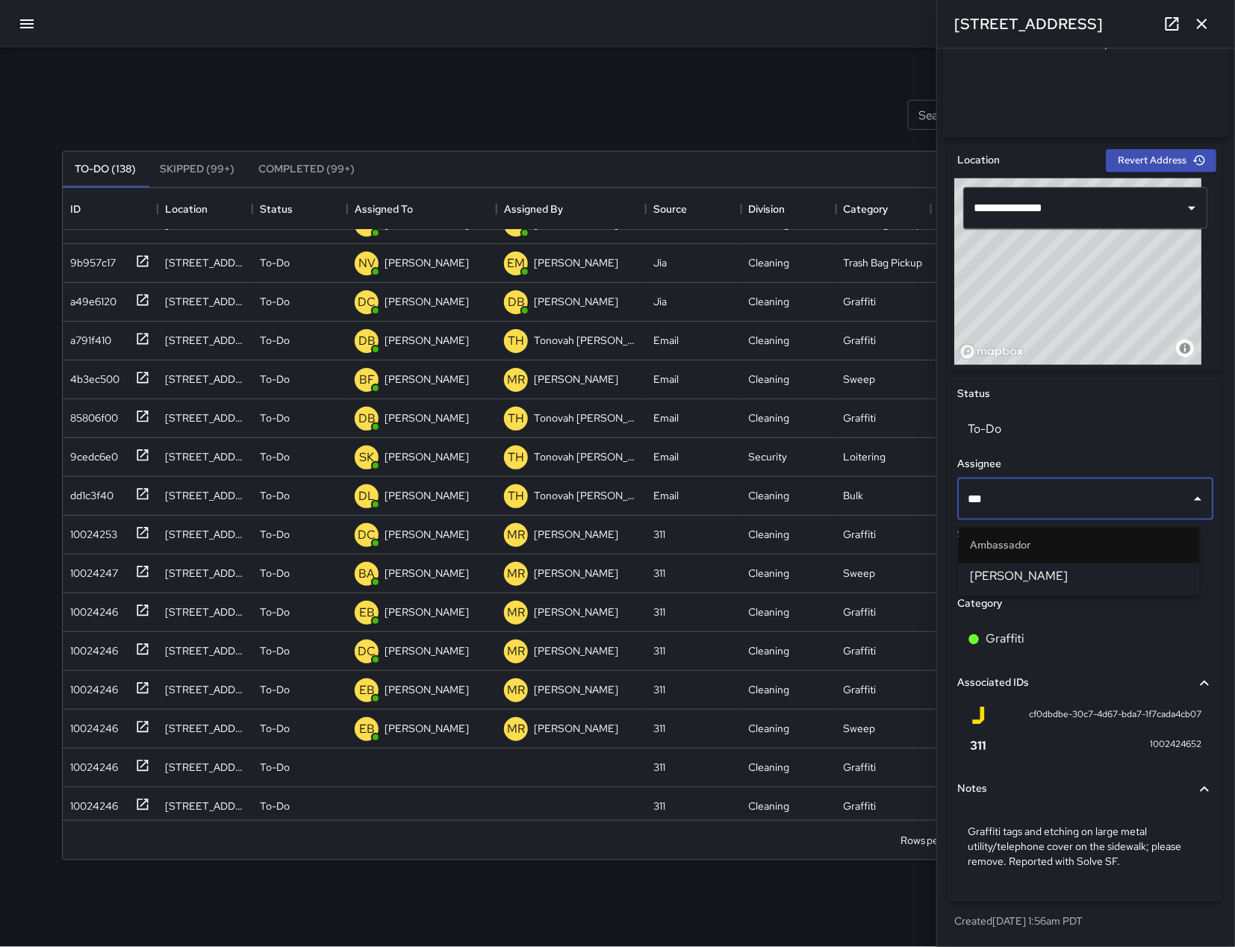
type input "****"
click at [1031, 576] on span "[PERSON_NAME]" at bounding box center [1079, 577] width 217 height 18
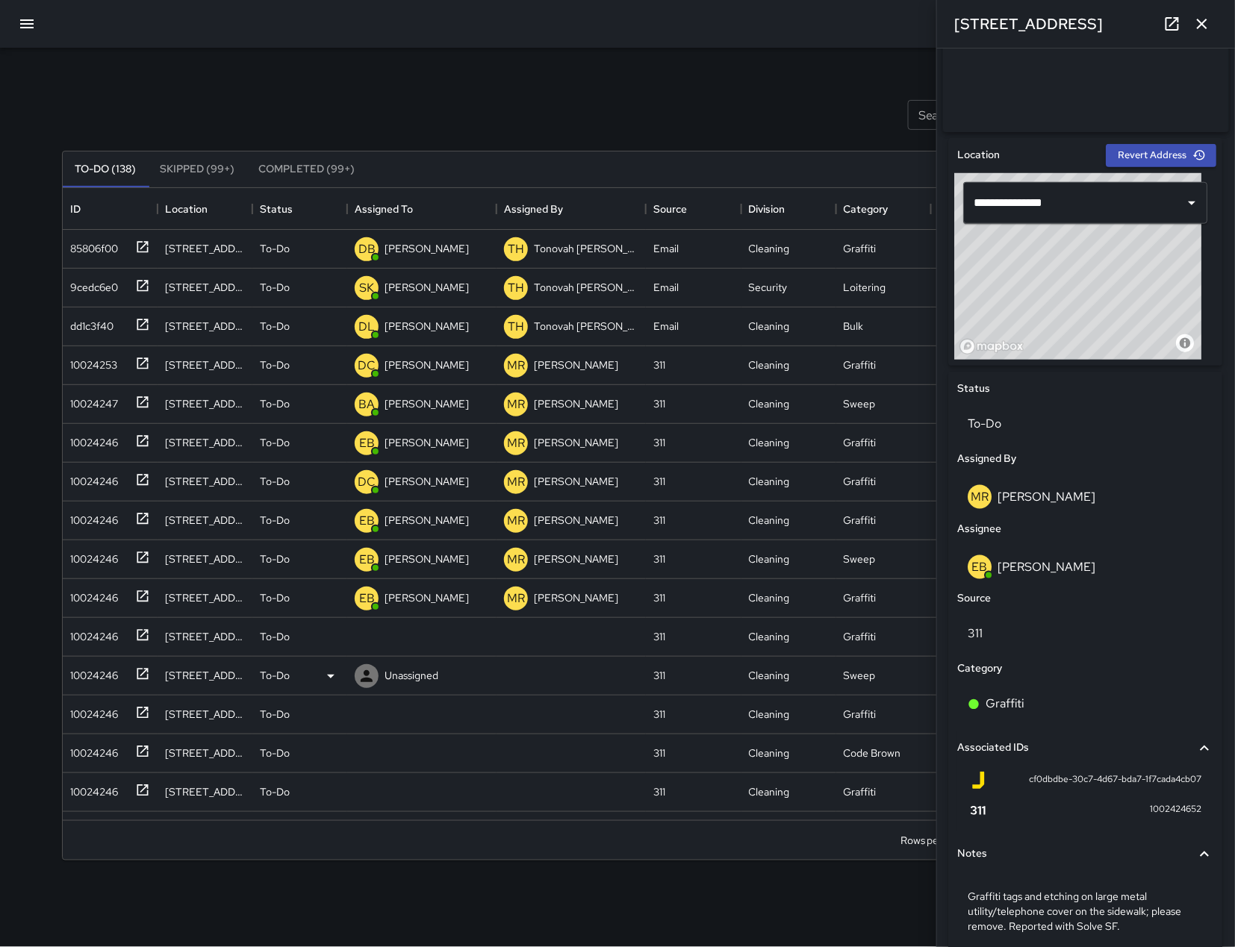
scroll to position [281, 0]
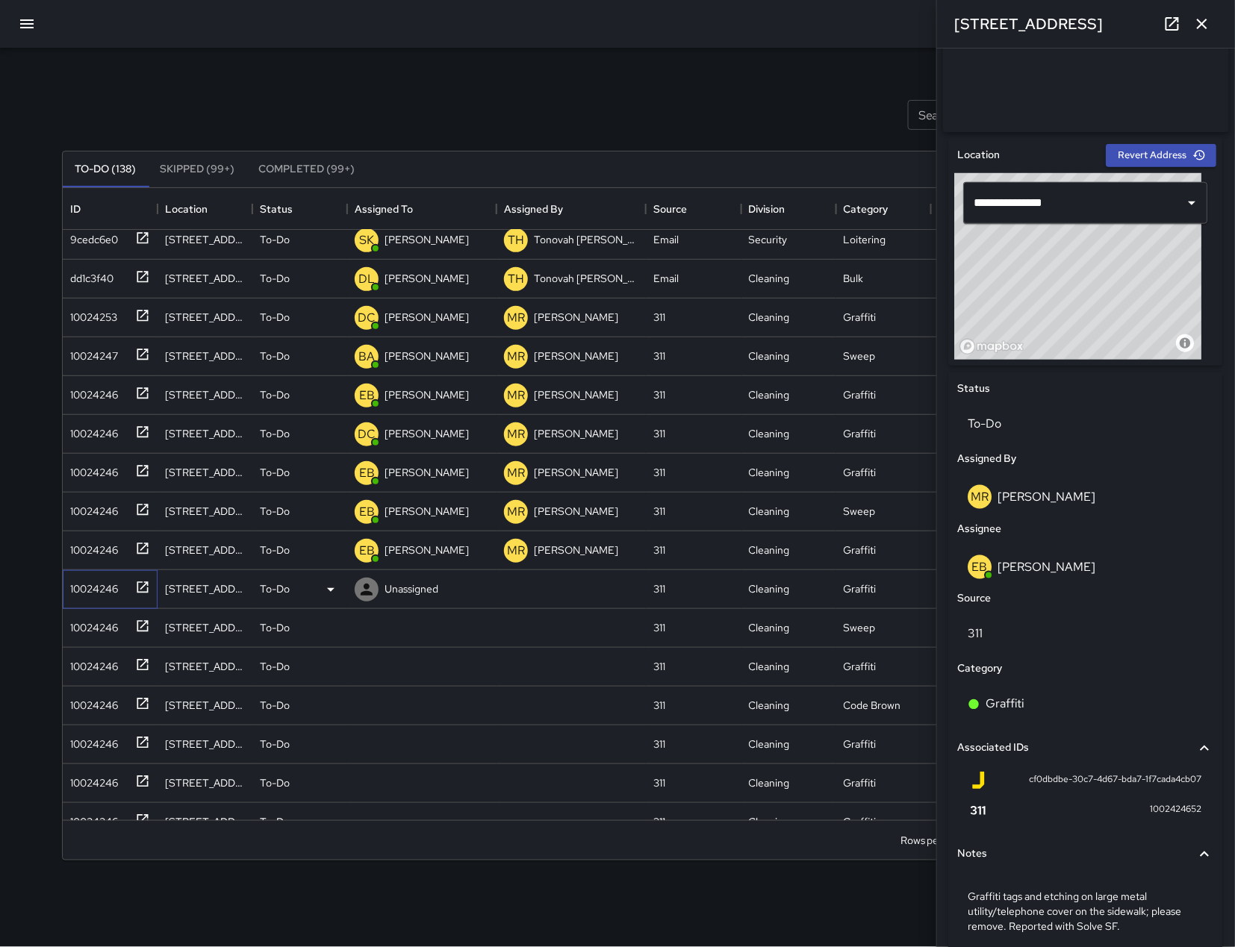
click at [109, 594] on div "10024246" at bounding box center [91, 586] width 54 height 21
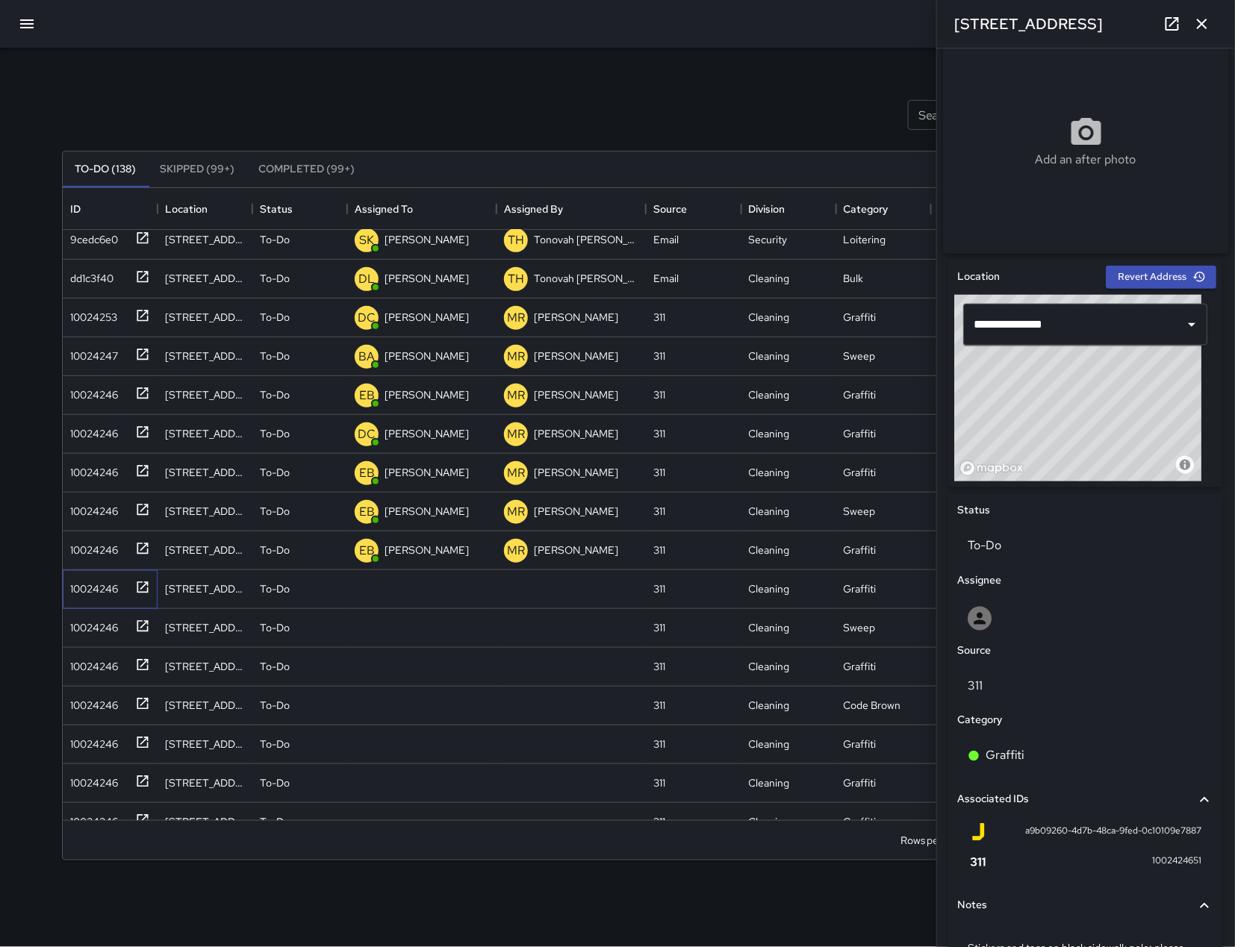
scroll to position [361, 0]
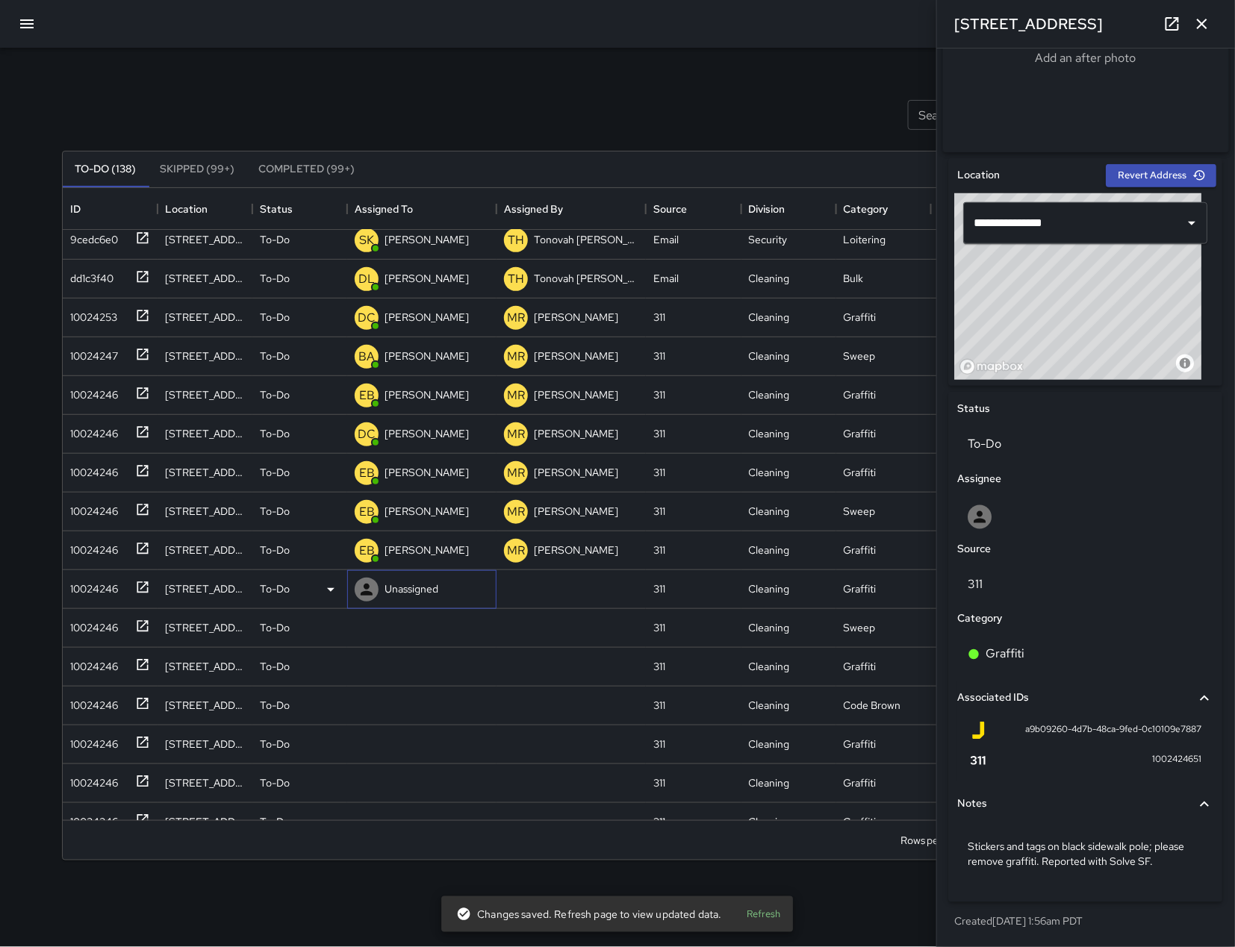
click at [381, 586] on div "Unassigned" at bounding box center [411, 589] width 60 height 21
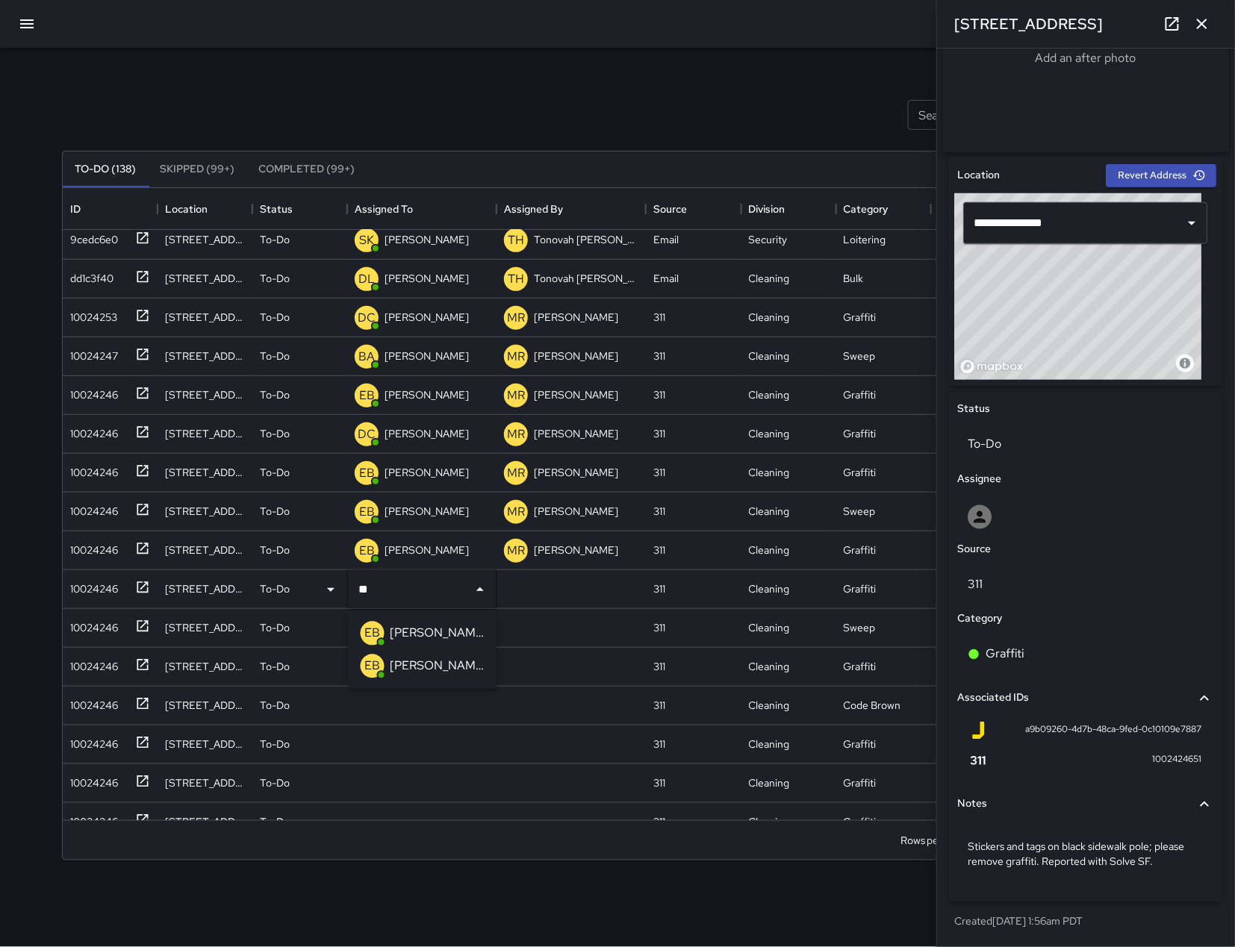
type input "***"
click at [385, 626] on div "EB" at bounding box center [373, 634] width 30 height 30
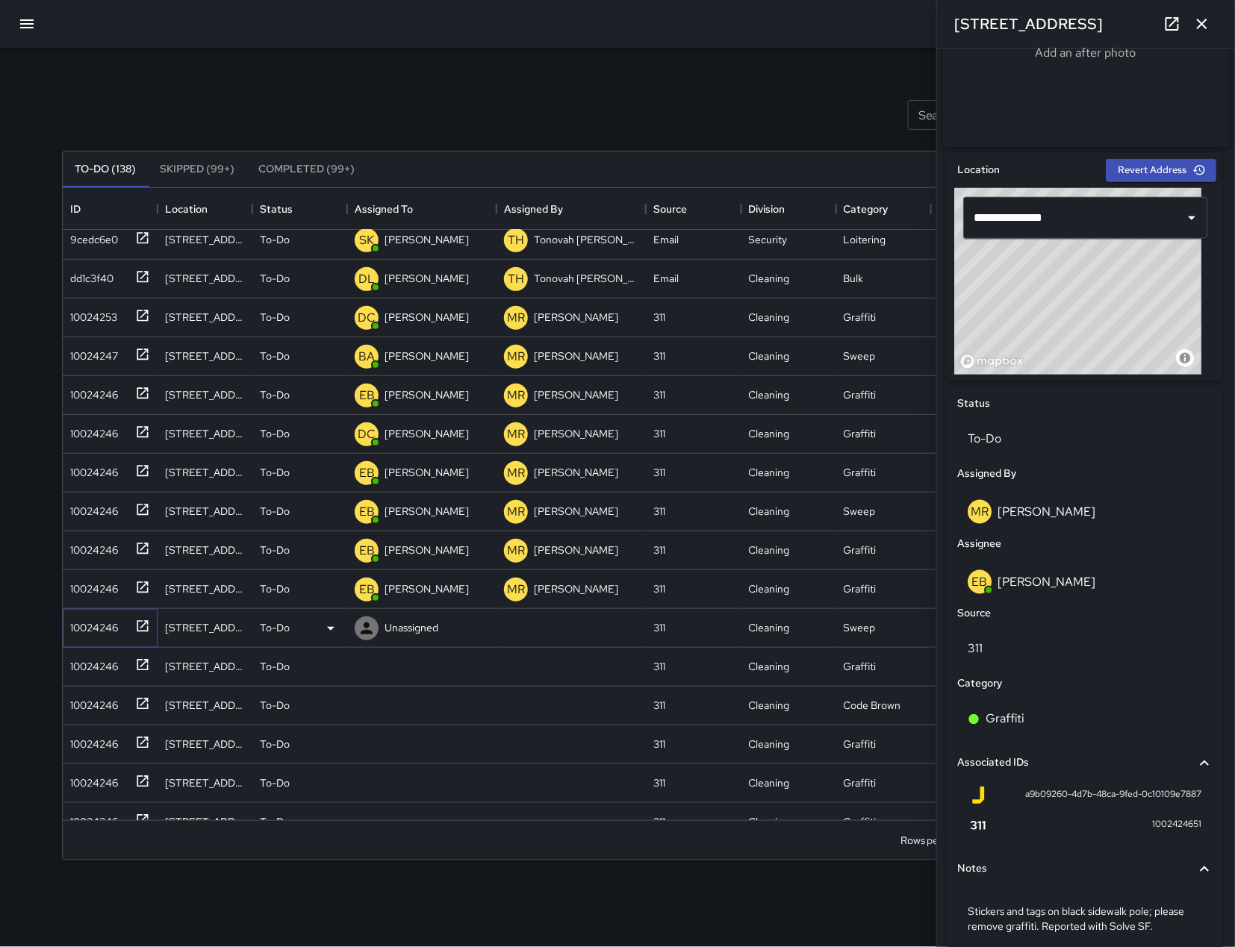
click at [84, 627] on div "10024246" at bounding box center [91, 624] width 54 height 21
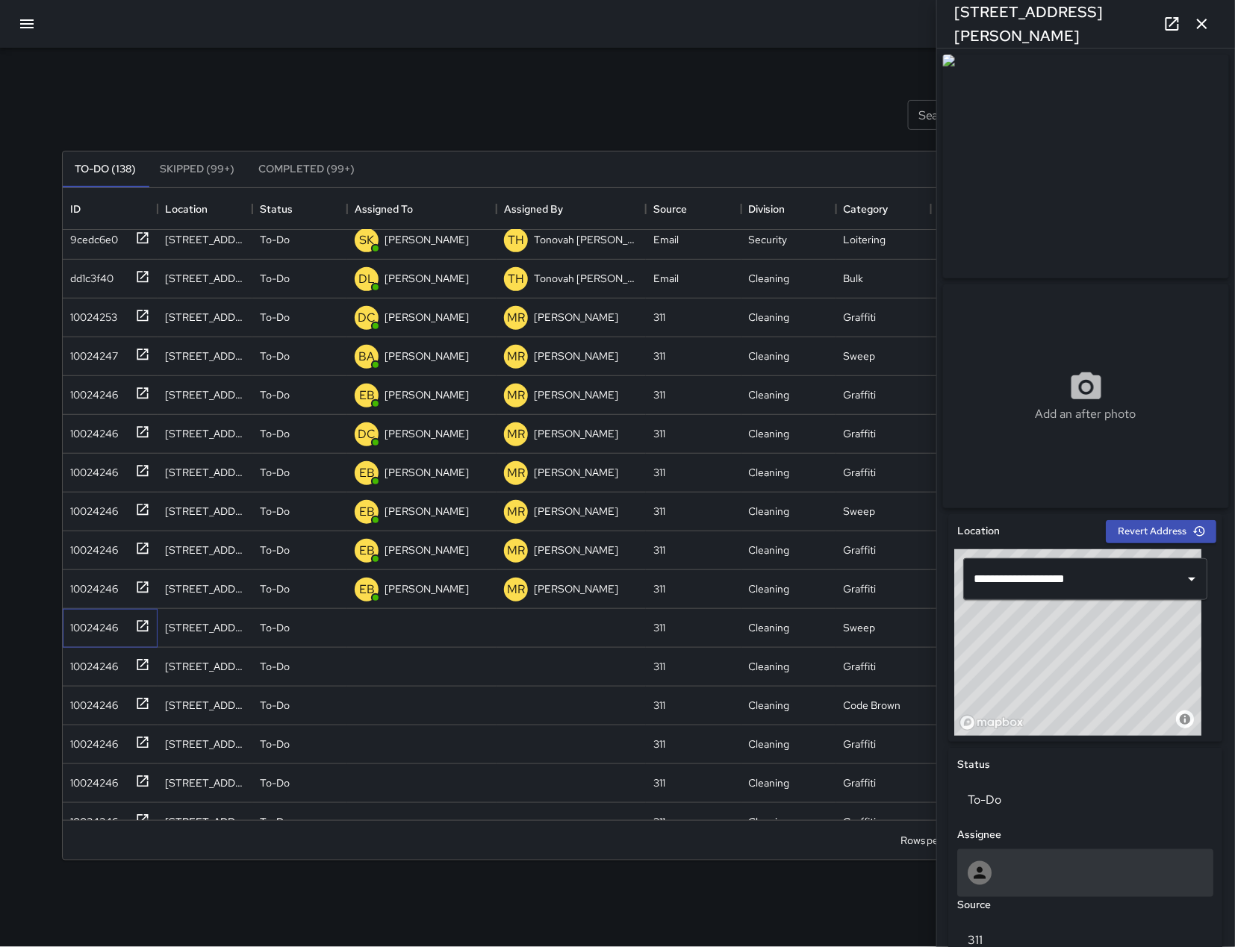
scroll to position [391, 0]
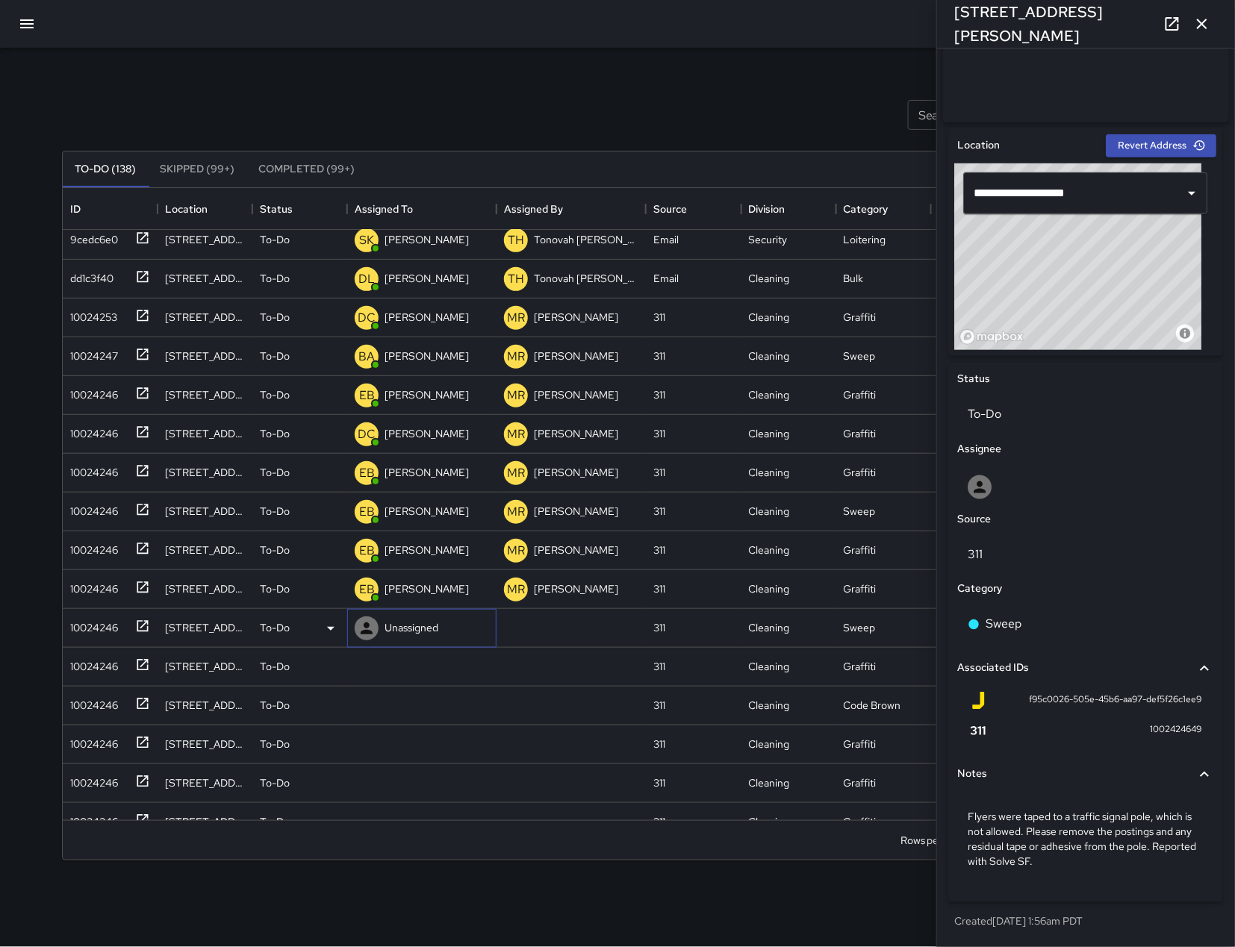
click at [382, 625] on div "Unassigned" at bounding box center [411, 627] width 60 height 21
type input "****"
click at [387, 670] on div "Edwin Barillas" at bounding box center [437, 673] width 100 height 24
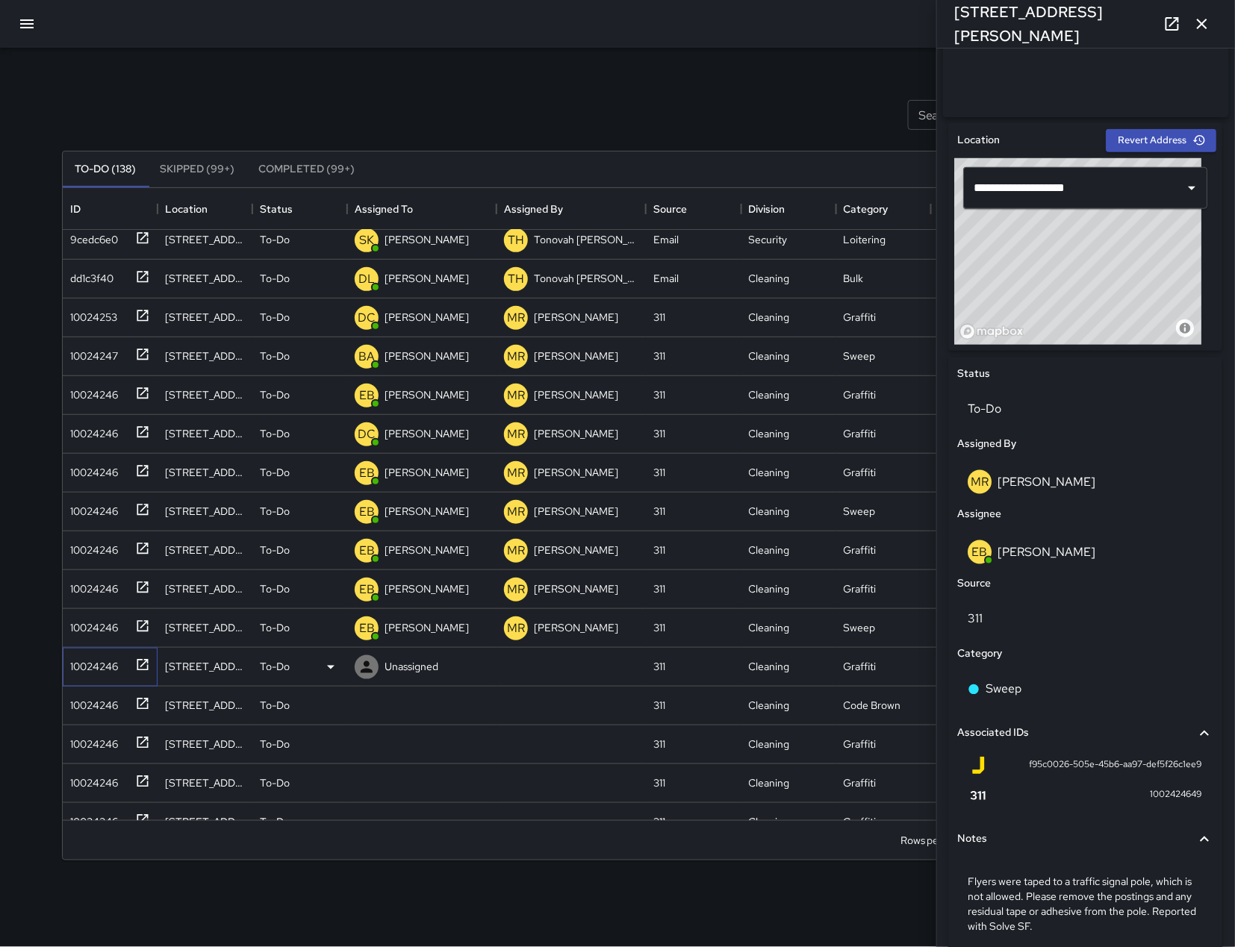
click at [87, 669] on div "10024246" at bounding box center [91, 663] width 54 height 21
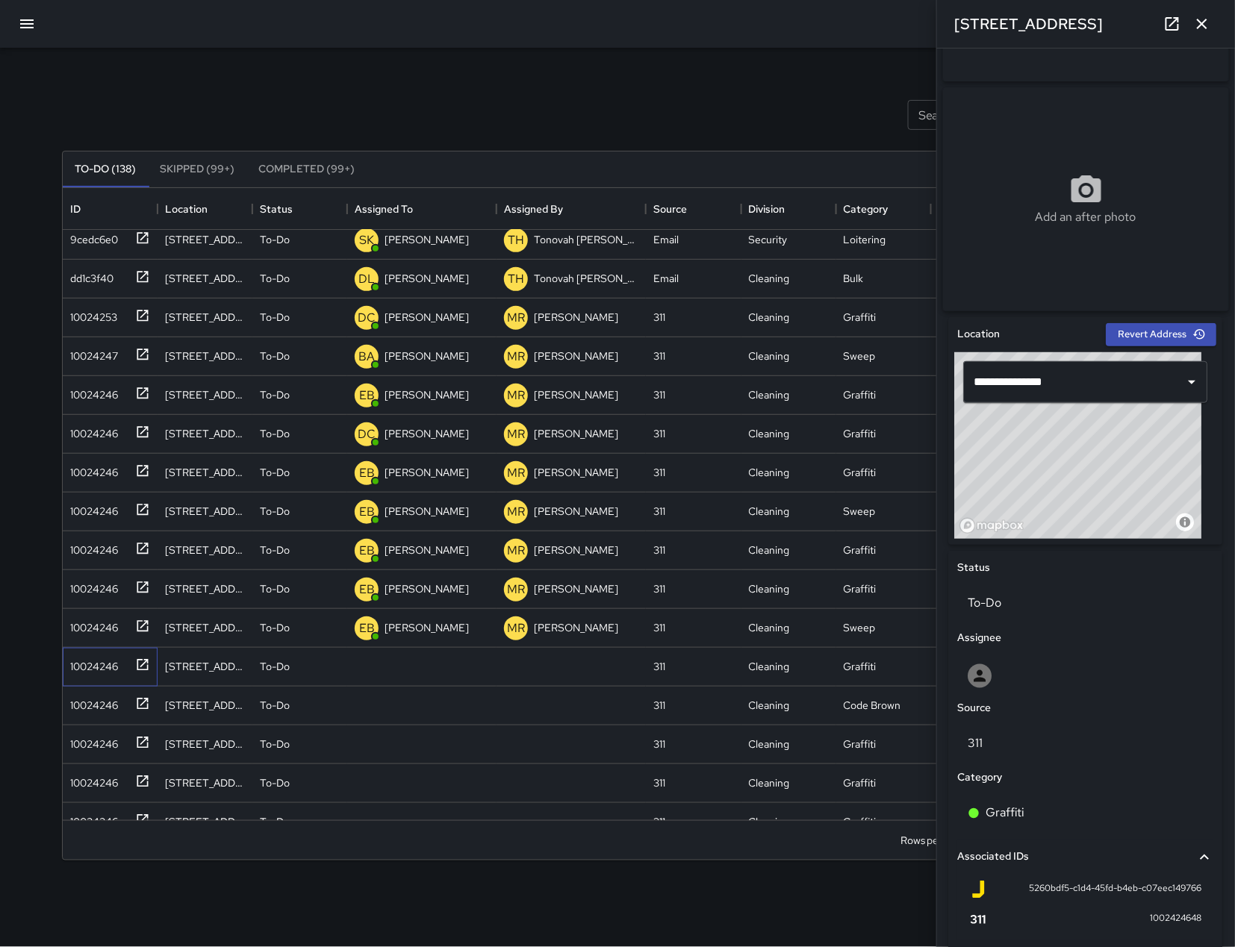
scroll to position [361, 0]
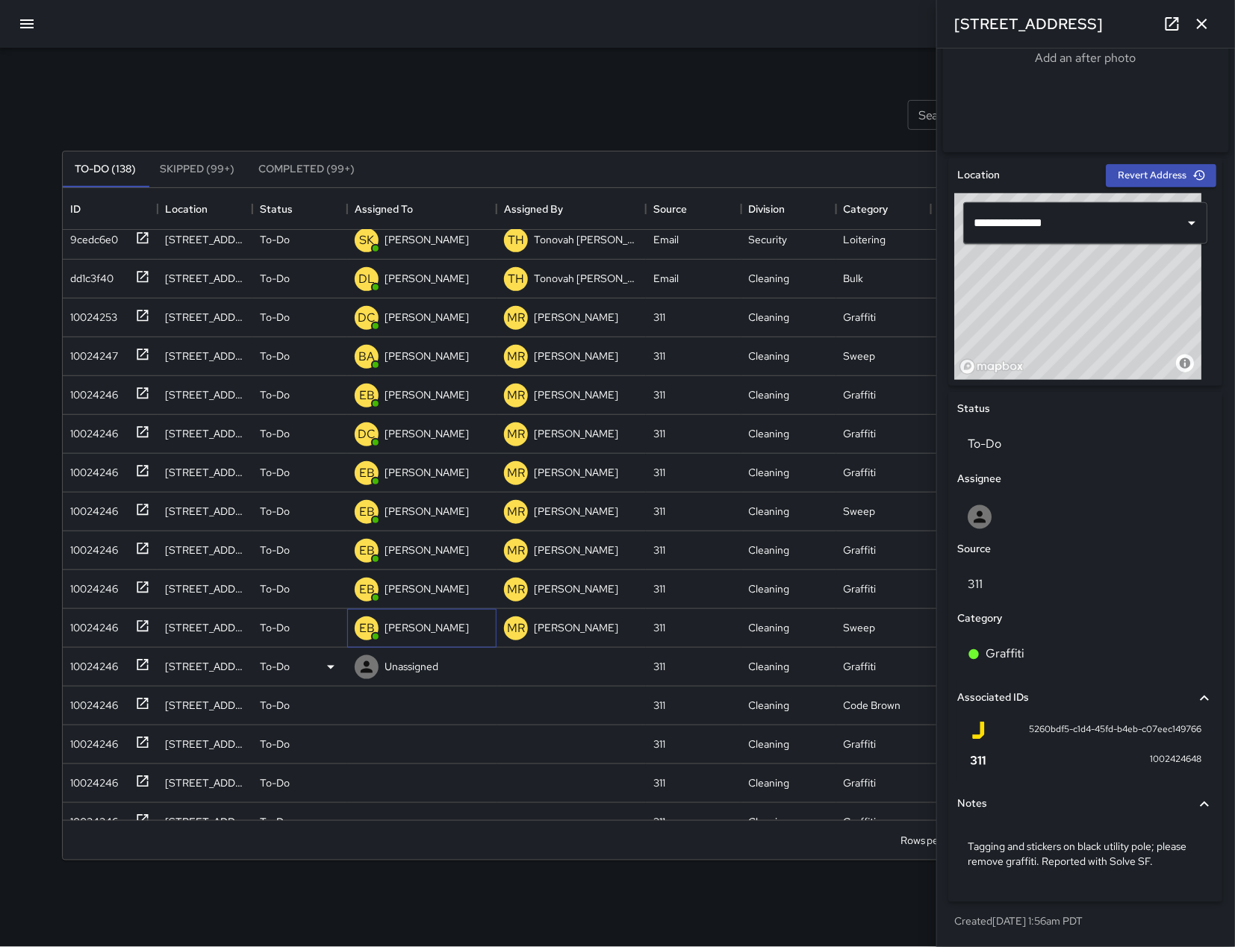
click at [437, 645] on div "EB Edwin Barillas" at bounding box center [421, 628] width 149 height 39
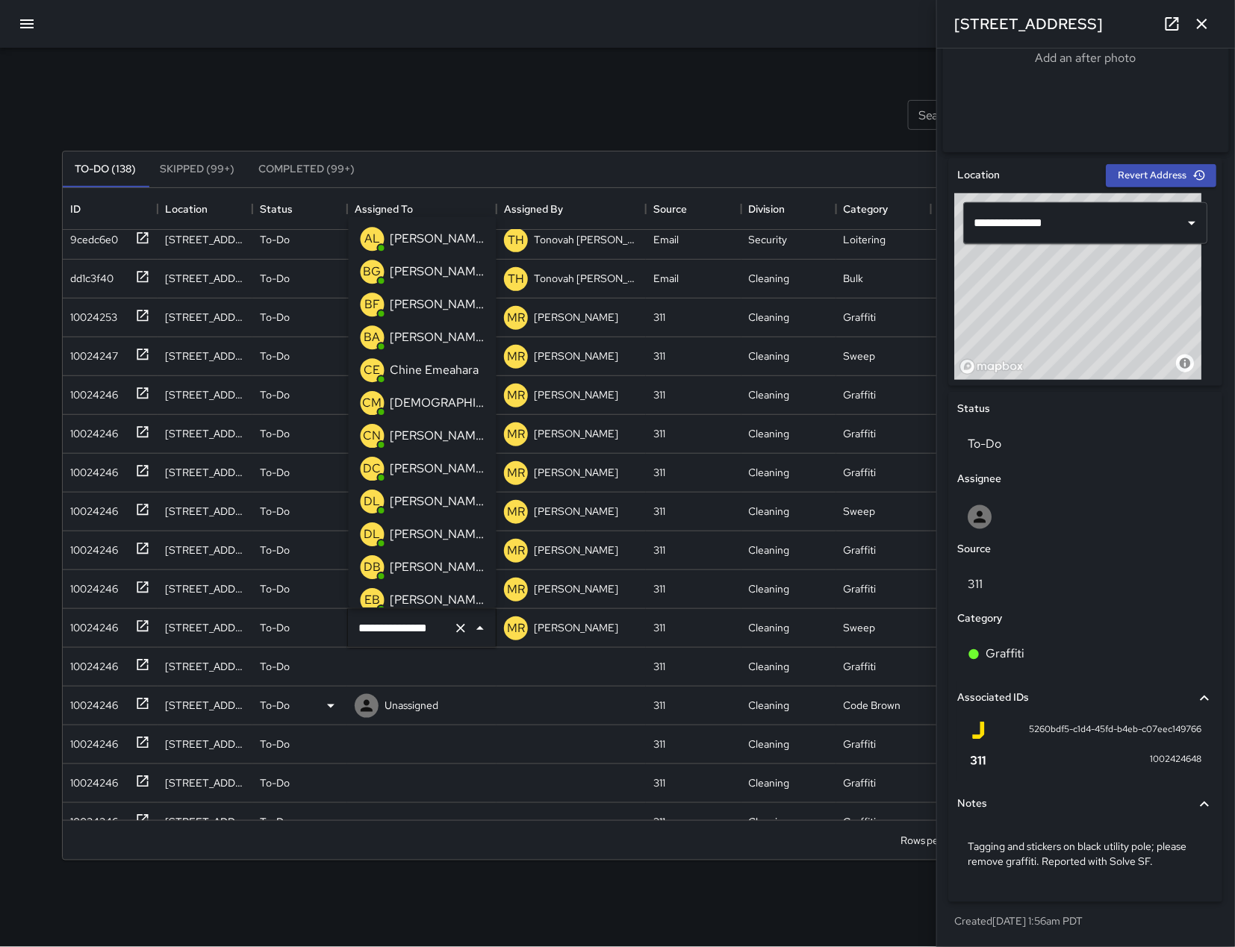
scroll to position [42, 0]
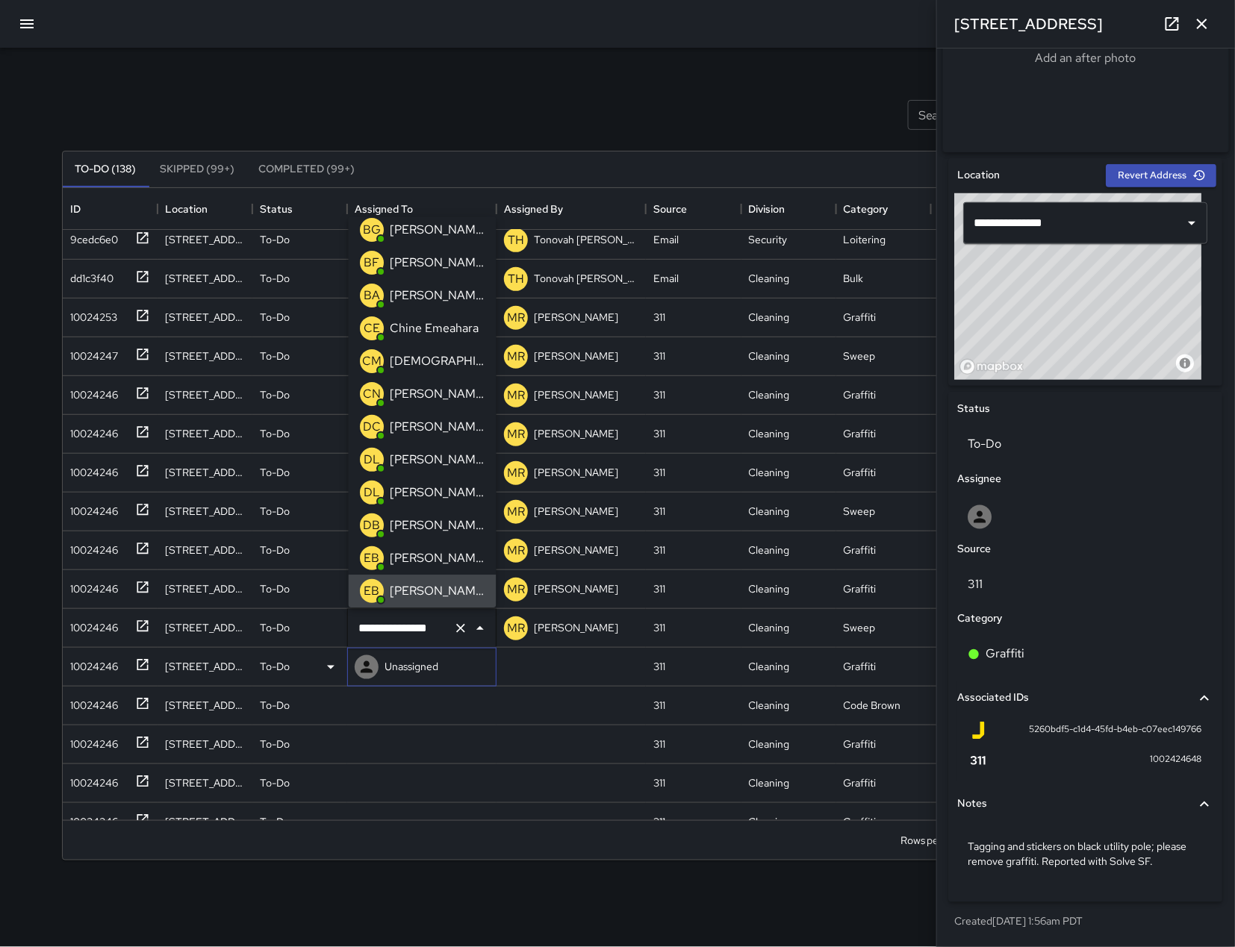
click at [444, 667] on div "Unassigned" at bounding box center [421, 667] width 149 height 39
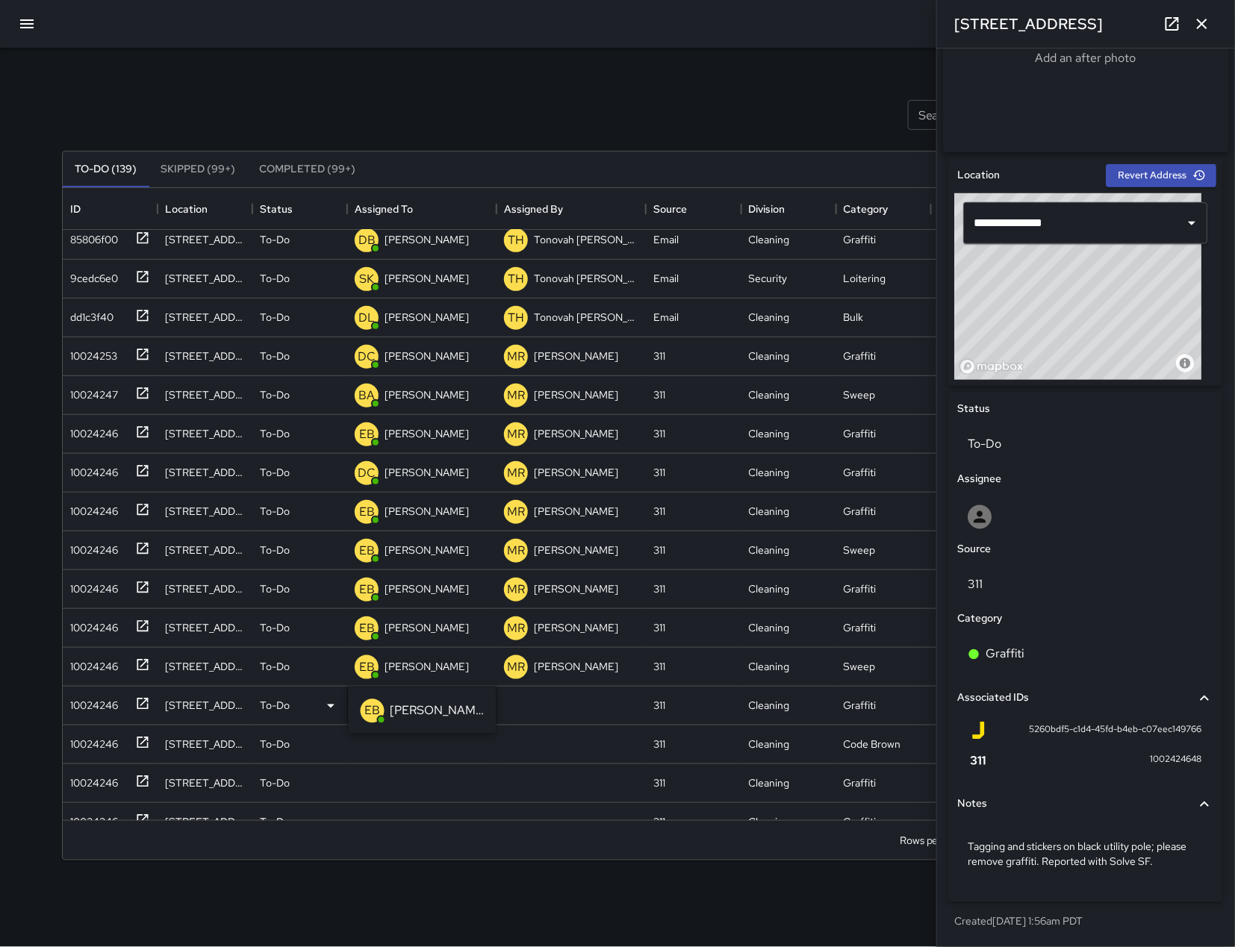
type input "****"
click at [442, 711] on p "Edwin Barillas" at bounding box center [437, 711] width 94 height 18
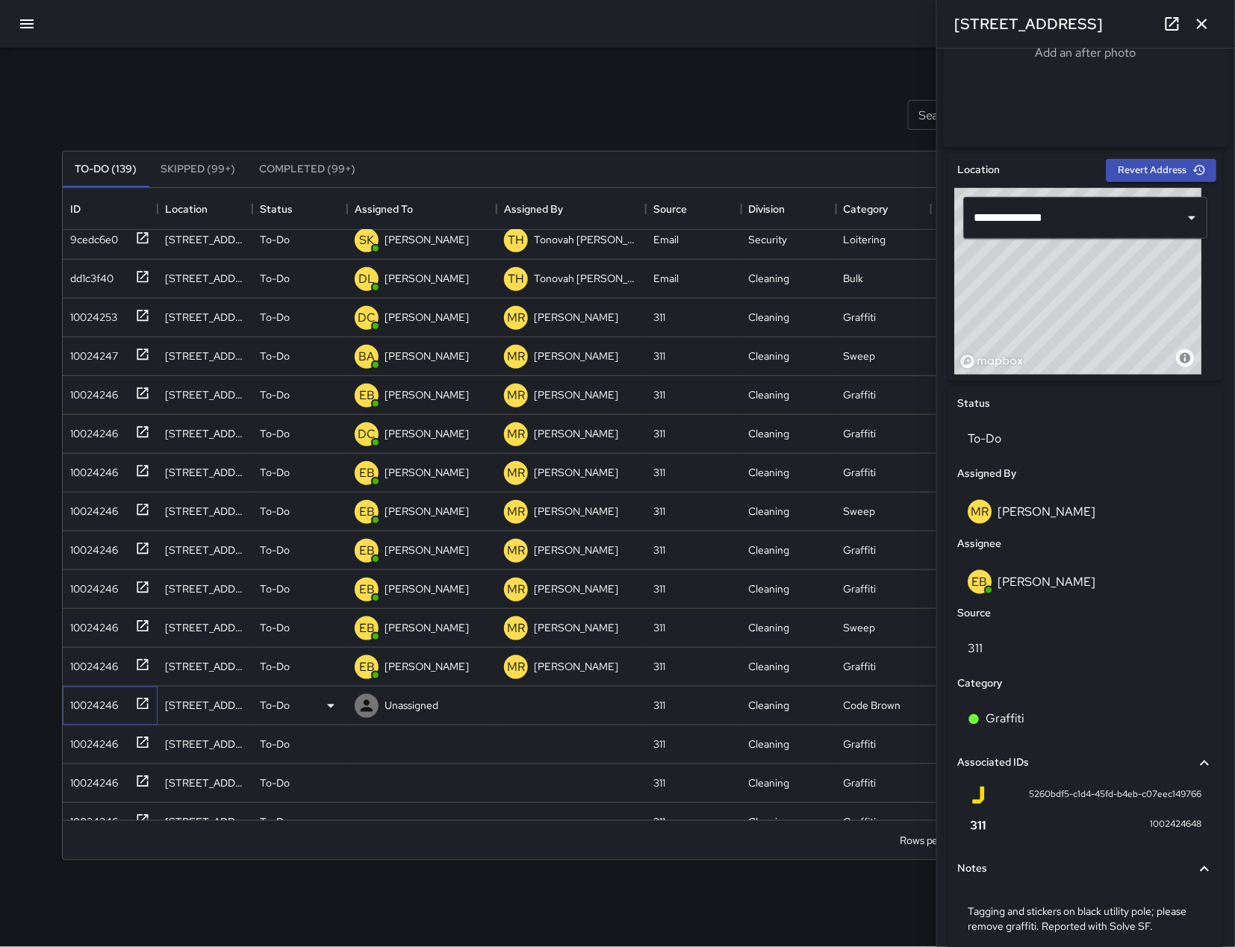
click at [70, 702] on div "10024246" at bounding box center [91, 702] width 54 height 21
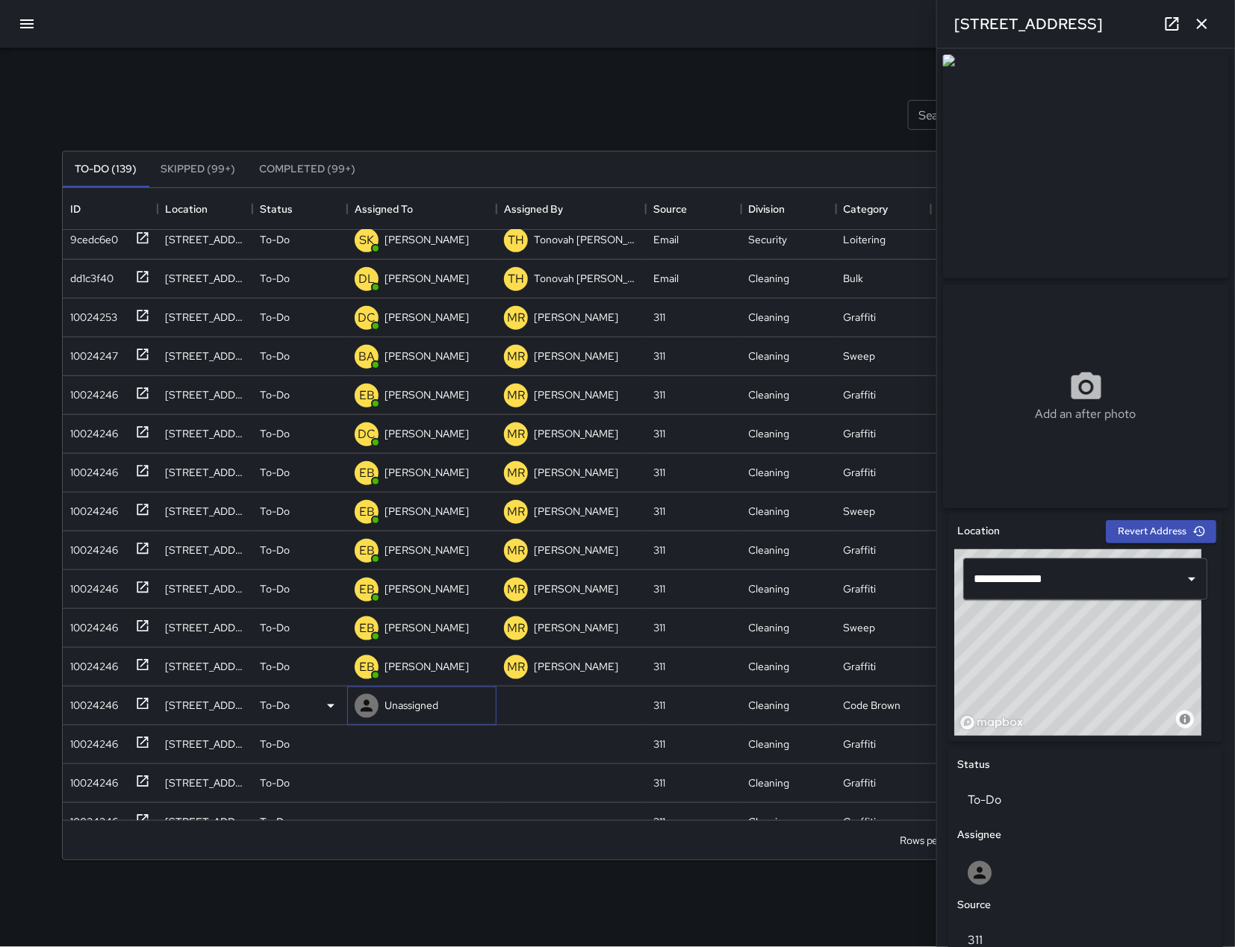
click at [403, 705] on p "Unassigned" at bounding box center [411, 705] width 54 height 15
type input "***"
click at [409, 748] on p "Edwin Barillas" at bounding box center [437, 750] width 94 height 18
click at [102, 740] on div "10024246" at bounding box center [91, 741] width 54 height 21
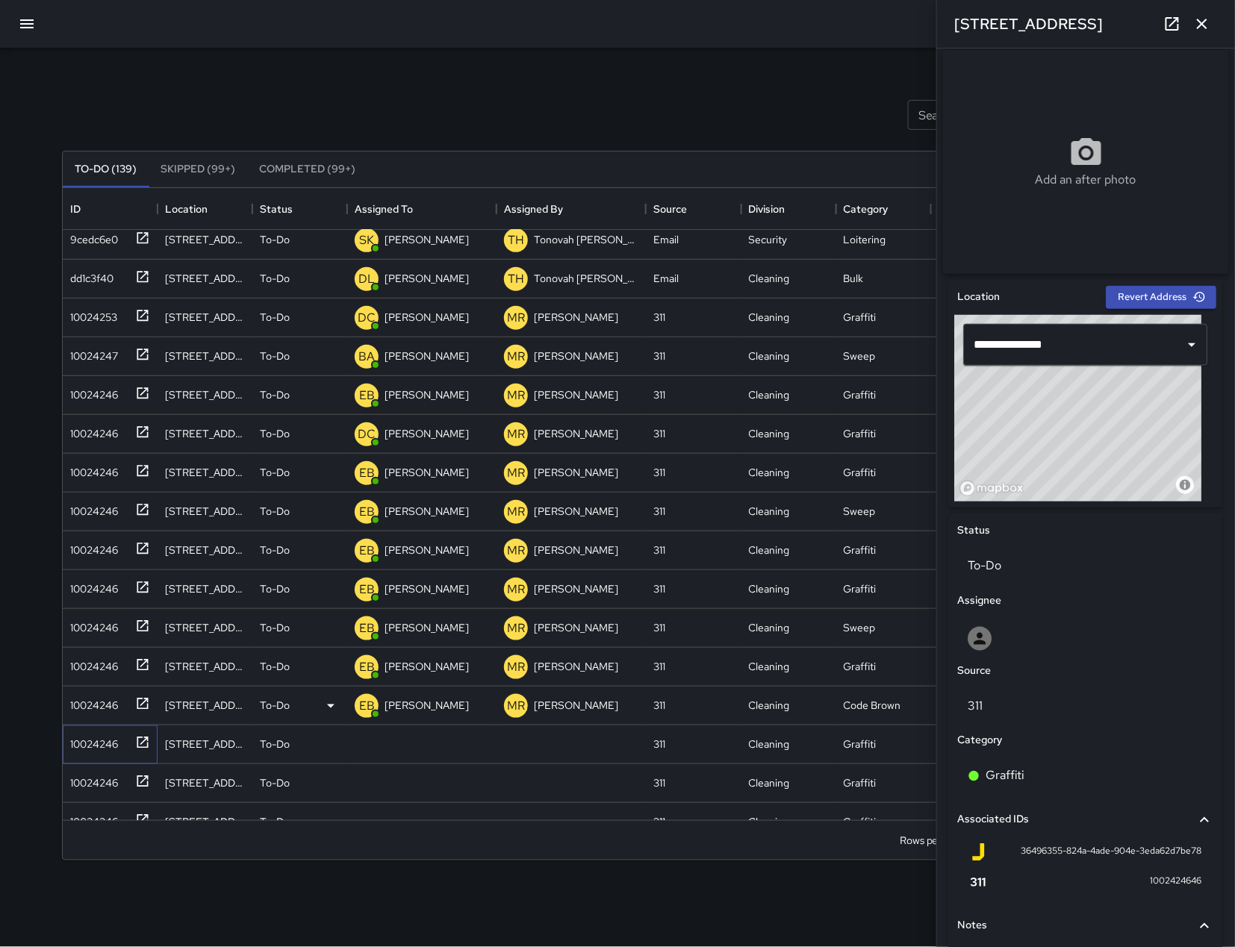
scroll to position [361, 0]
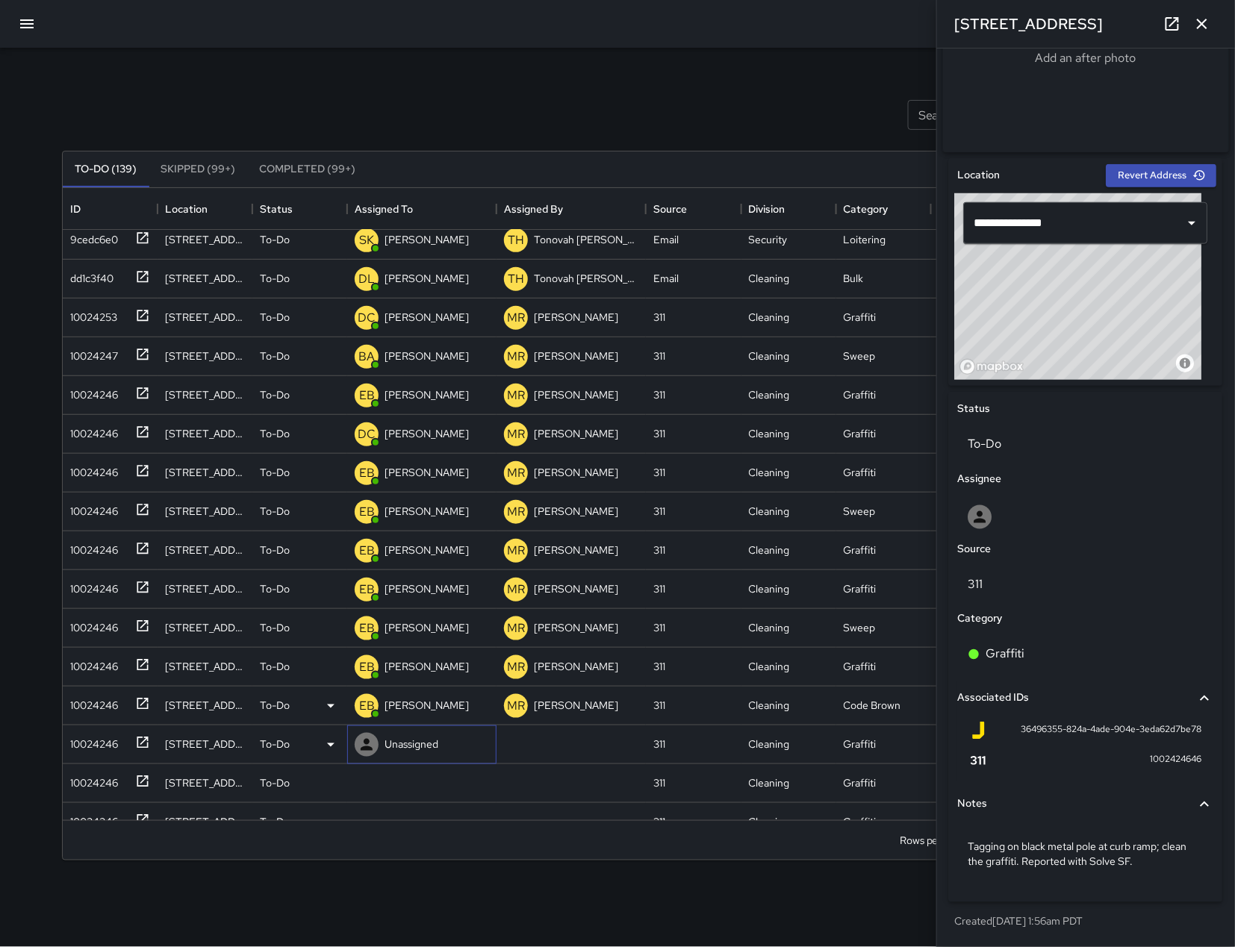
click at [440, 732] on div "Unassigned" at bounding box center [397, 745] width 90 height 30
type input "****"
click at [434, 791] on p "Edwin Barillas" at bounding box center [437, 789] width 94 height 18
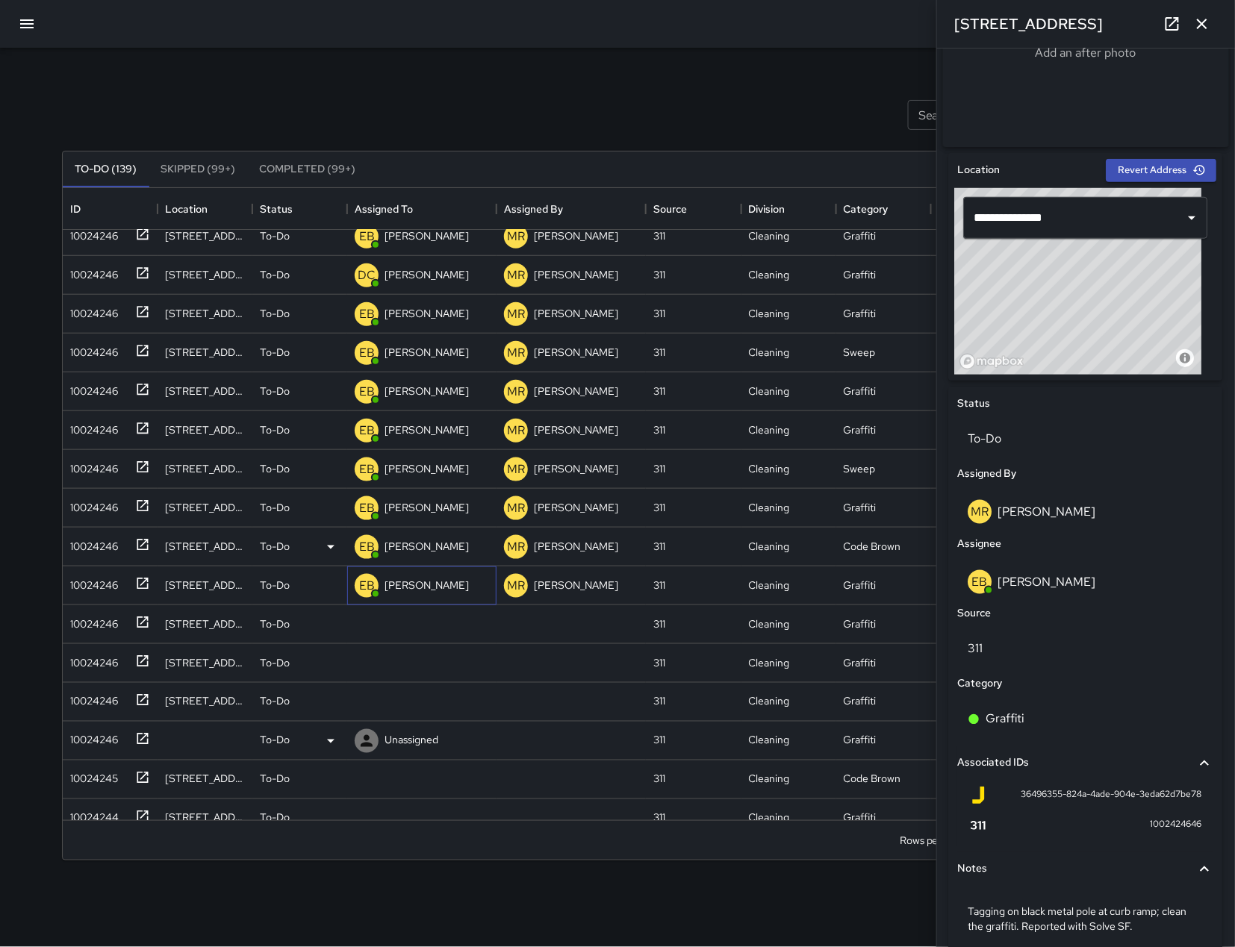
scroll to position [490, 0]
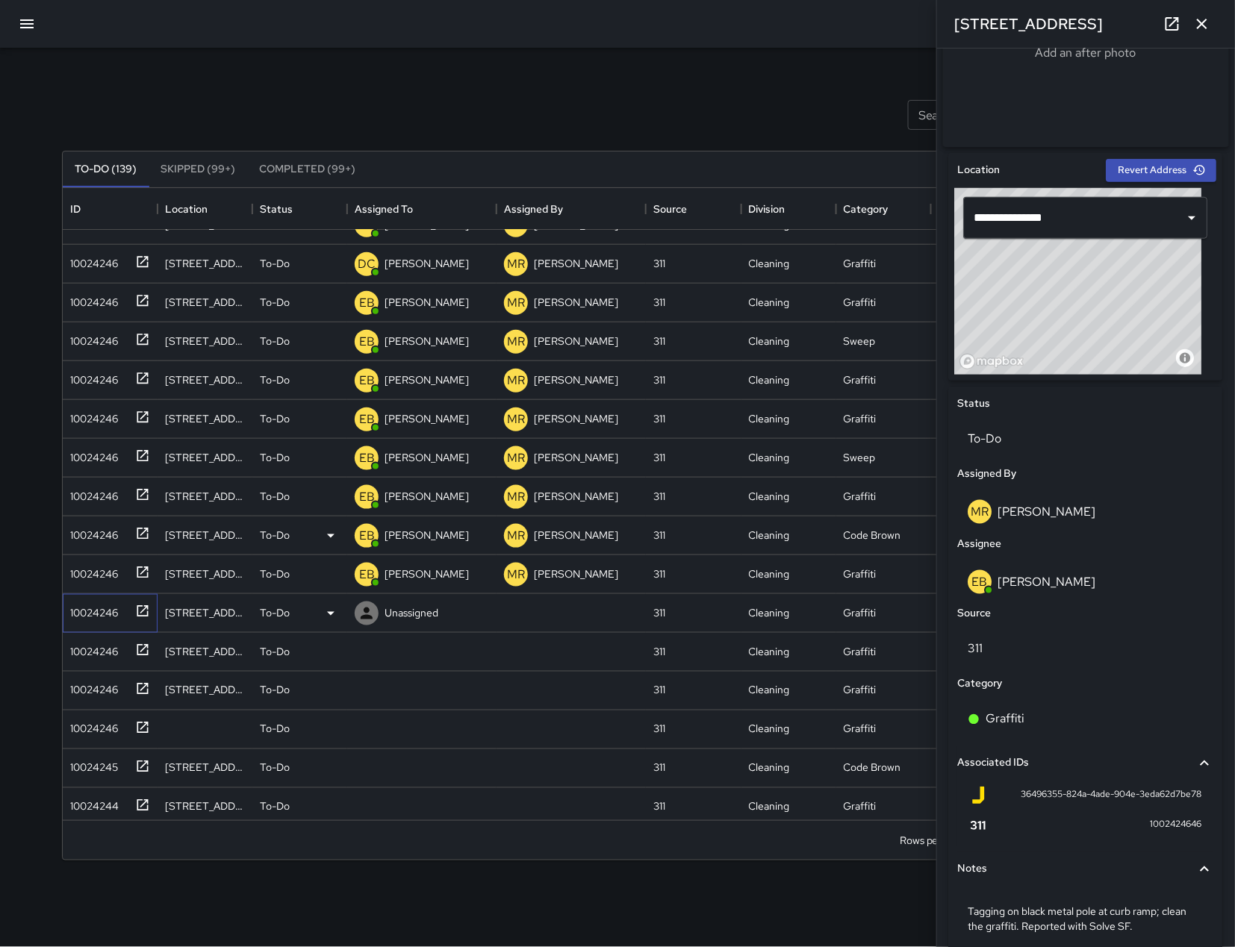
click at [96, 620] on div "10024246" at bounding box center [91, 609] width 54 height 21
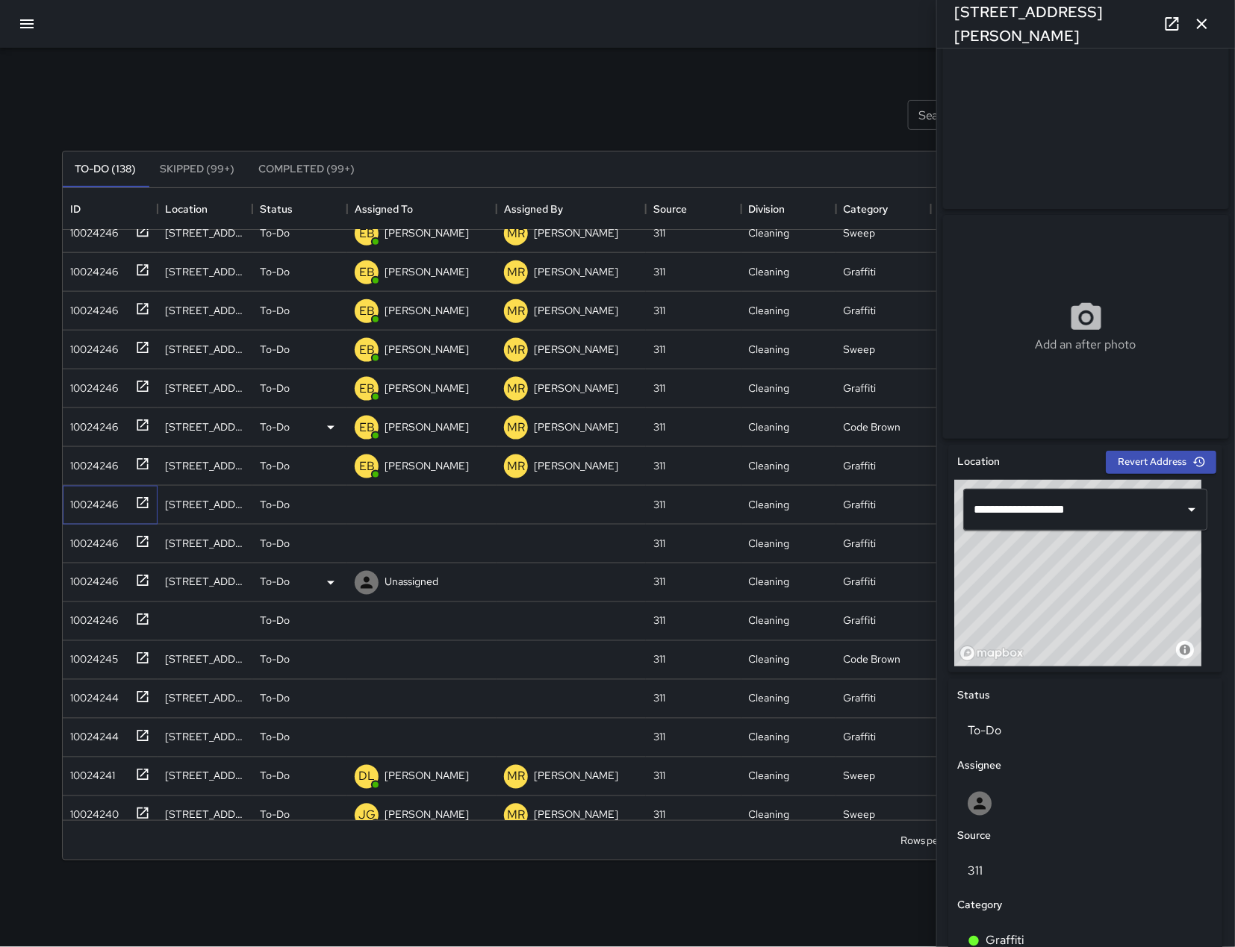
scroll to position [37, 0]
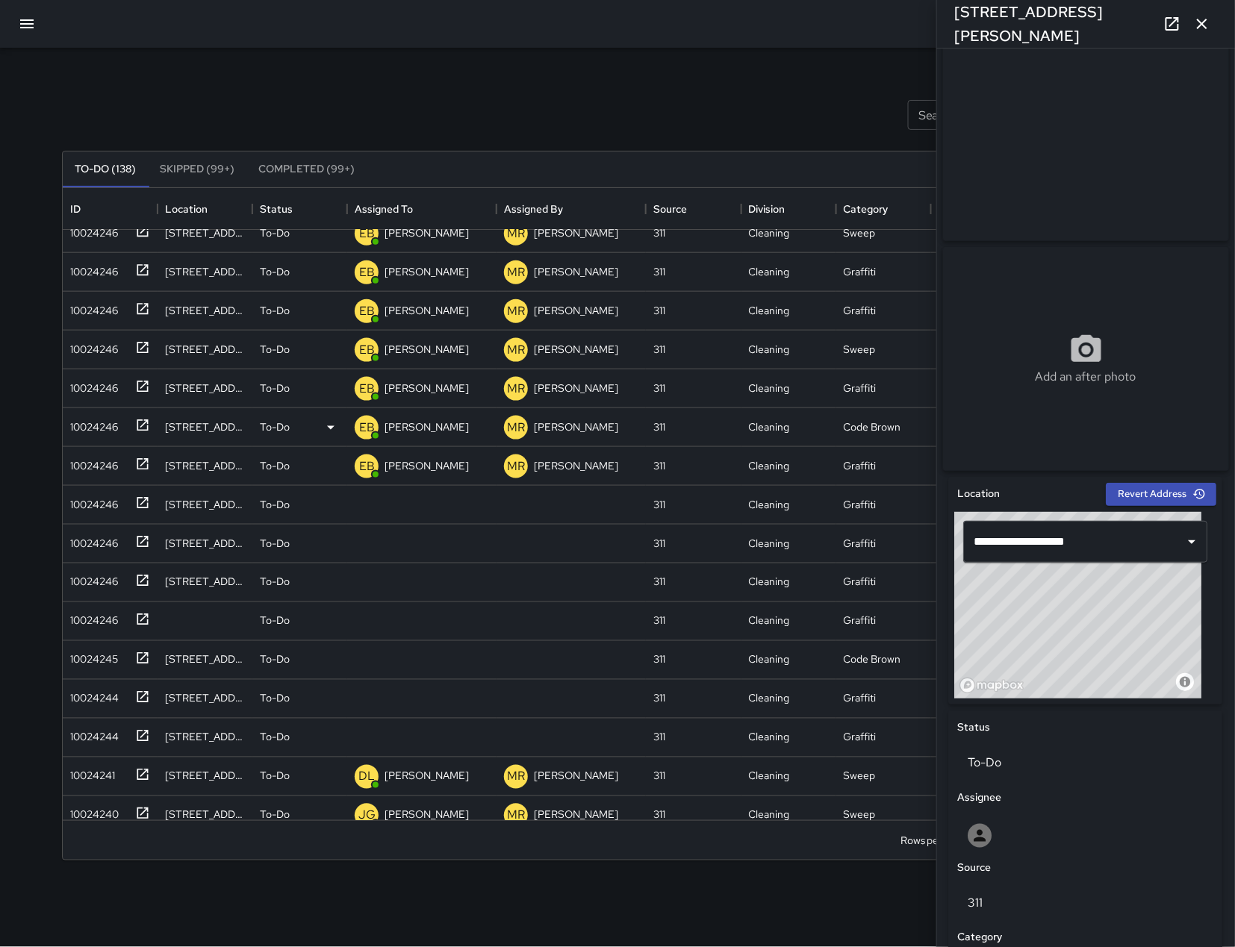
click at [1068, 809] on div "Assignee" at bounding box center [1086, 798] width 262 height 22
click at [1072, 809] on div "Assignee" at bounding box center [1086, 798] width 262 height 22
click at [1077, 819] on div at bounding box center [1086, 836] width 256 height 48
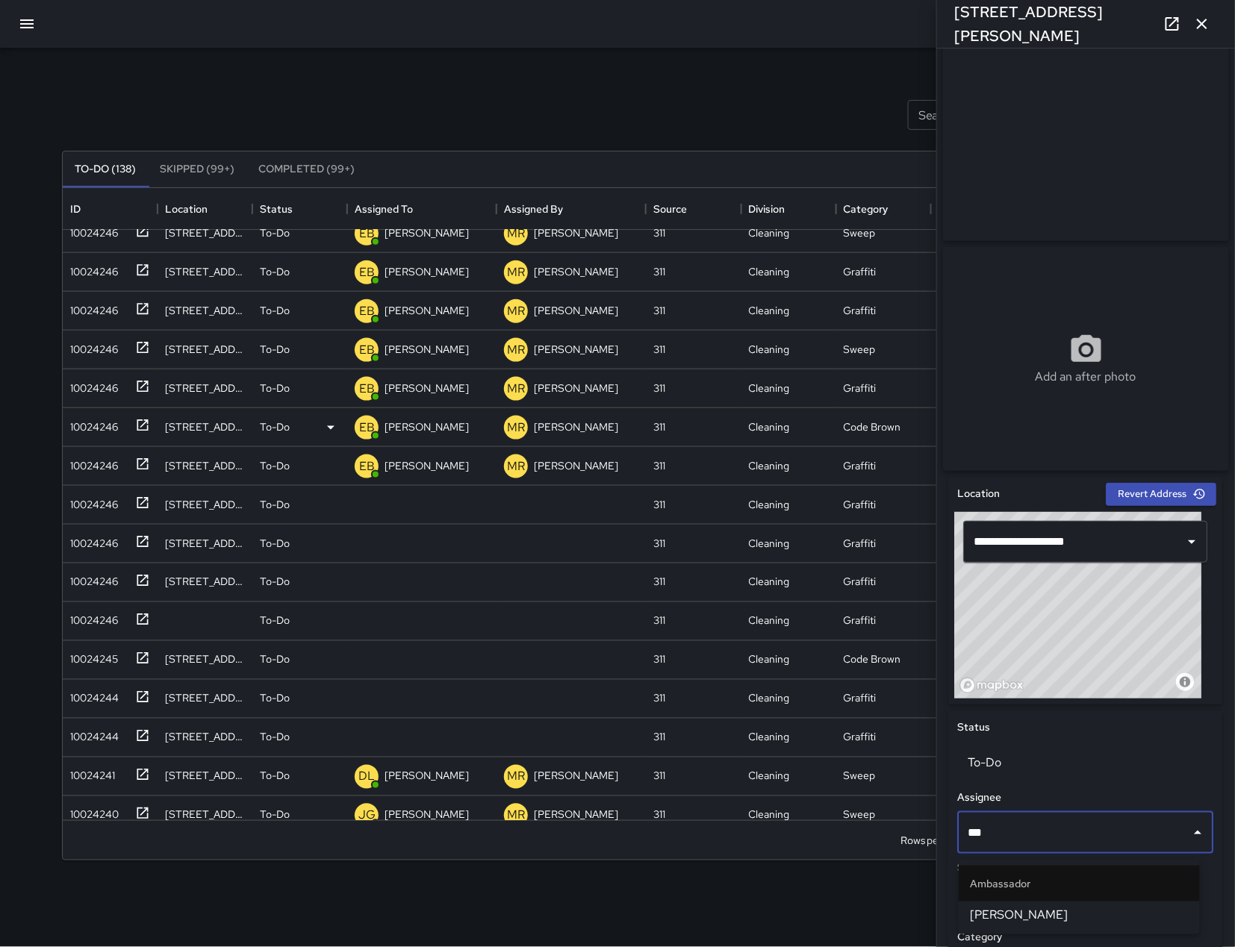
type input "****"
click at [957, 915] on div "311" at bounding box center [1086, 903] width 262 height 48
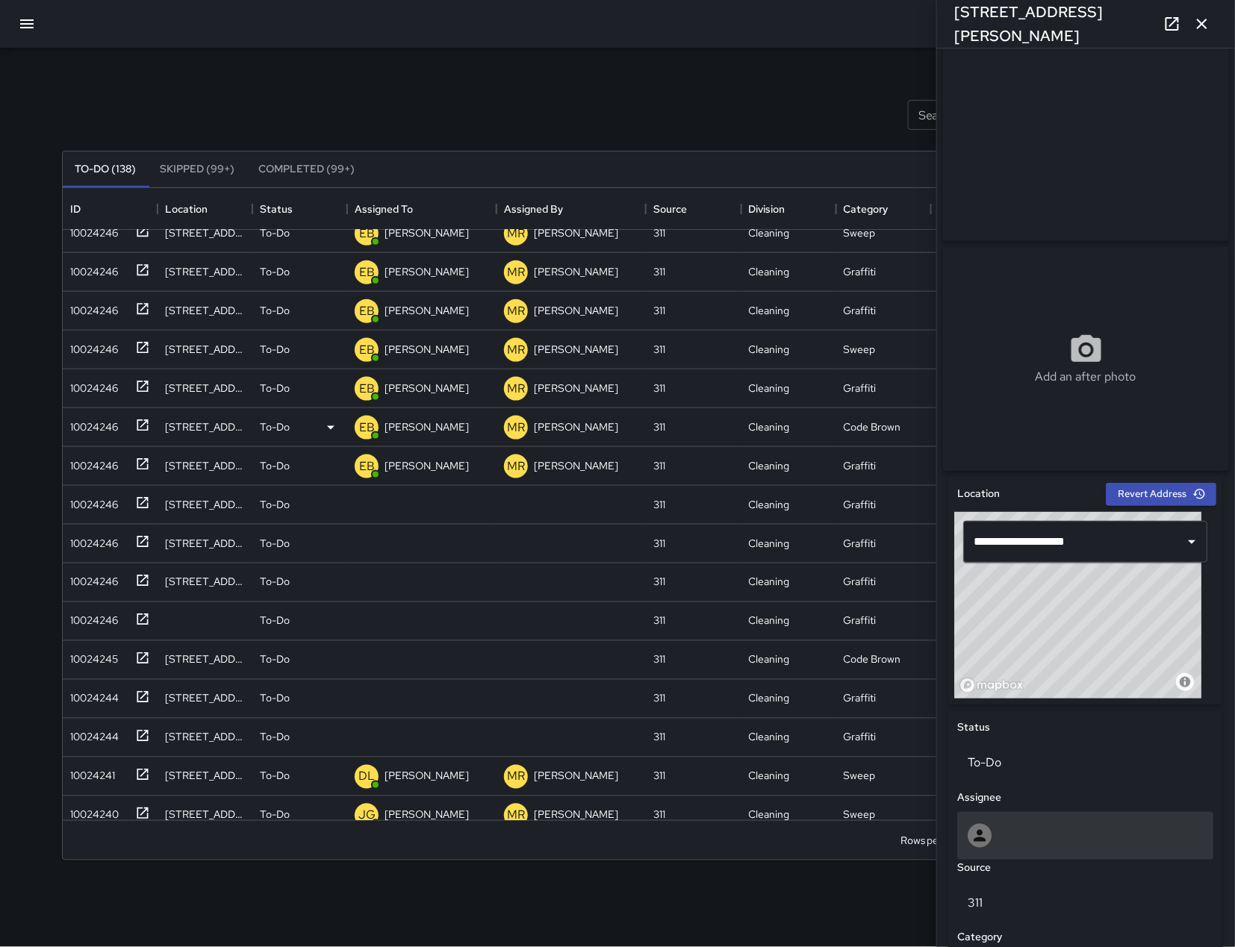
click at [1012, 842] on div at bounding box center [1085, 836] width 235 height 24
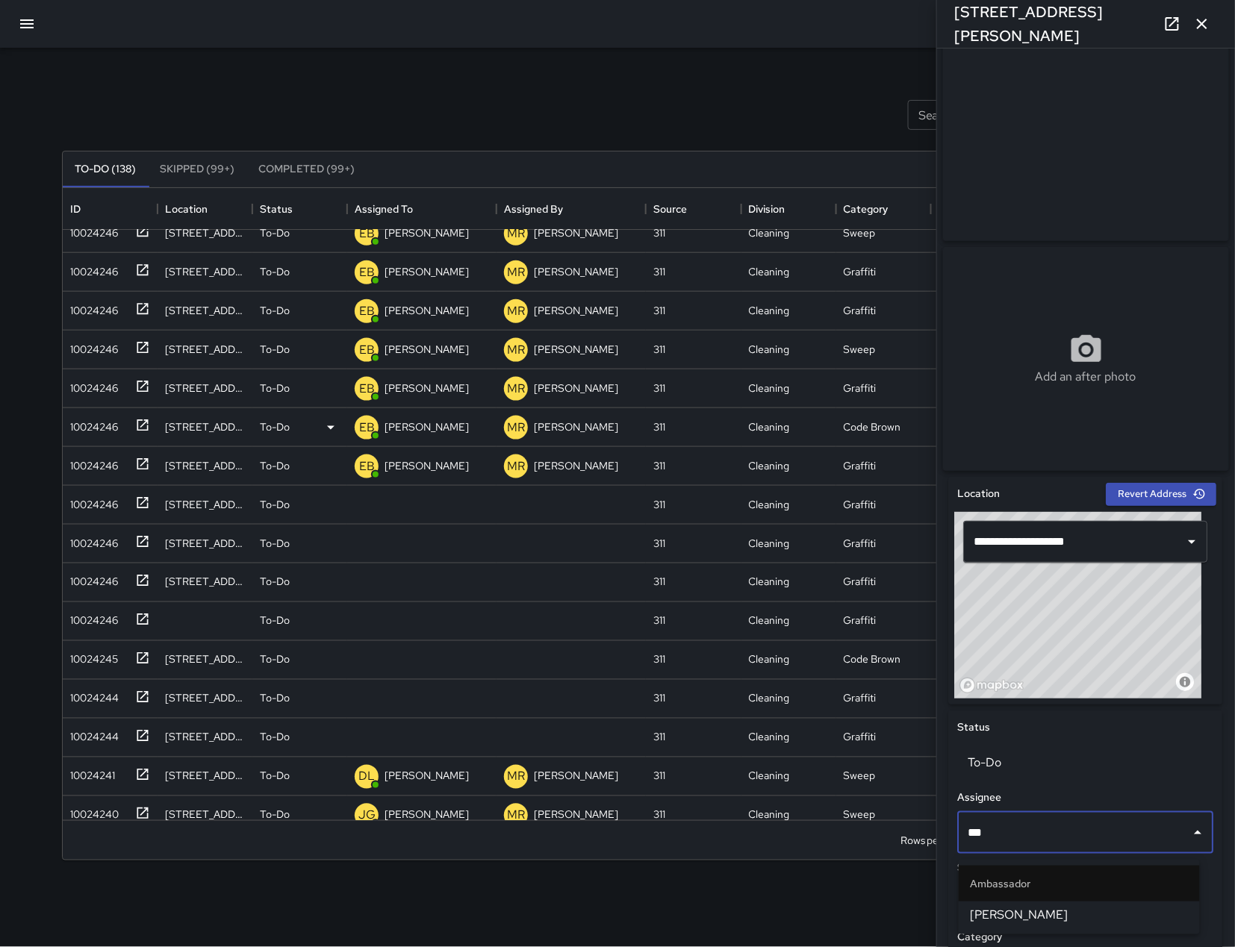
type input "****"
click at [1018, 913] on span "[PERSON_NAME]" at bounding box center [1079, 915] width 217 height 18
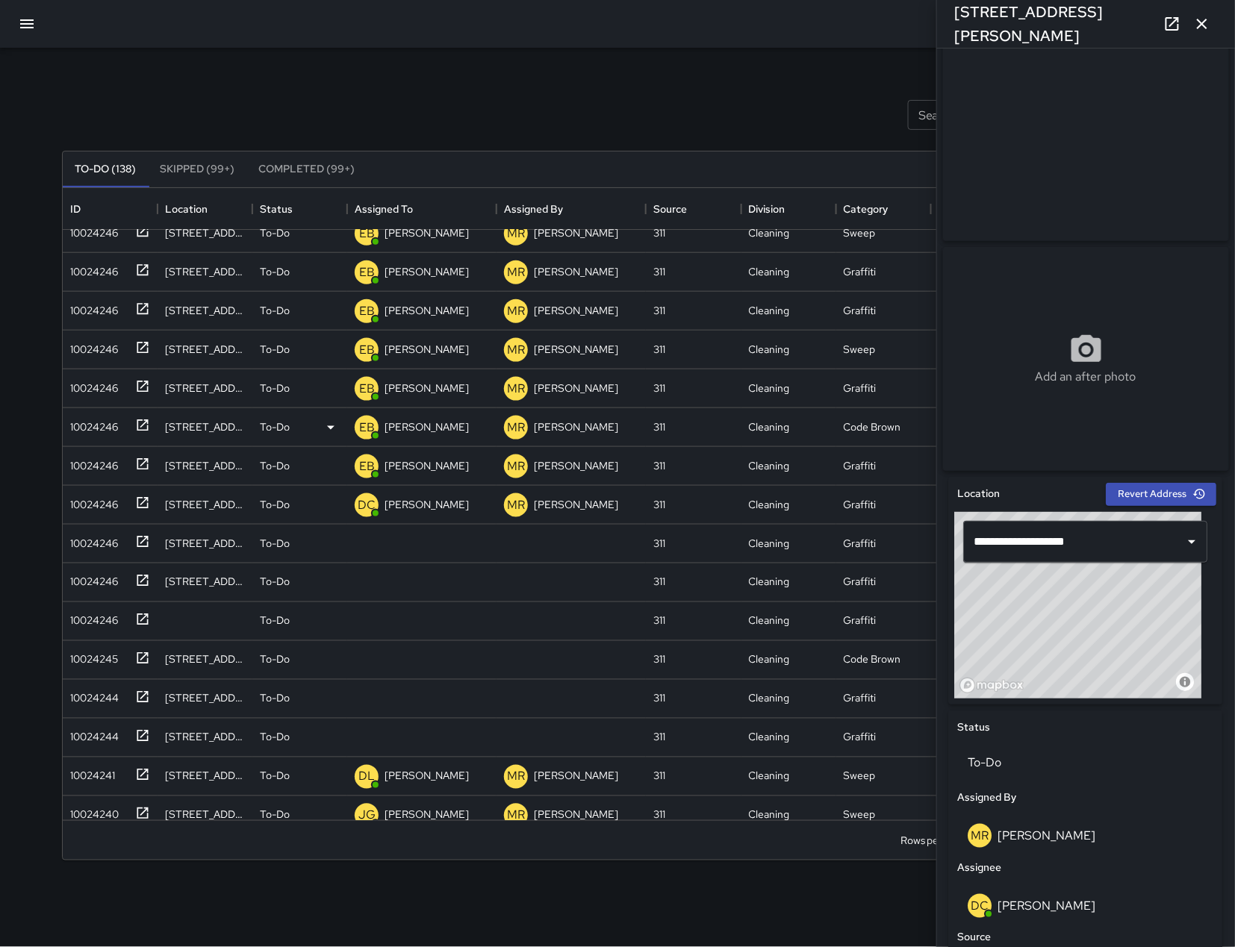
click at [59, 552] on div "Search Search New Task To-Do (138) Skipped (99+) Completed (99+) ID Location St…" at bounding box center [617, 465] width 1147 height 834
click at [72, 546] on div "10024246" at bounding box center [91, 540] width 54 height 21
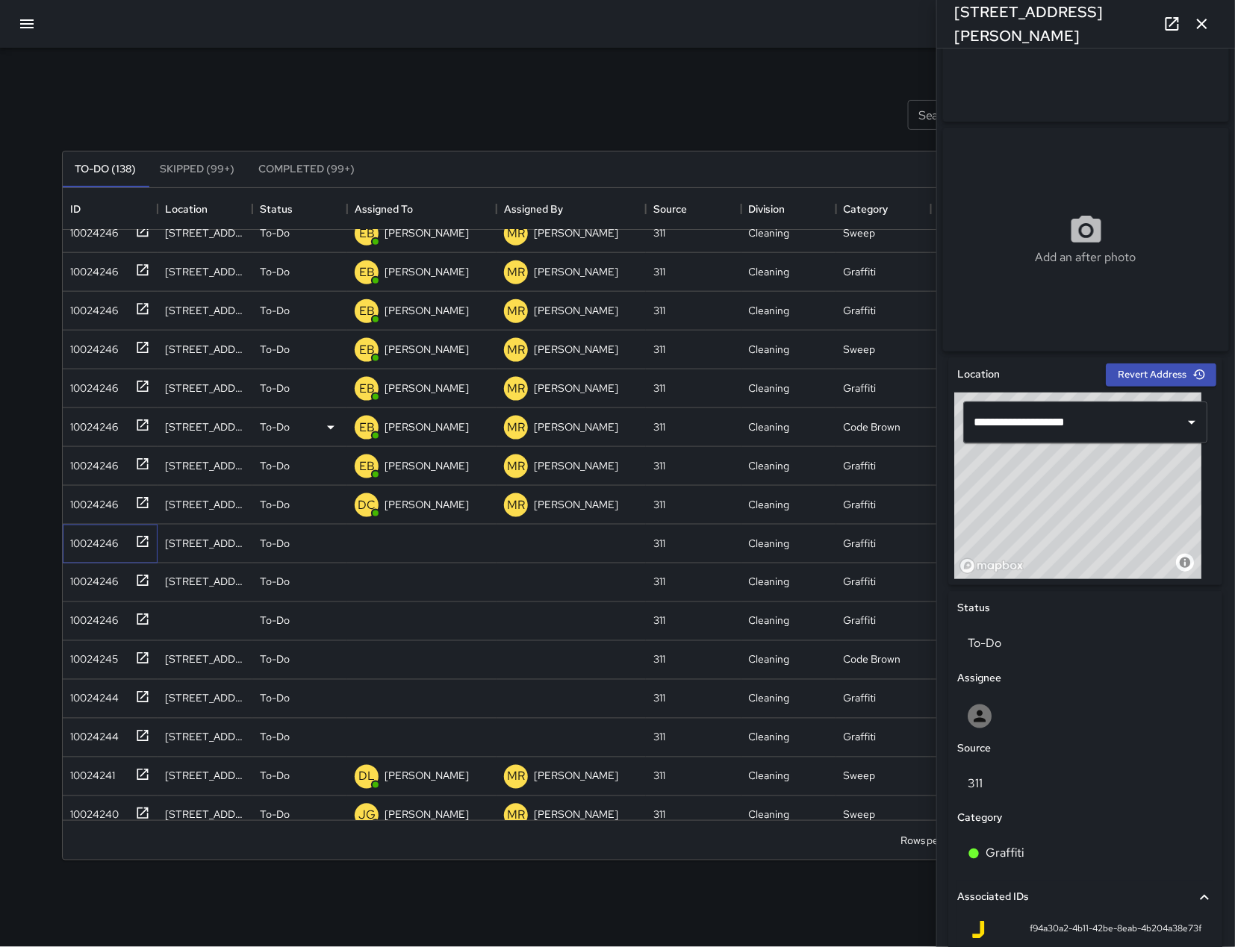
scroll to position [361, 0]
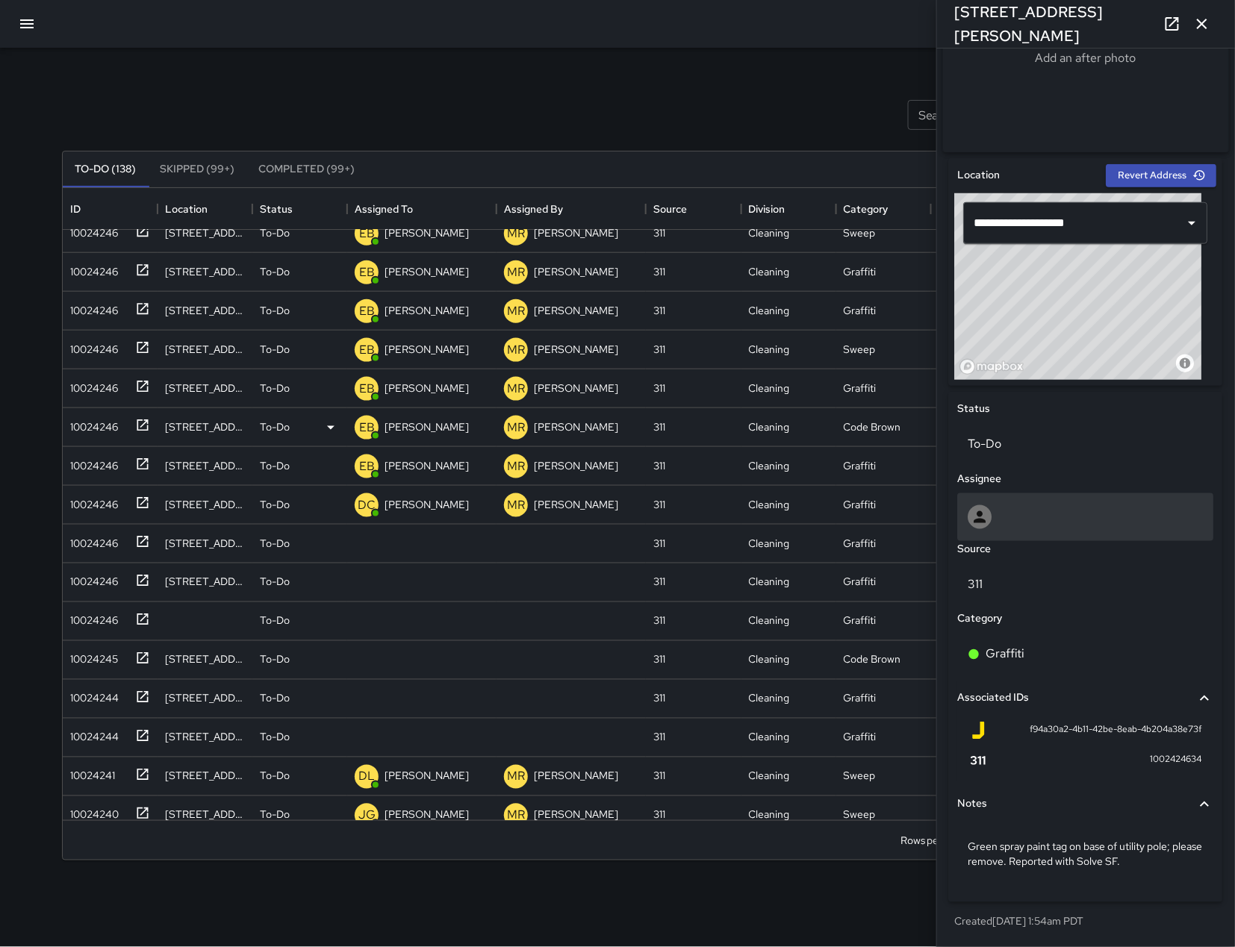
click at [1063, 523] on div at bounding box center [1085, 517] width 235 height 24
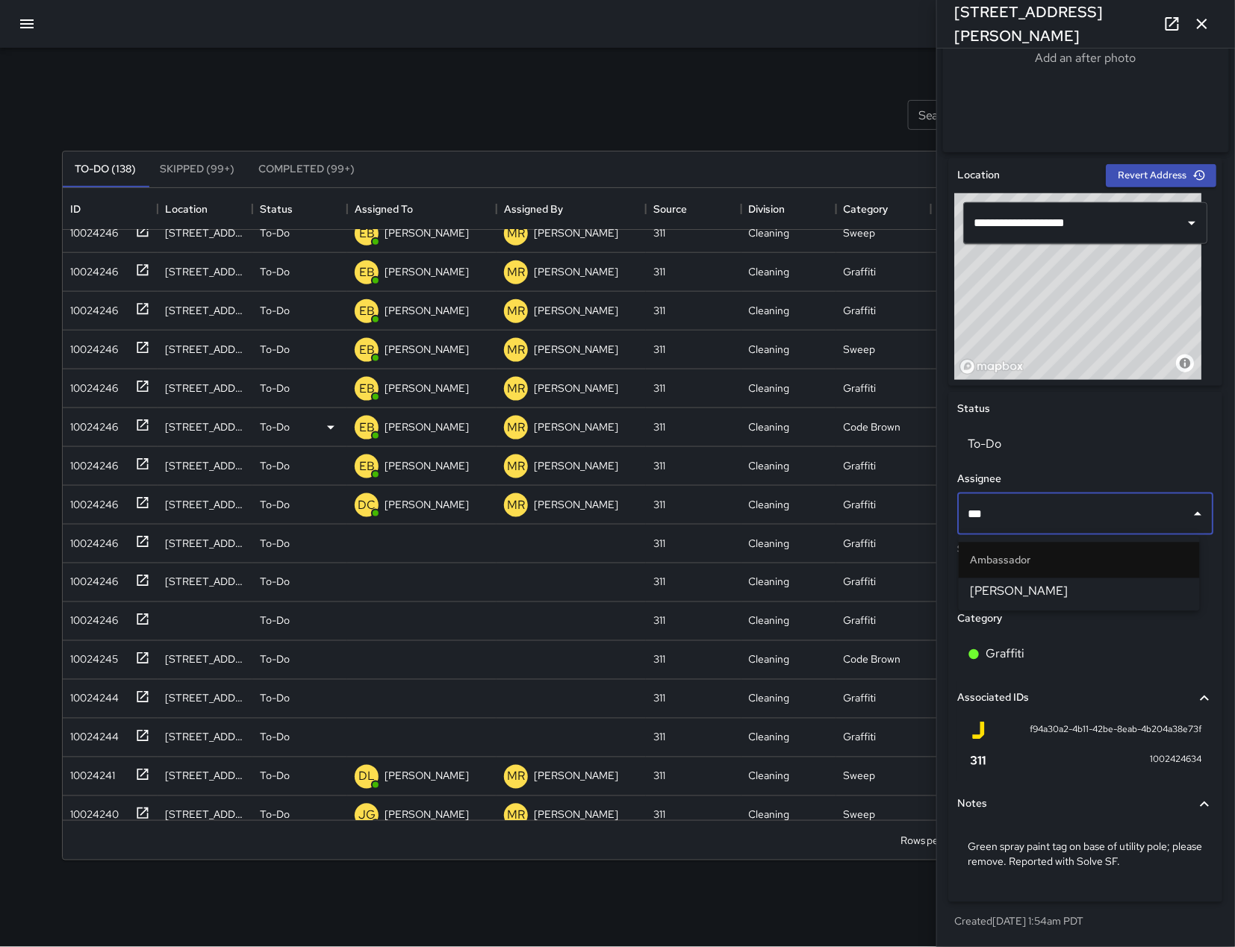
type input "****"
click at [1063, 589] on span "[PERSON_NAME]" at bounding box center [1079, 592] width 217 height 18
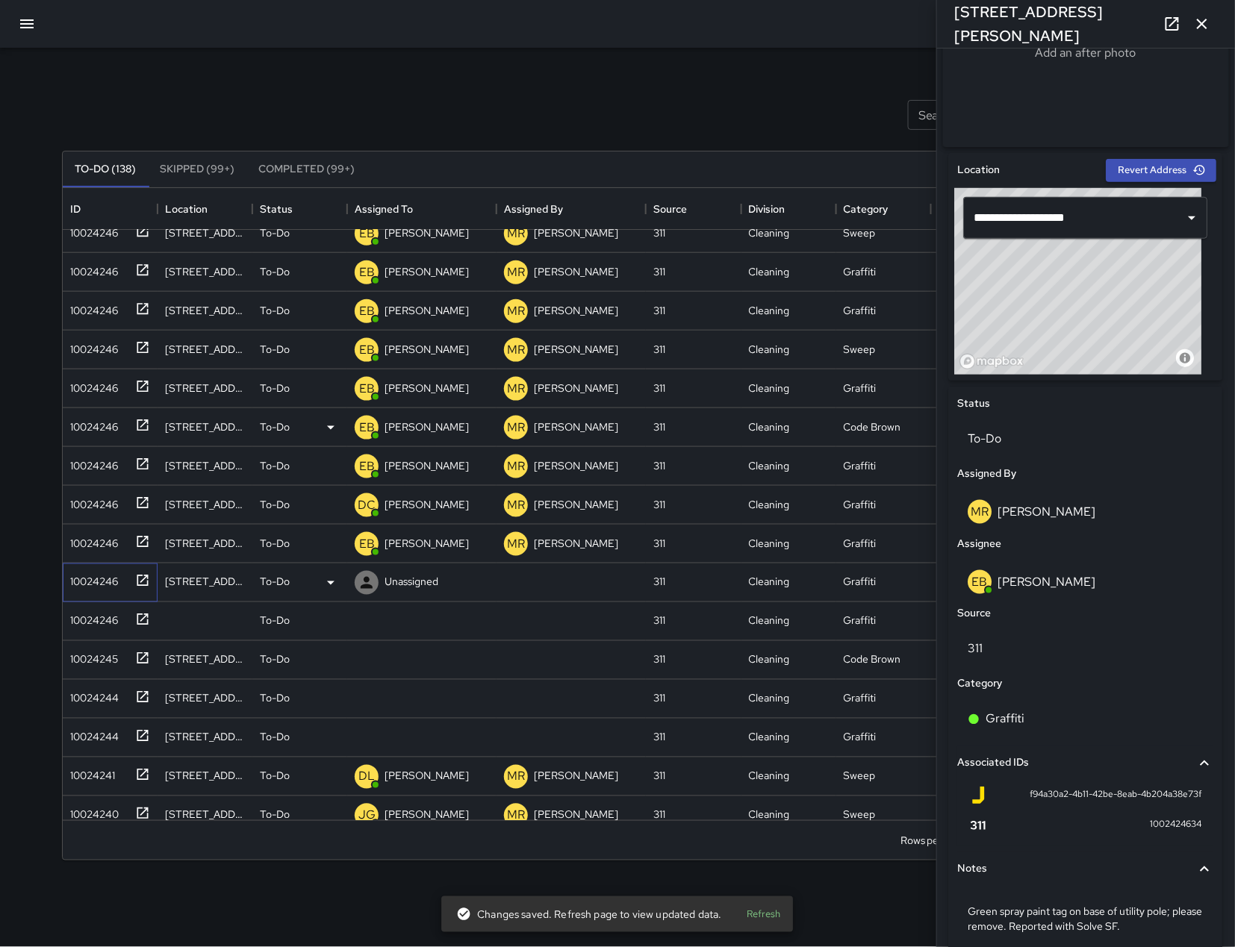
click at [110, 586] on div "10024246" at bounding box center [91, 579] width 54 height 21
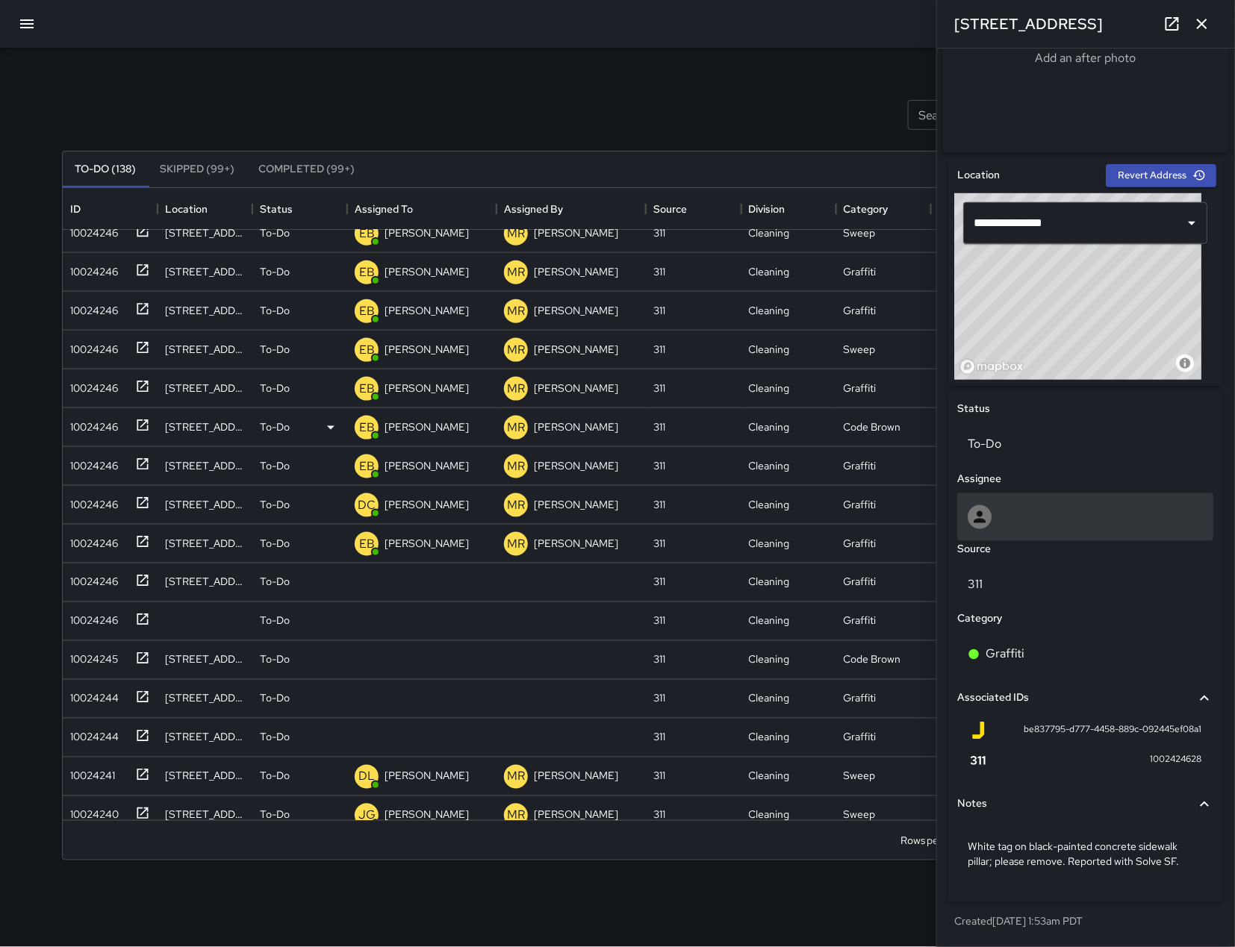
click at [1021, 505] on div at bounding box center [1085, 517] width 235 height 24
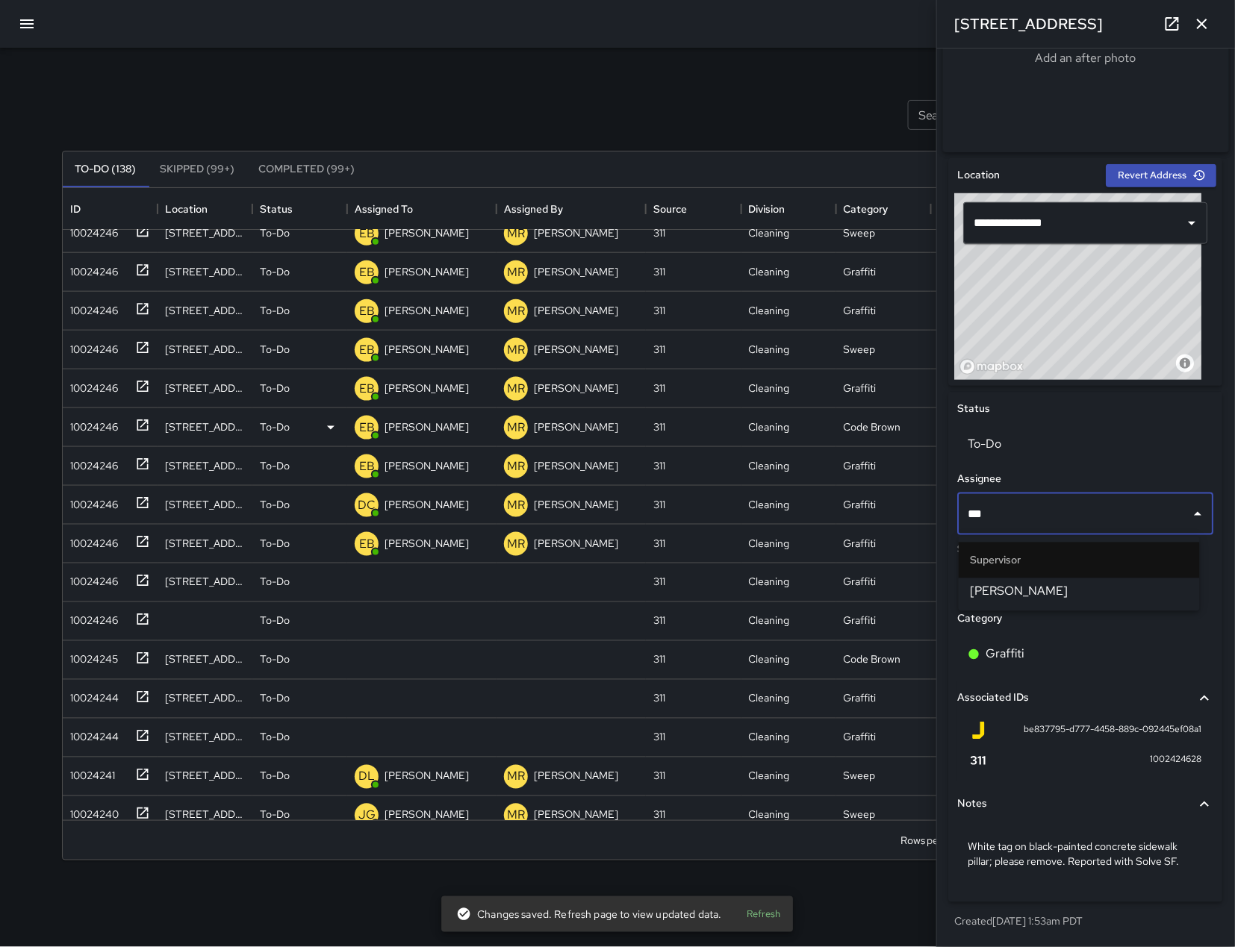
type input "****"
click at [1032, 585] on span "[PERSON_NAME]" at bounding box center [1079, 592] width 217 height 18
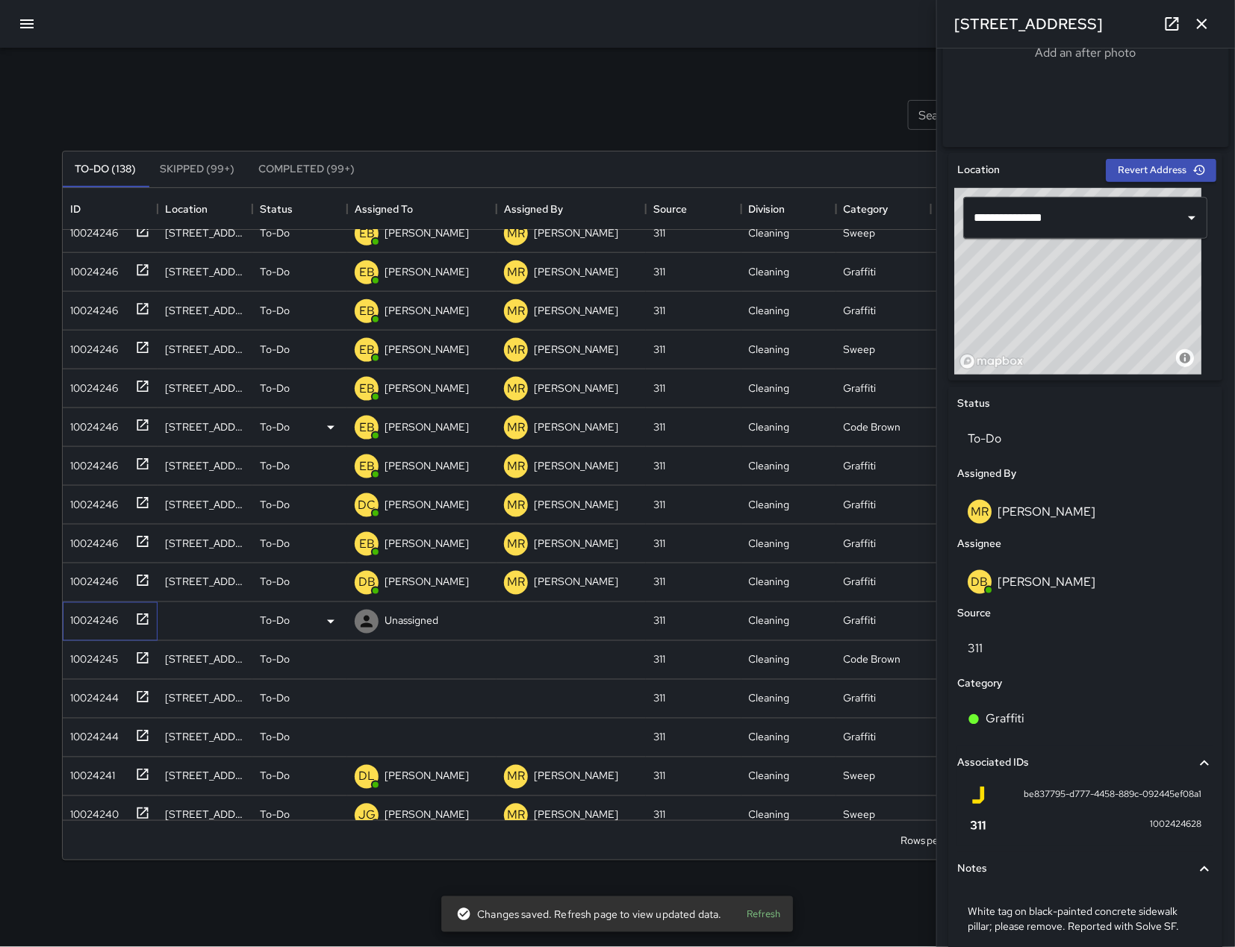
click at [117, 622] on div "10024246" at bounding box center [91, 618] width 54 height 21
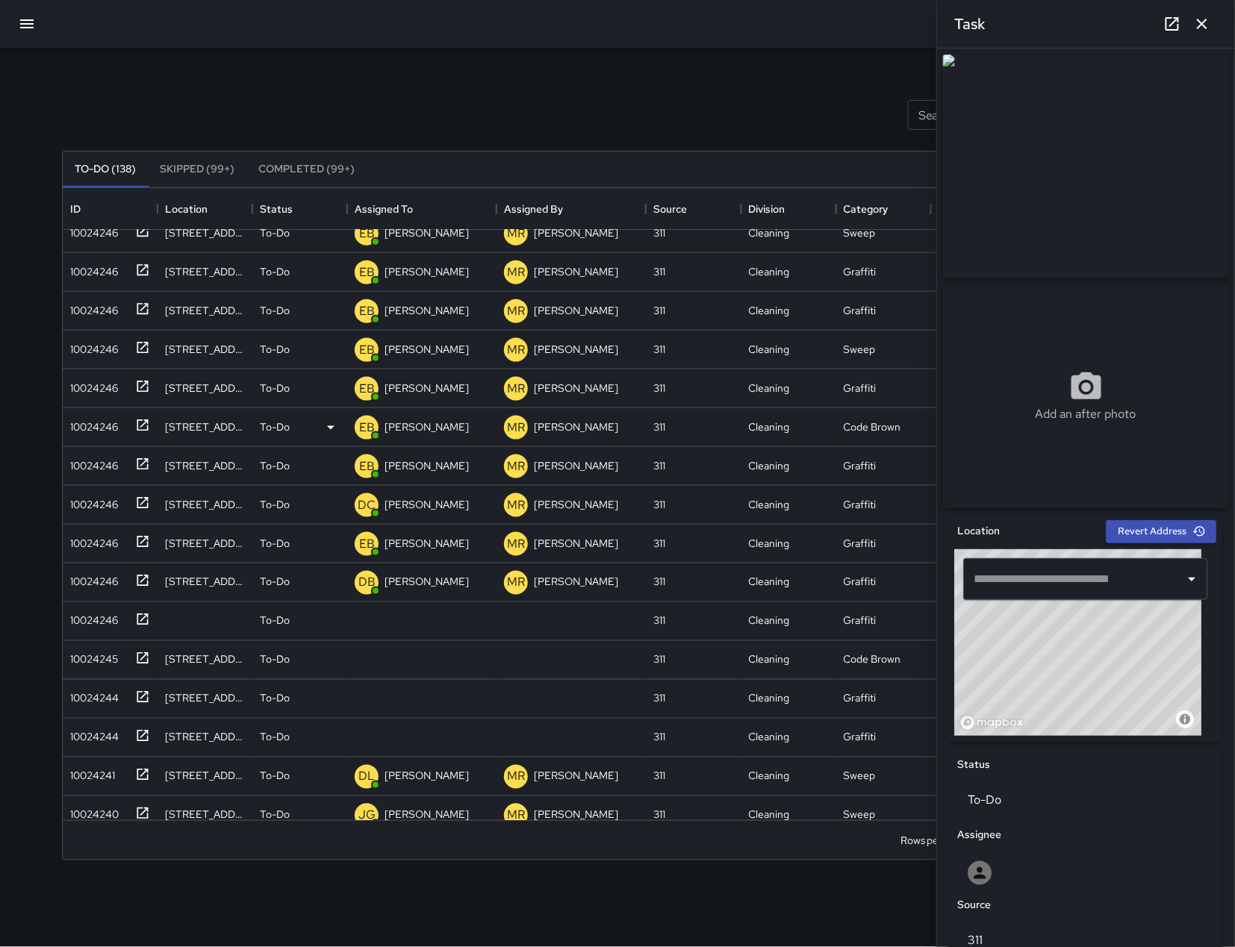
click at [1082, 650] on div "© Mapbox © OpenStreetMap Improve this map" at bounding box center [1078, 642] width 247 height 187
drag, startPoint x: 1080, startPoint y: 666, endPoint x: 1080, endPoint y: 676, distance: 9.7
click at [1080, 676] on div "© Mapbox © OpenStreetMap Improve this map" at bounding box center [1078, 642] width 247 height 187
click at [1080, 658] on div "© Mapbox © OpenStreetMap Improve this map" at bounding box center [1078, 642] width 247 height 187
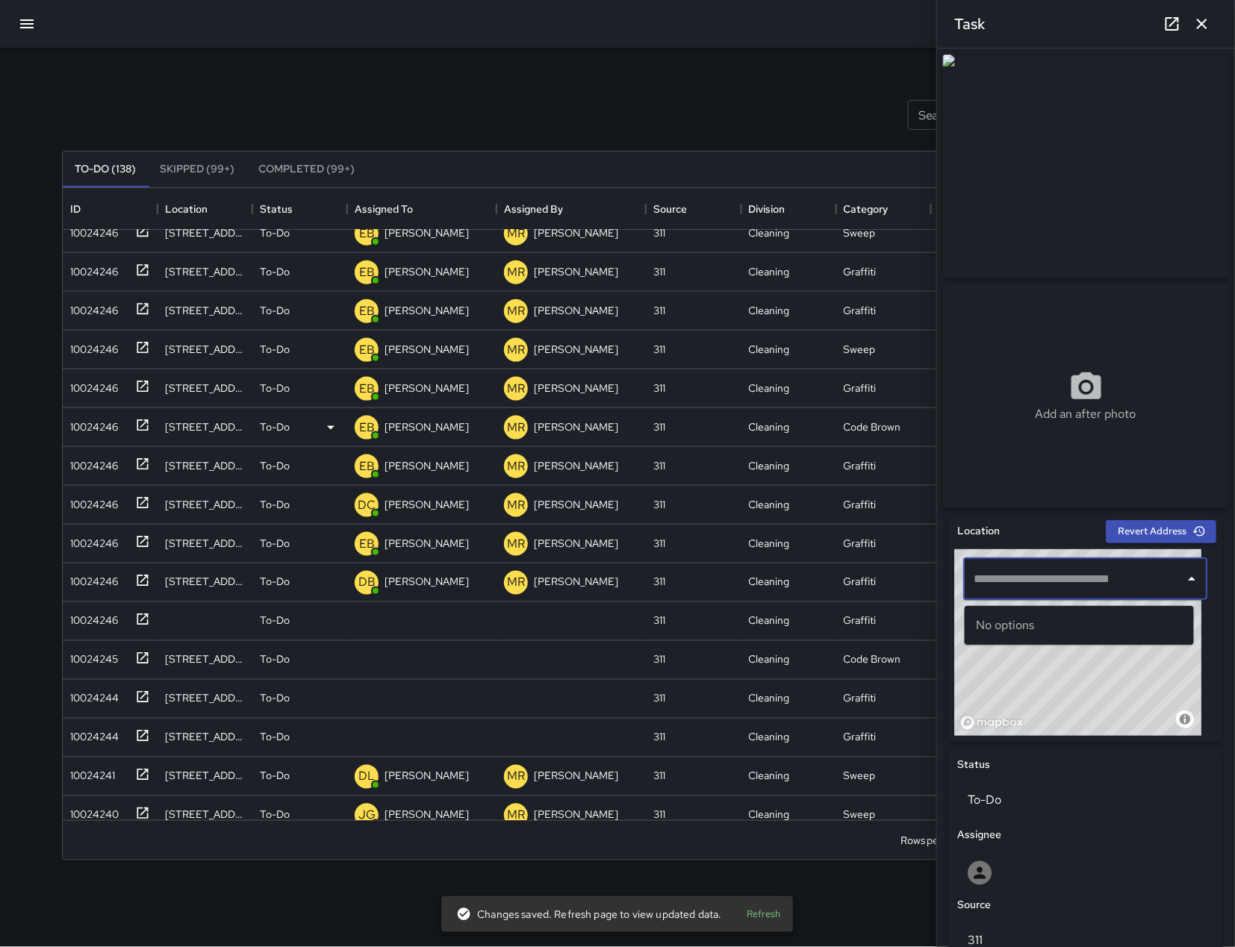
click at [1082, 589] on input "text" at bounding box center [1075, 579] width 208 height 28
paste input "**********"
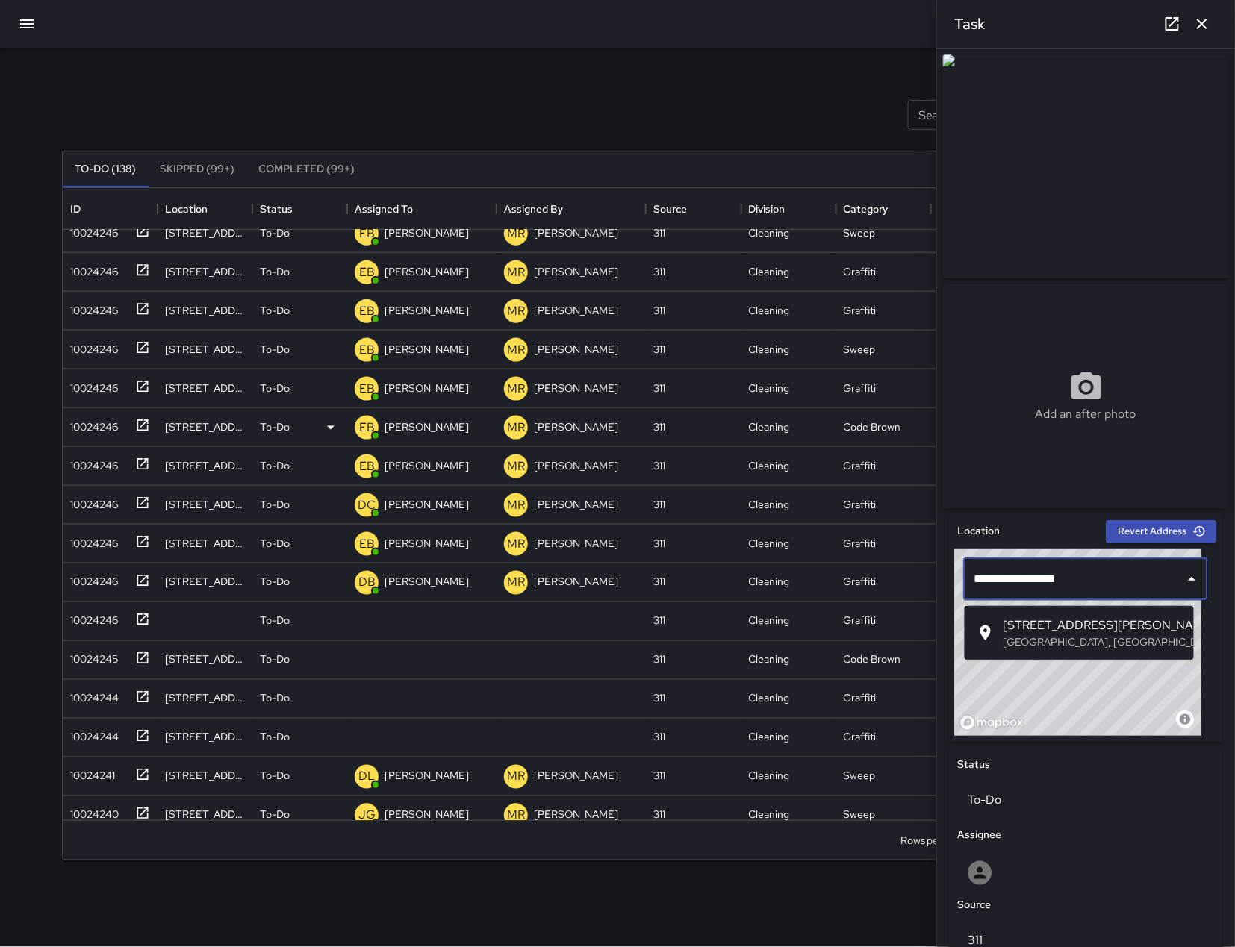
click at [1021, 638] on p "[GEOGRAPHIC_DATA], [GEOGRAPHIC_DATA], [GEOGRAPHIC_DATA]" at bounding box center [1092, 642] width 178 height 15
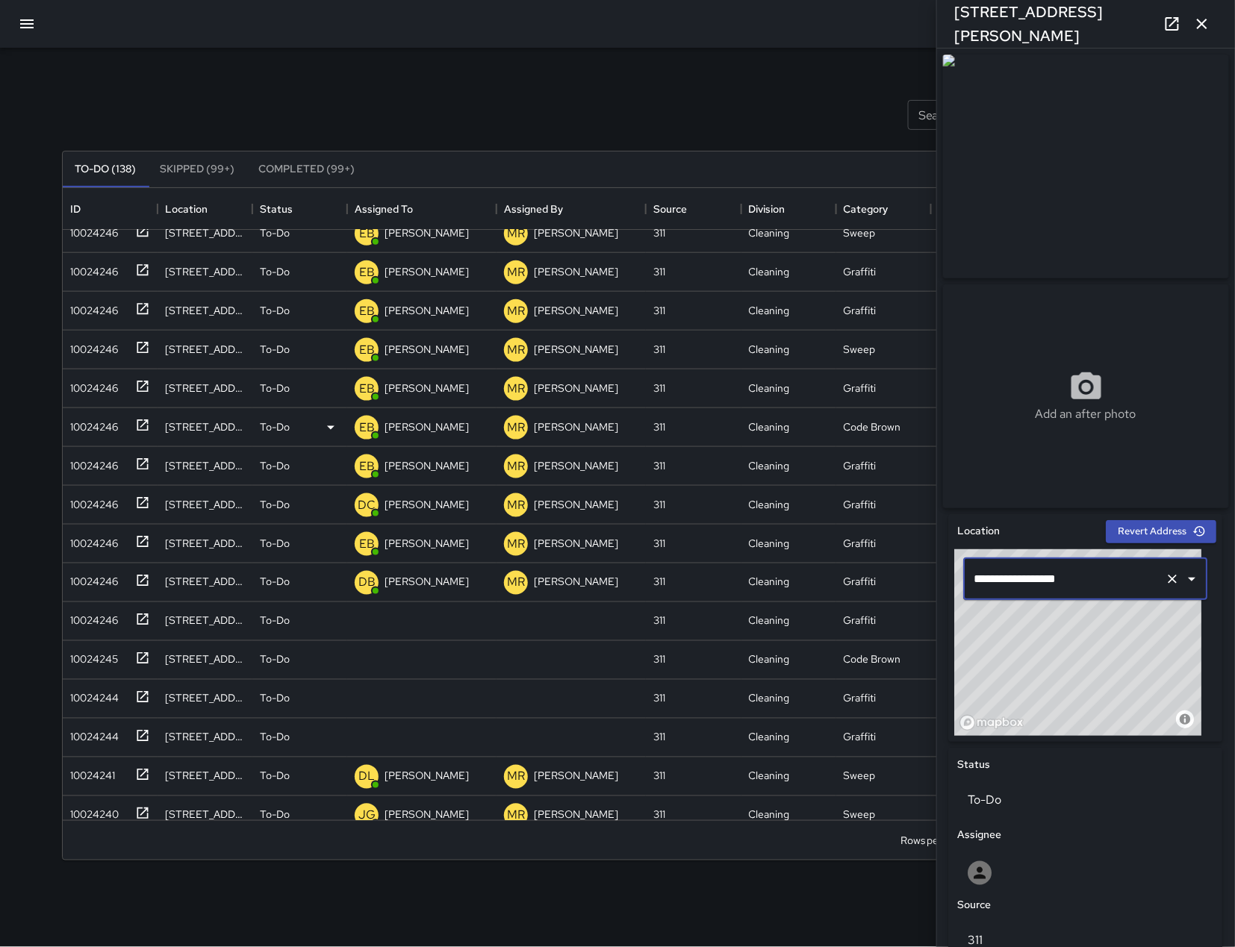
type input "**********"
drag, startPoint x: 1029, startPoint y: 717, endPoint x: 1039, endPoint y: 699, distance: 21.0
click at [1039, 699] on div "© Mapbox © OpenStreetMap Improve this map" at bounding box center [1078, 642] width 247 height 187
drag, startPoint x: 1040, startPoint y: 697, endPoint x: 1139, endPoint y: 627, distance: 121.6
click at [1139, 627] on div "© Mapbox © OpenStreetMap Improve this map" at bounding box center [1078, 642] width 247 height 187
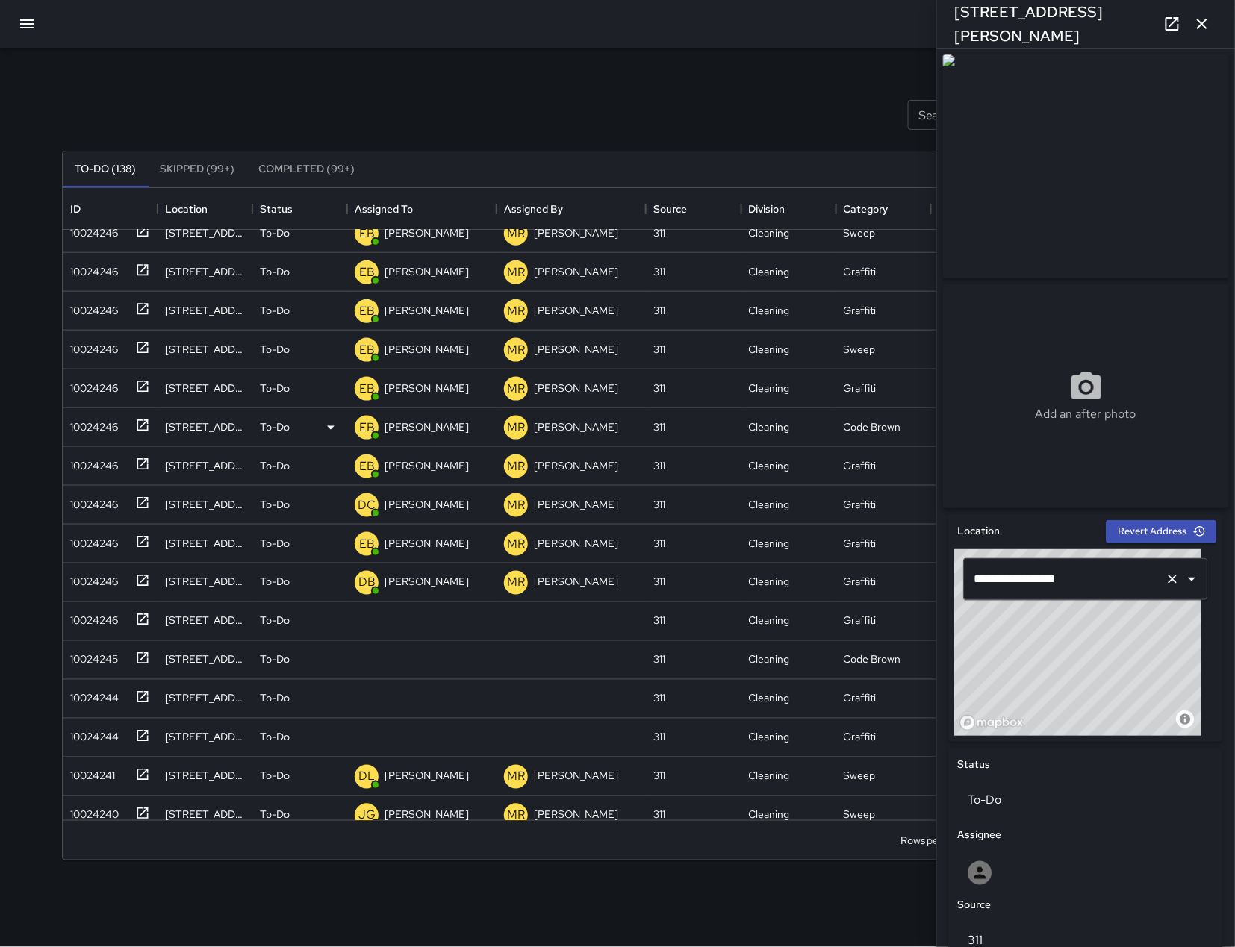
drag, startPoint x: 1142, startPoint y: 623, endPoint x: 1166, endPoint y: 587, distance: 43.7
click at [1166, 587] on div "**********" at bounding box center [1086, 642] width 262 height 187
click at [1094, 864] on div at bounding box center [1086, 874] width 256 height 48
type input "****"
click at [991, 834] on span "[PERSON_NAME]" at bounding box center [1079, 836] width 217 height 18
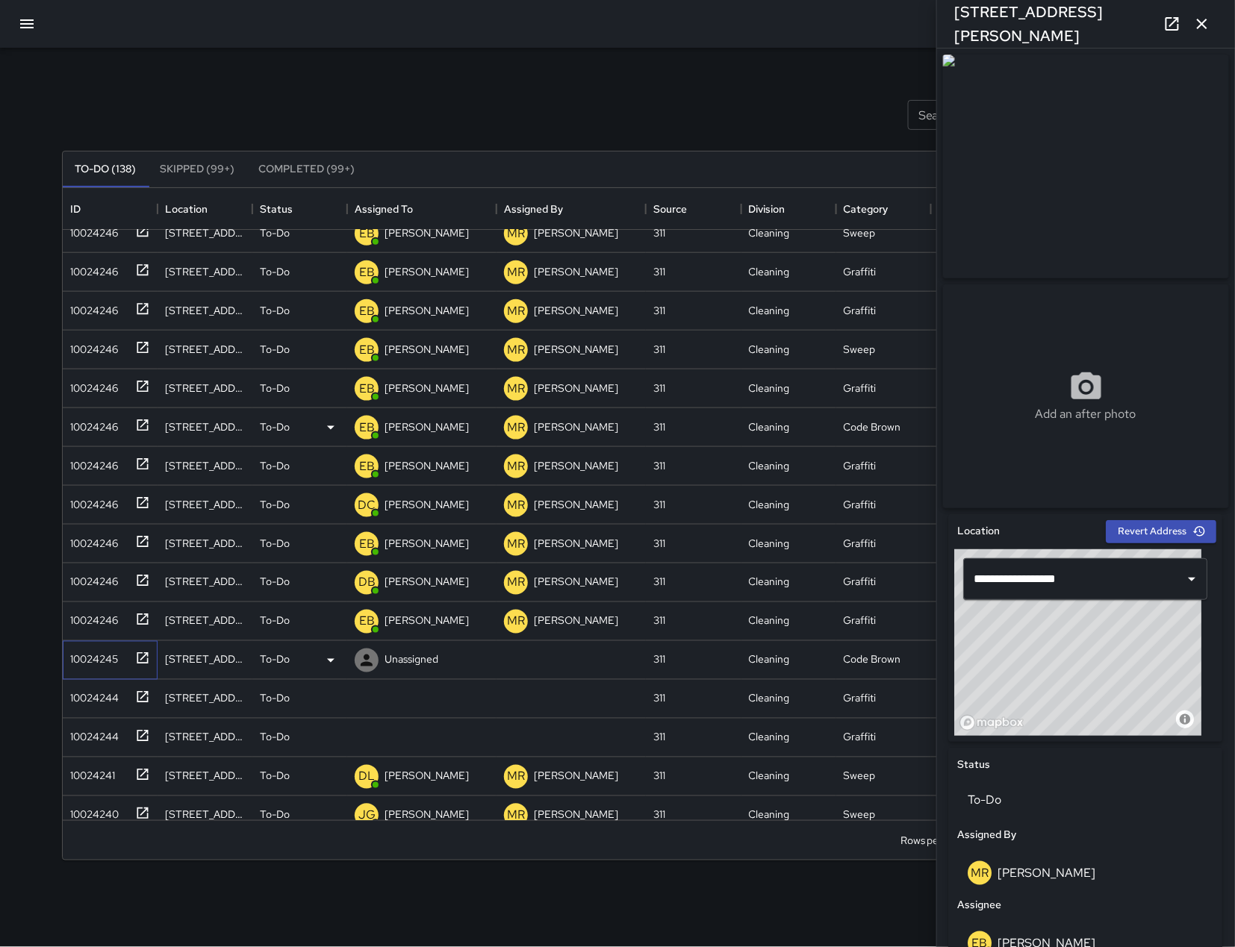
click at [113, 655] on div "10024245" at bounding box center [91, 657] width 54 height 21
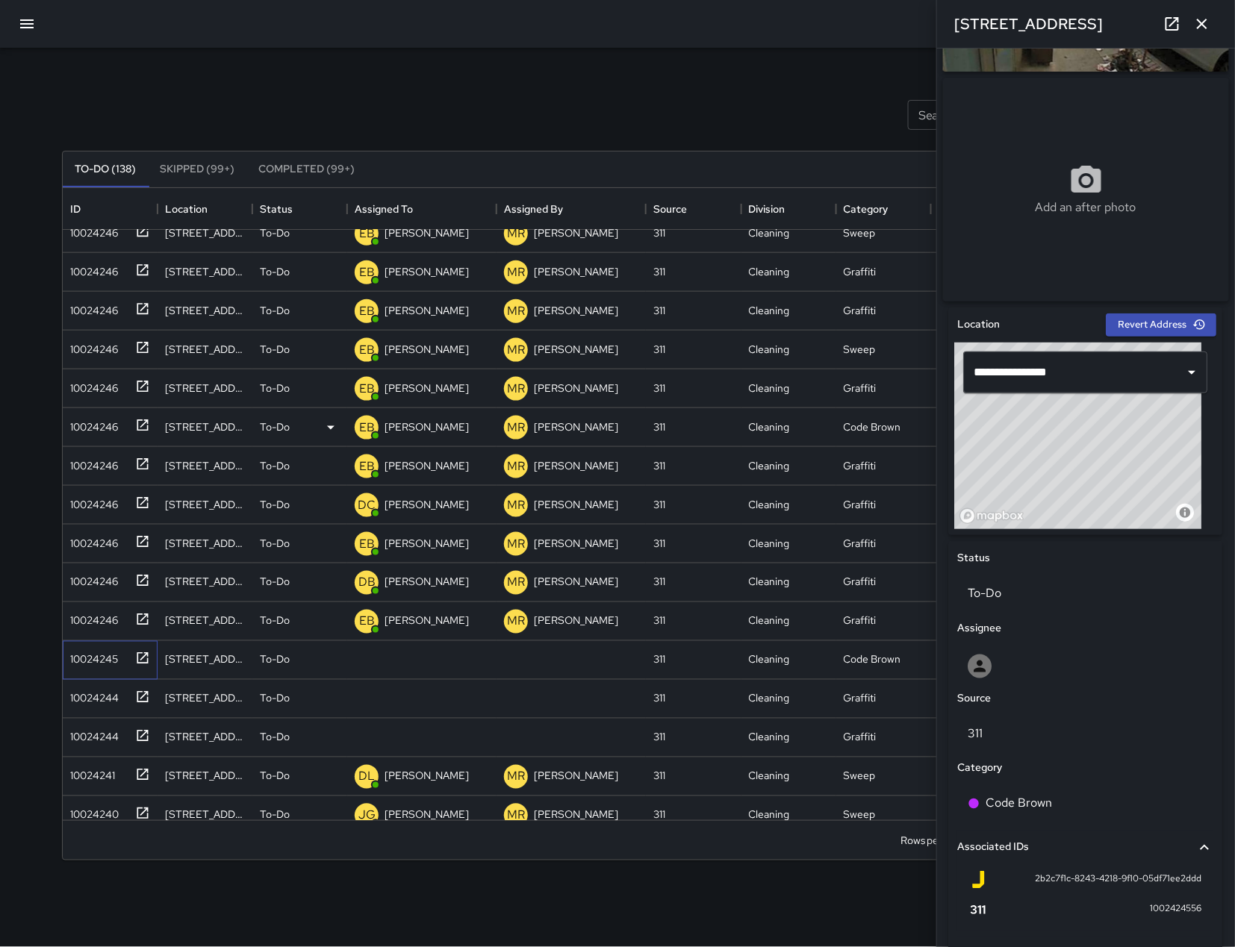
scroll to position [346, 0]
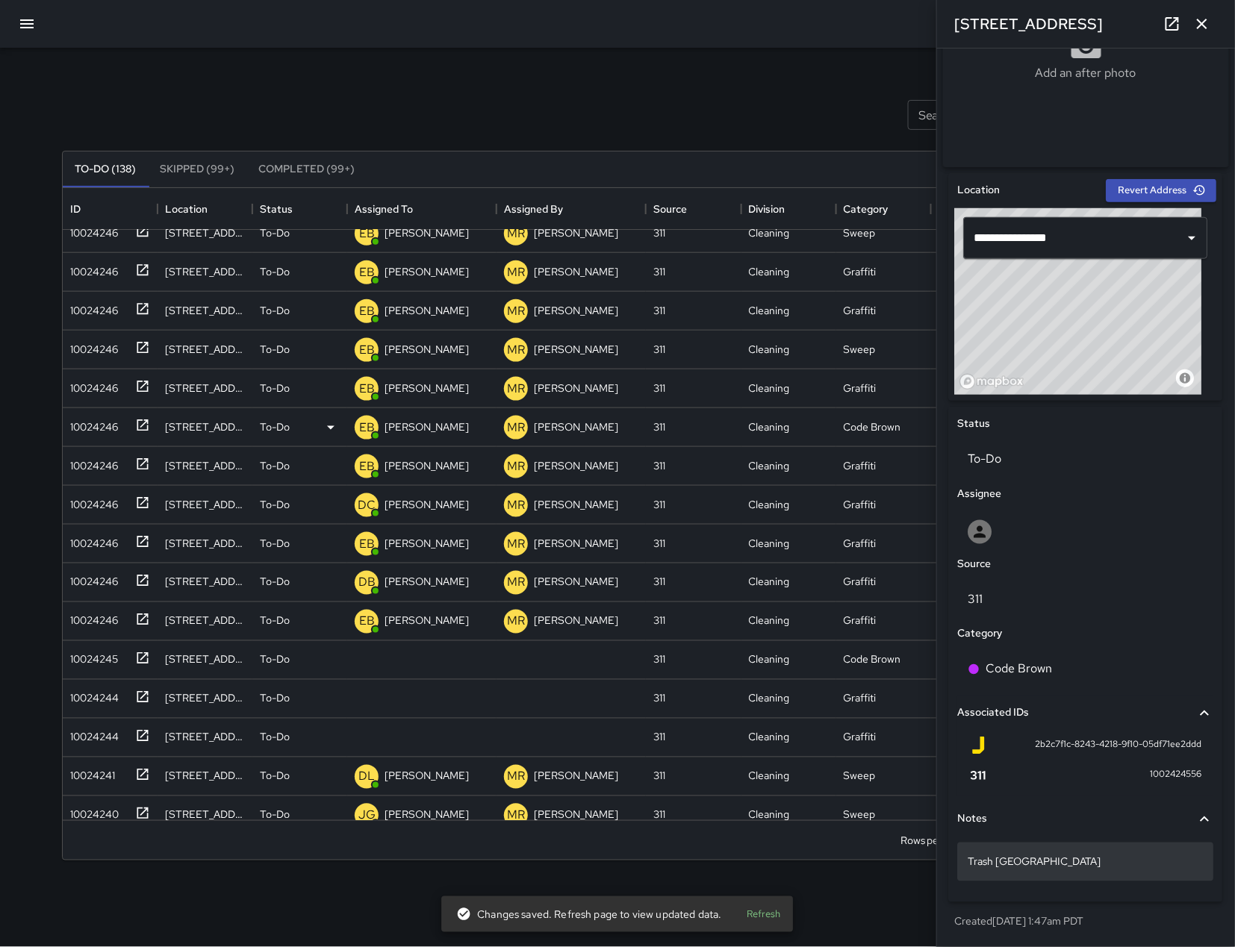
click at [1133, 867] on p "Trash 786 minna street" at bounding box center [1085, 862] width 235 height 15
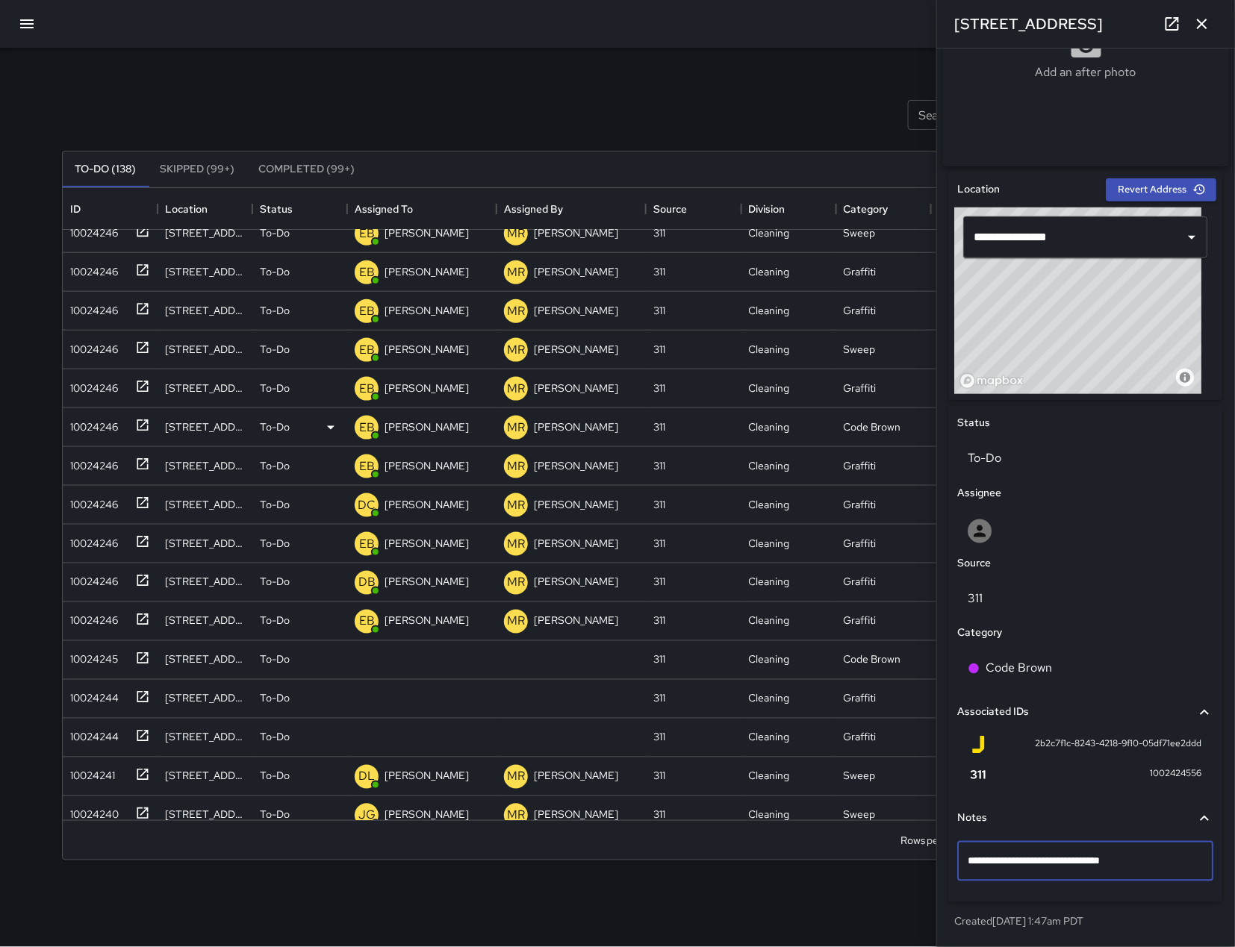
type textarea "**********"
click at [1073, 472] on div "To-Do" at bounding box center [1086, 458] width 256 height 42
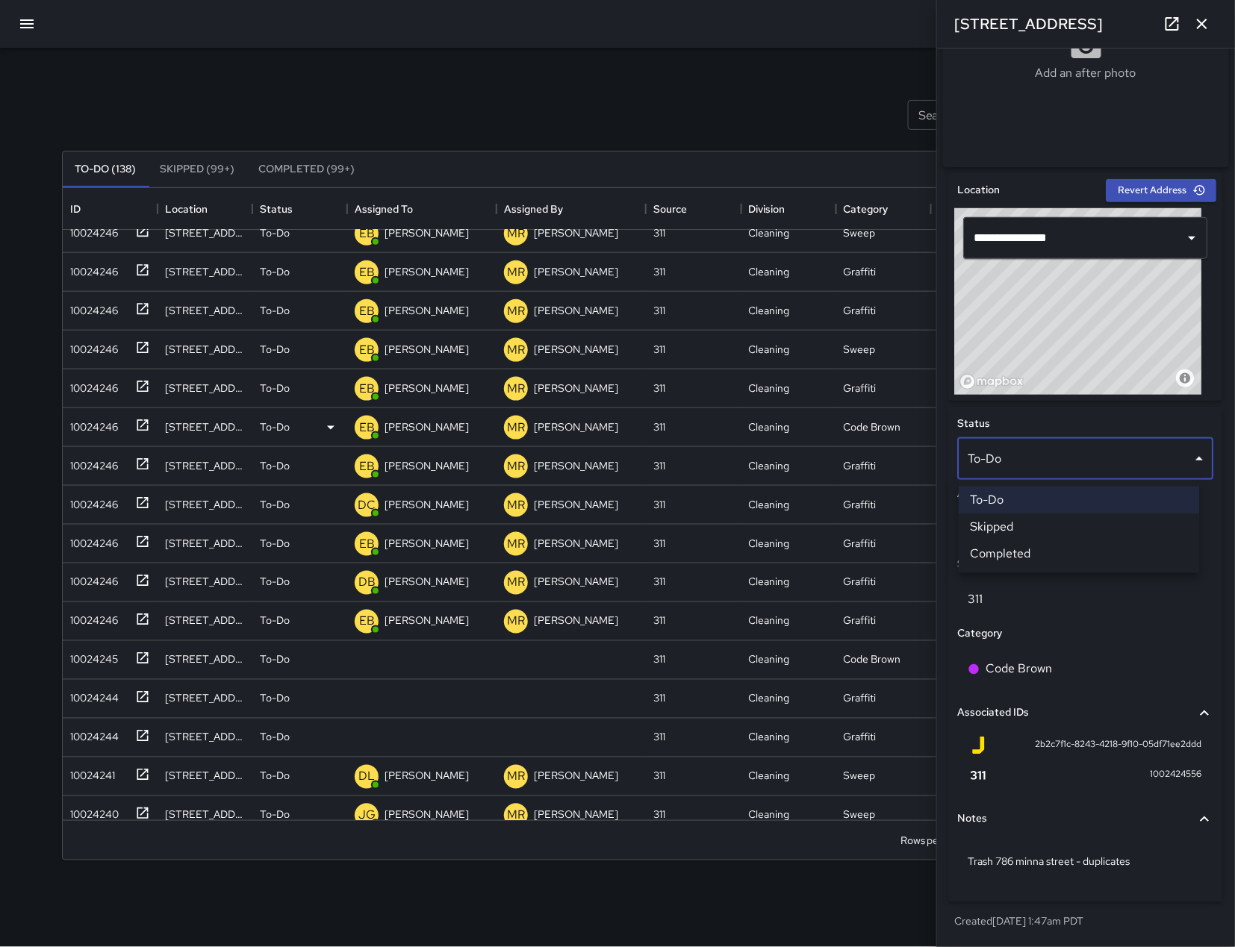
click at [1055, 531] on li "Skipped" at bounding box center [1079, 527] width 241 height 27
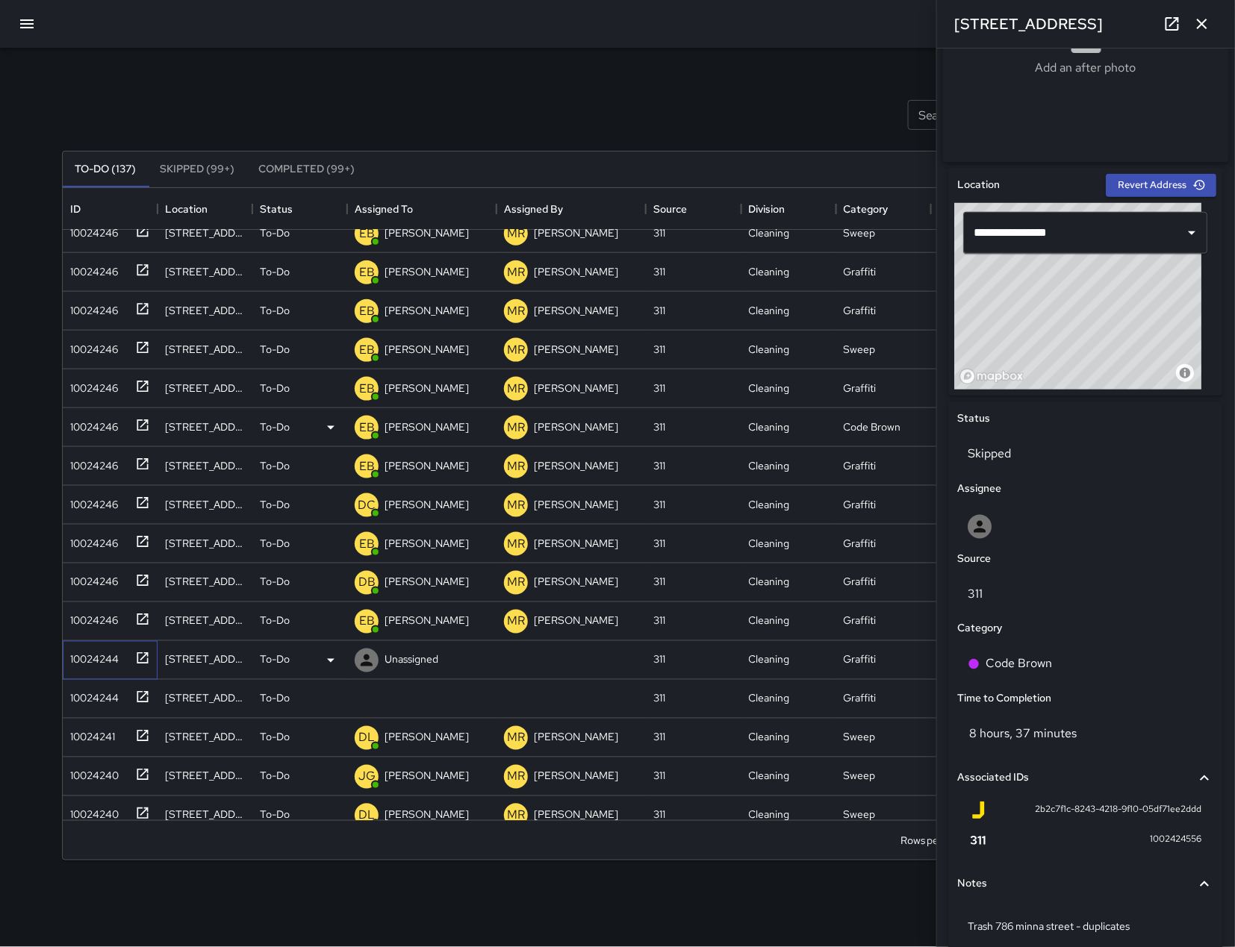
click at [99, 655] on div "10024244" at bounding box center [91, 657] width 54 height 21
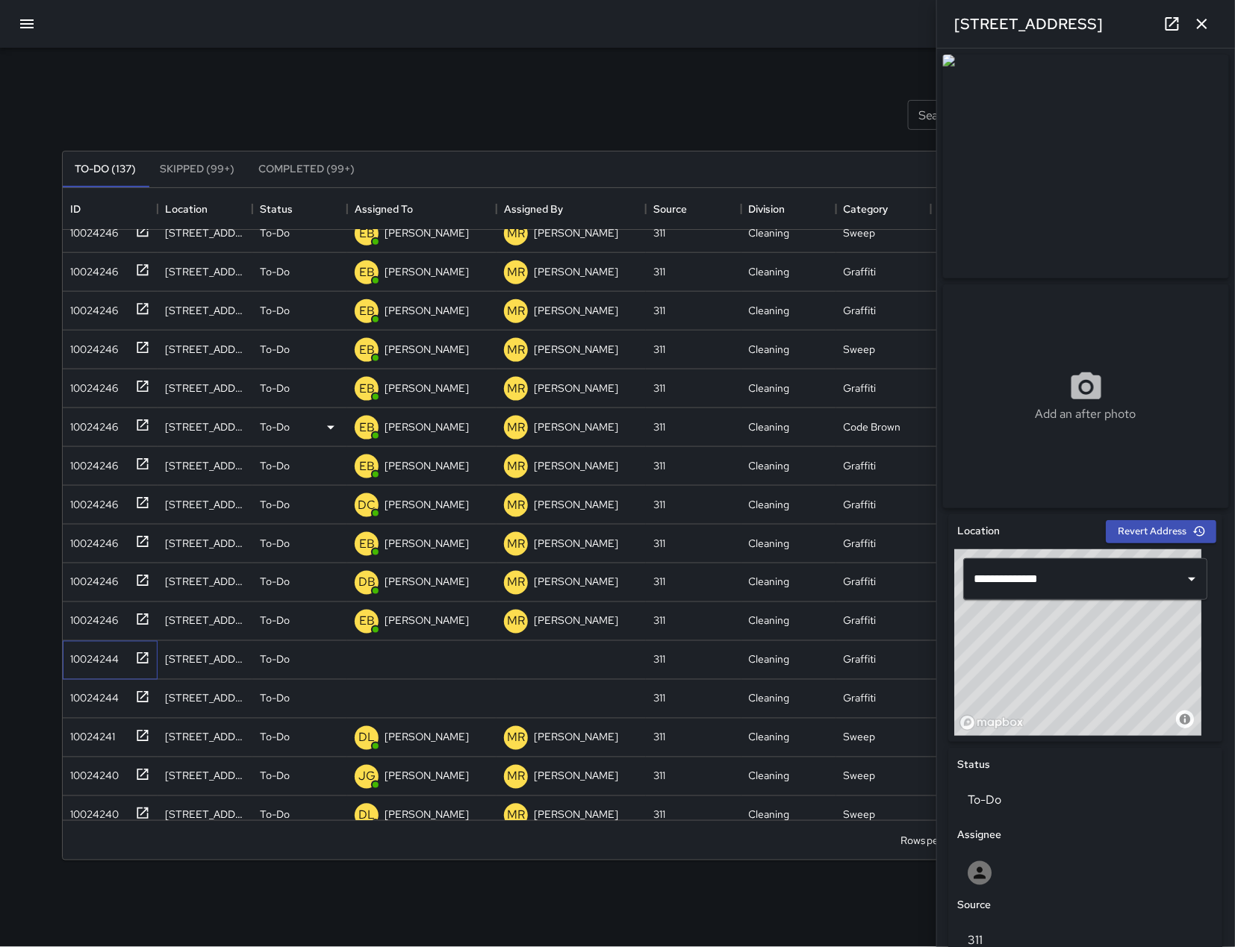
scroll to position [361, 0]
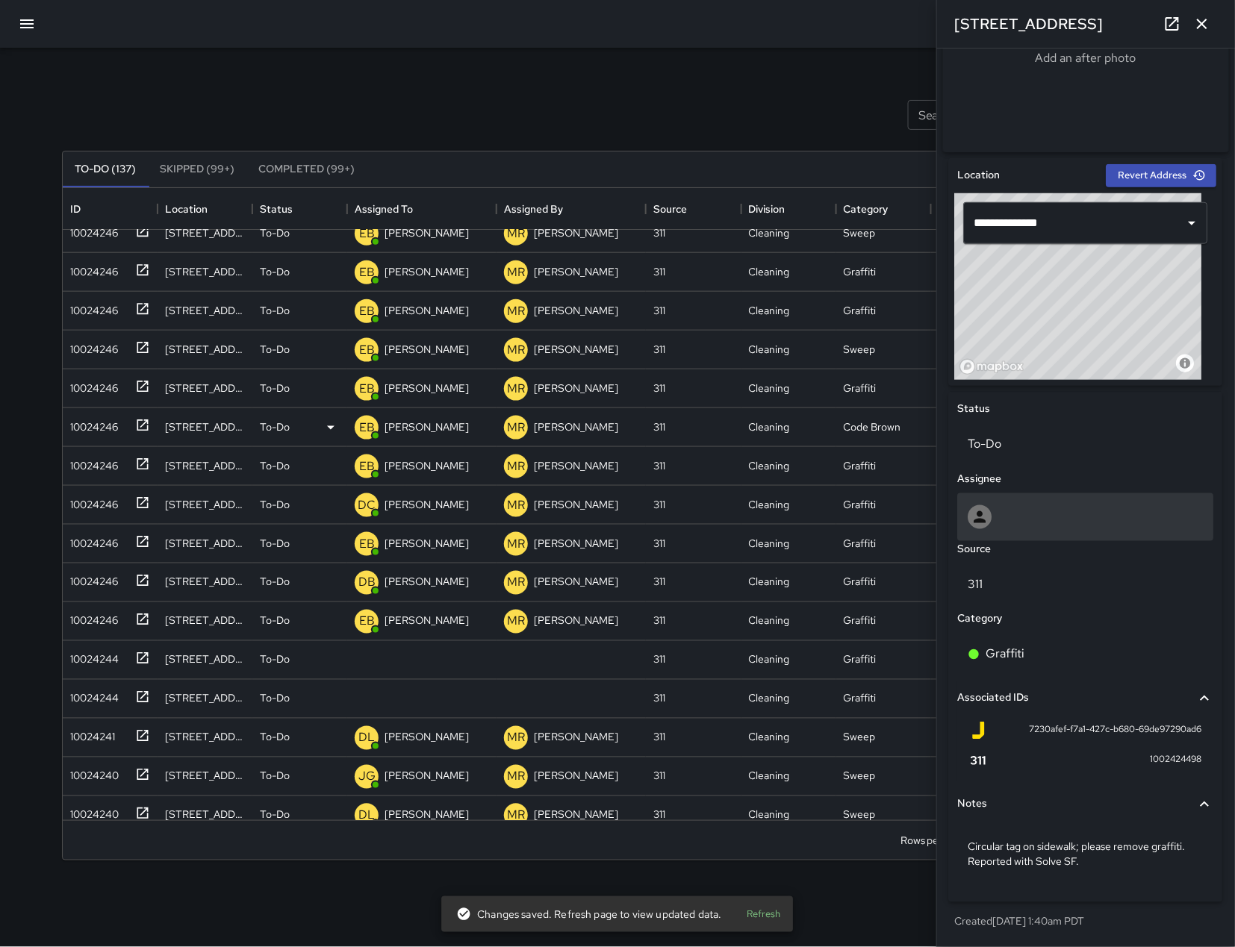
click at [1074, 521] on div at bounding box center [1085, 517] width 235 height 24
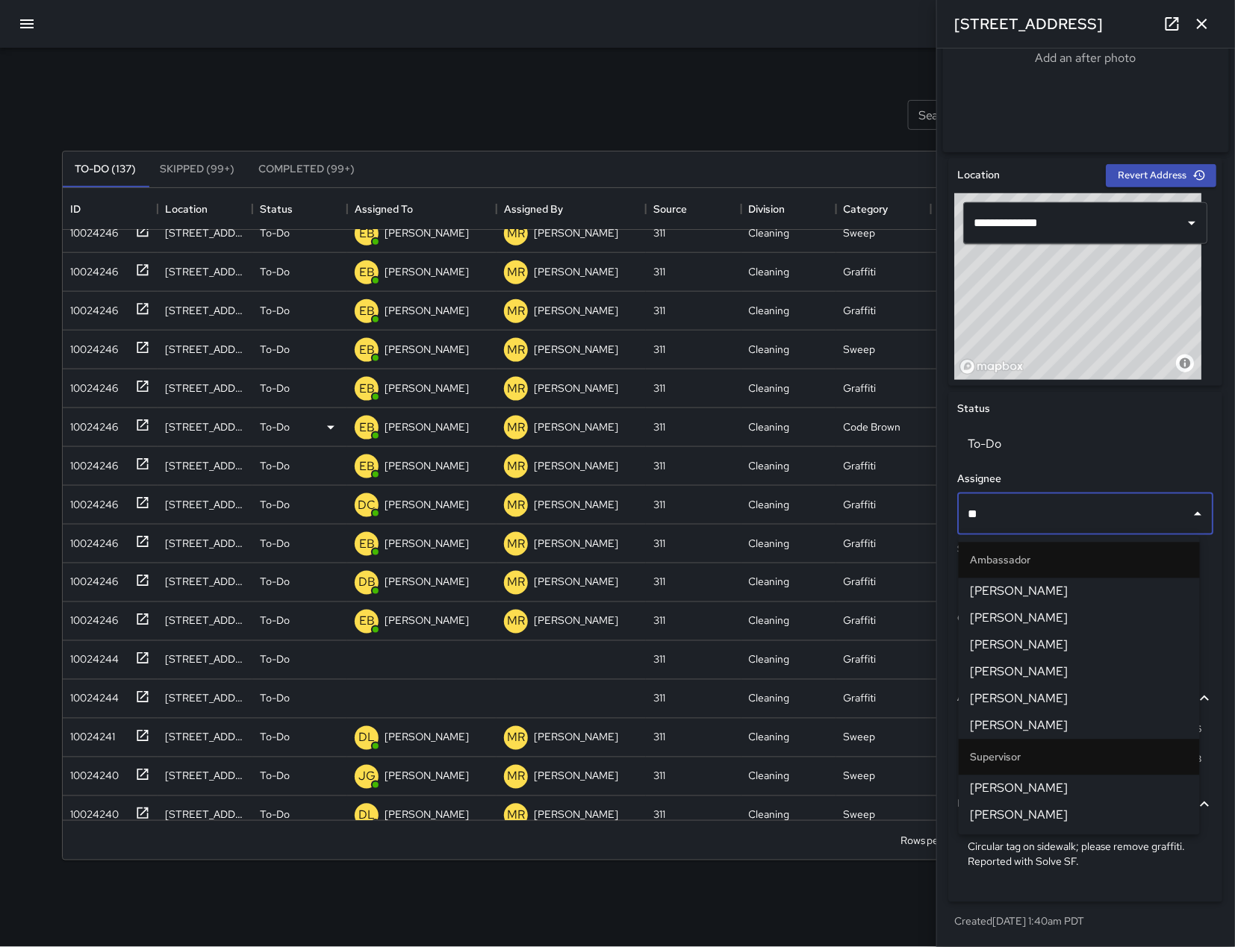
type input "***"
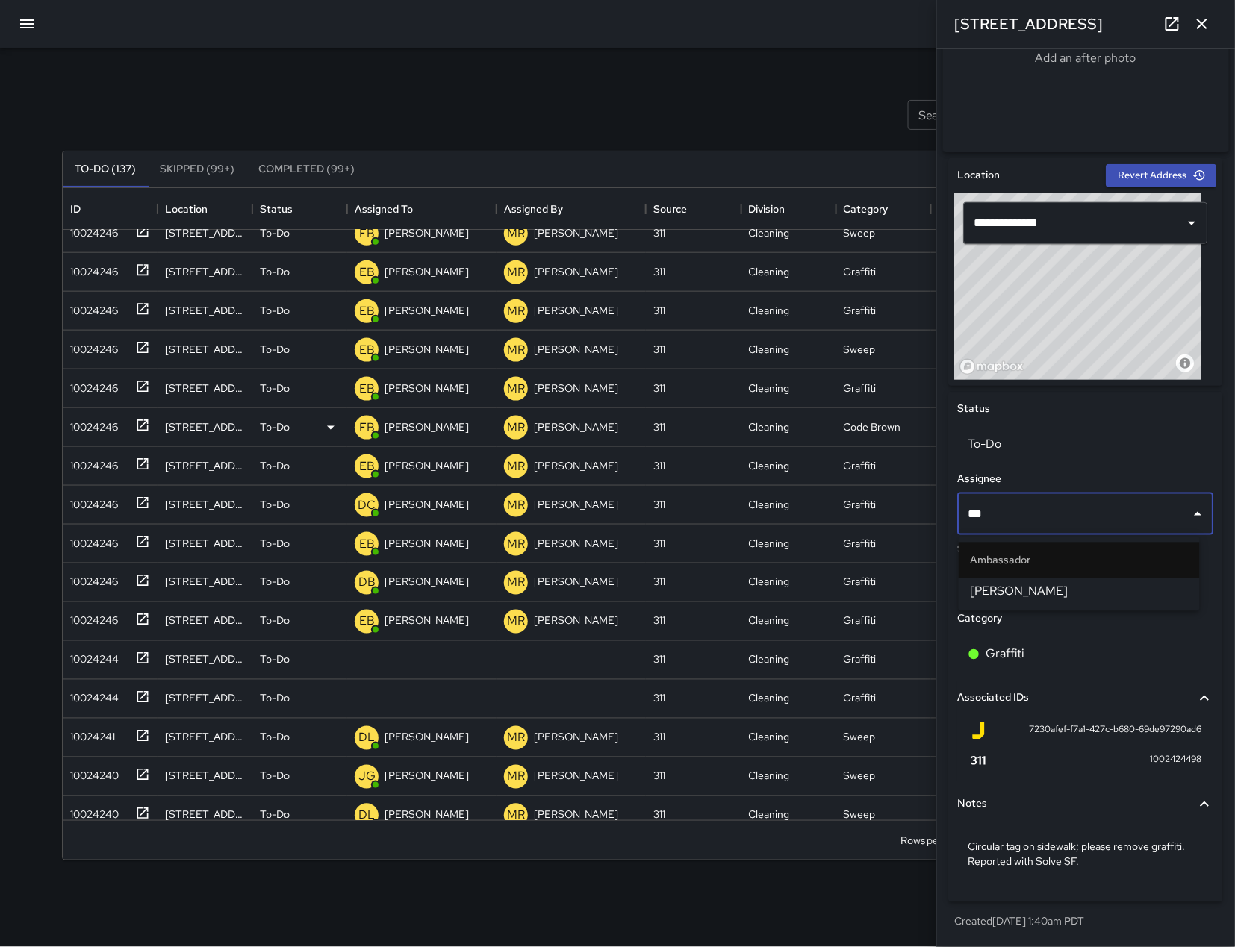
click at [1085, 603] on li "[PERSON_NAME]" at bounding box center [1079, 592] width 241 height 27
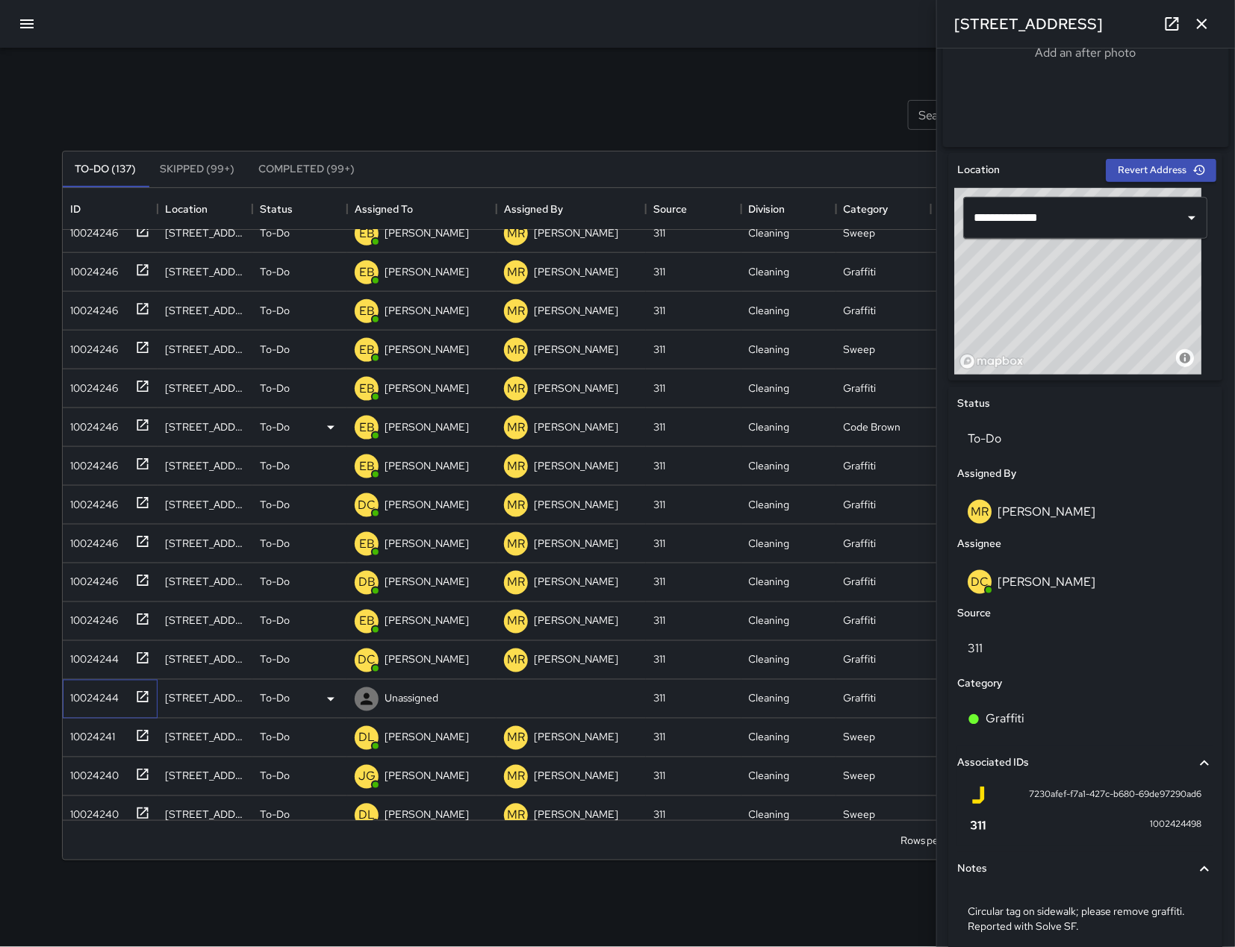
click at [95, 697] on div "10024244" at bounding box center [91, 695] width 54 height 21
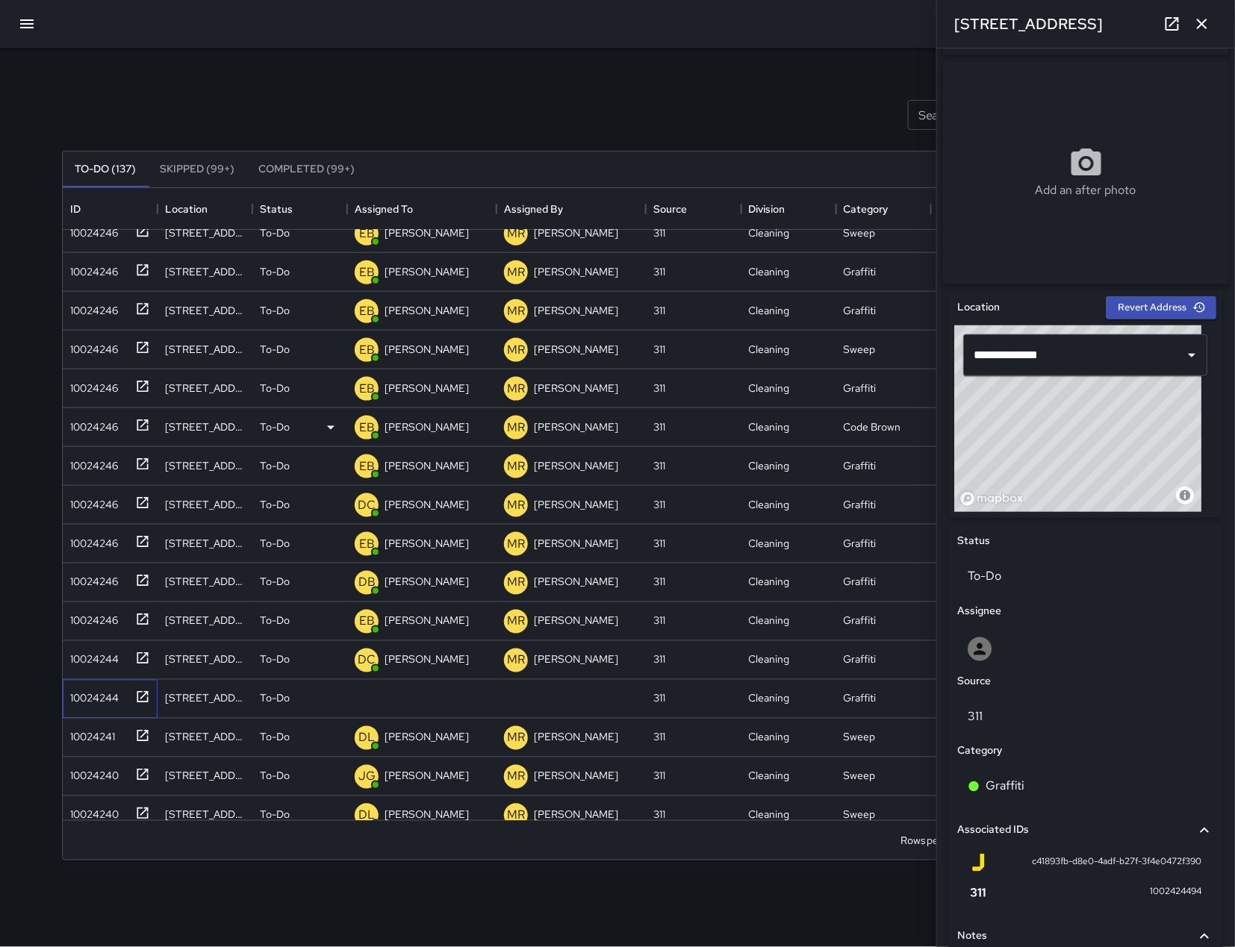
scroll to position [376, 0]
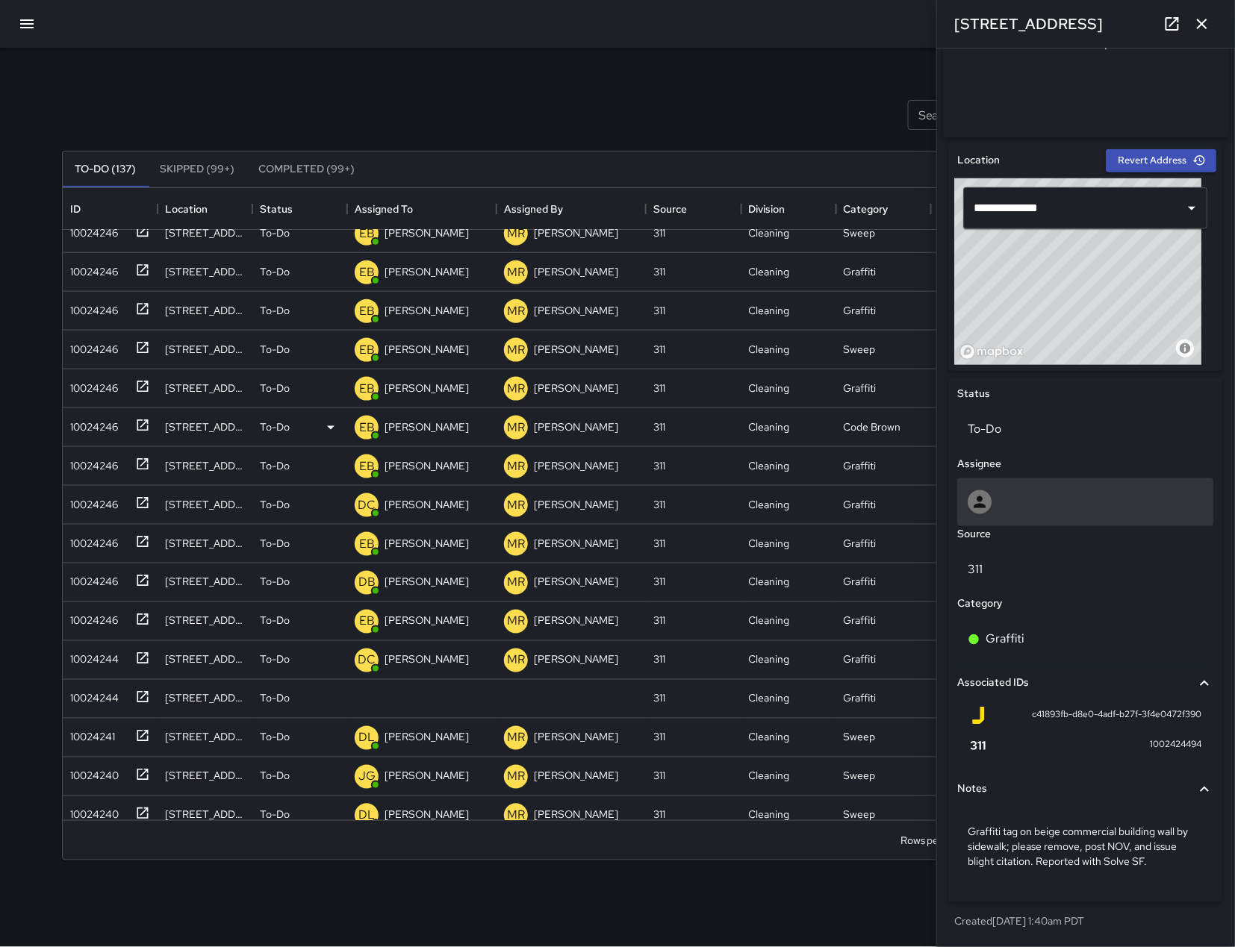
click at [1047, 508] on div at bounding box center [1085, 502] width 235 height 24
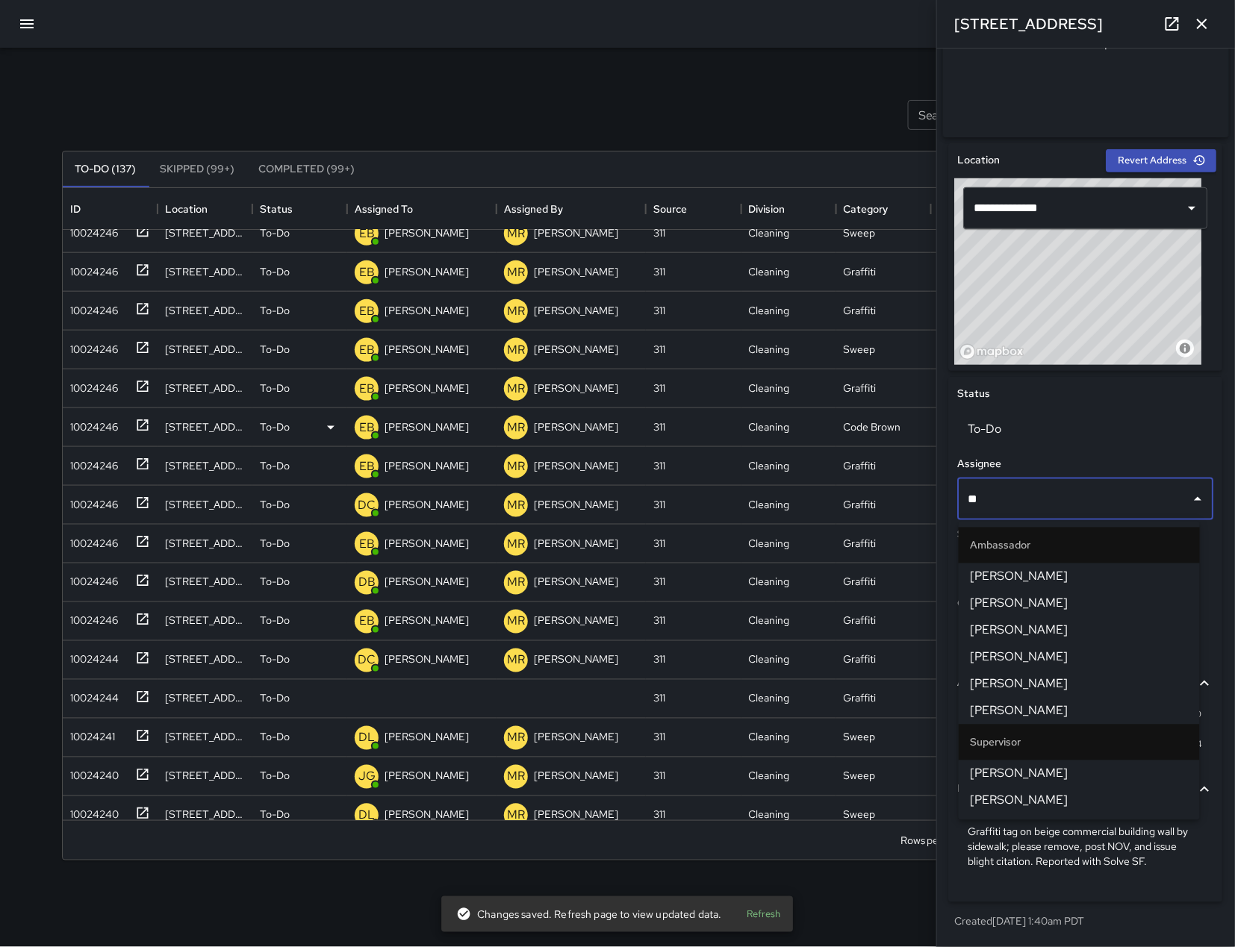
type input "***"
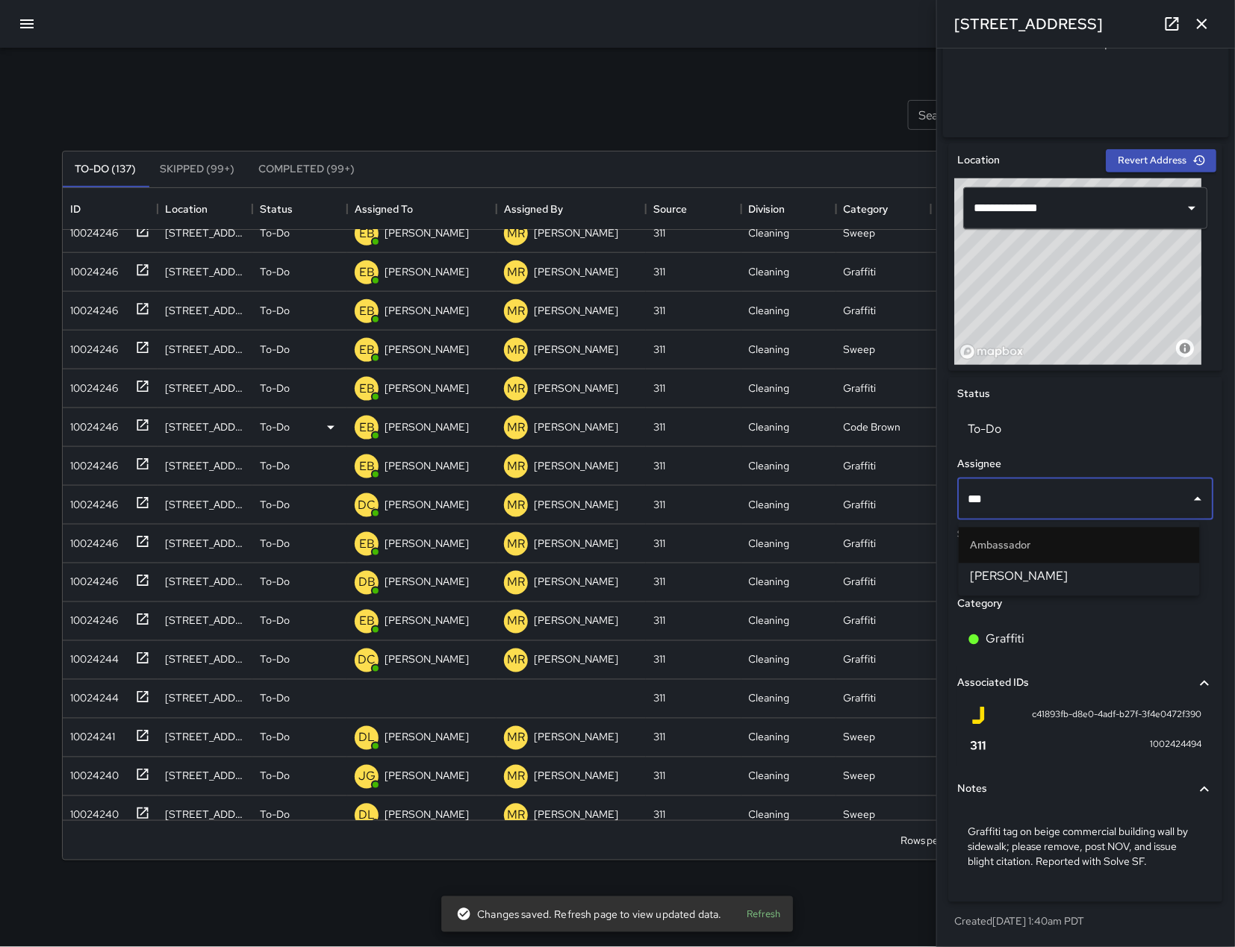
click at [1042, 570] on span "[PERSON_NAME]" at bounding box center [1079, 577] width 217 height 18
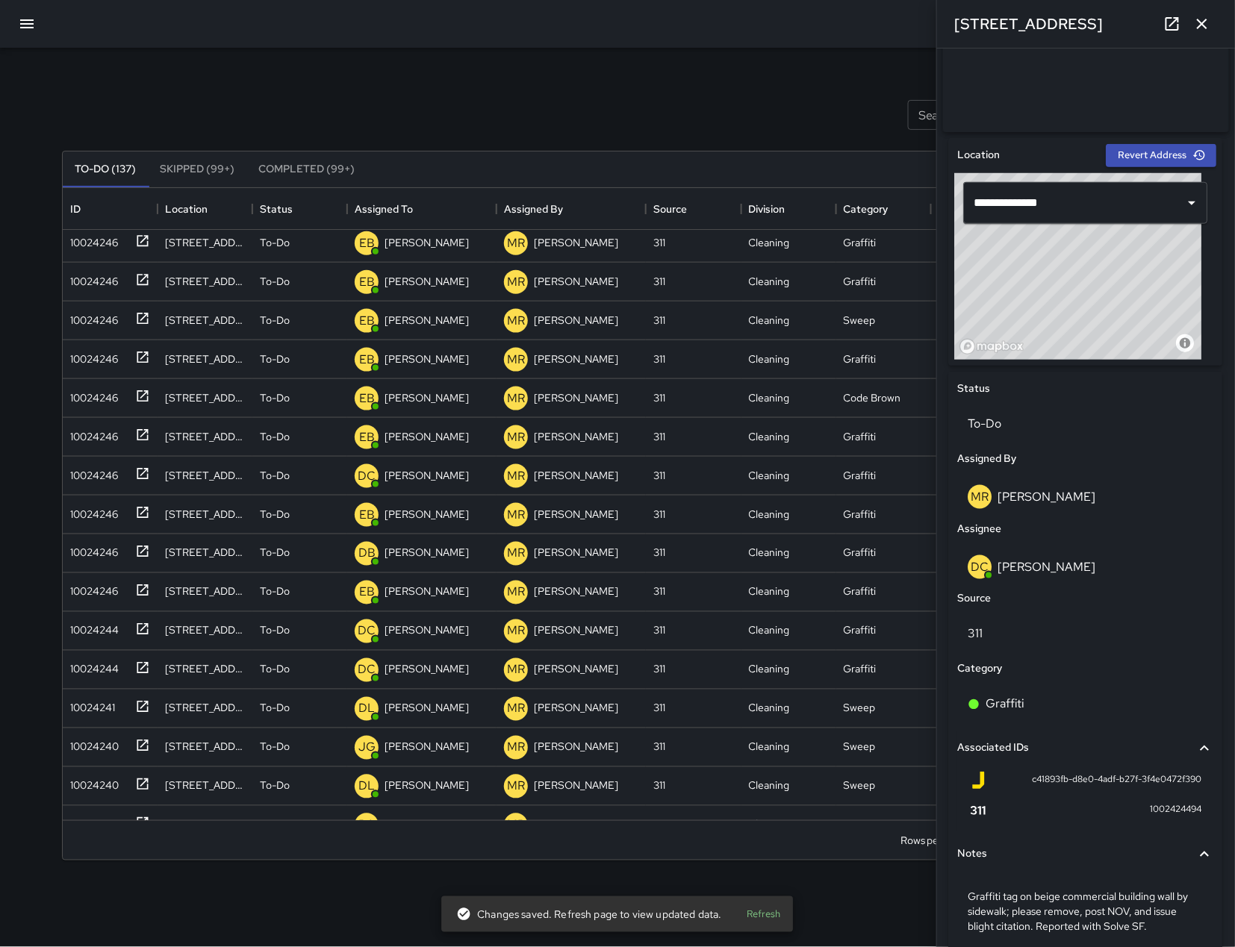
scroll to position [173, 0]
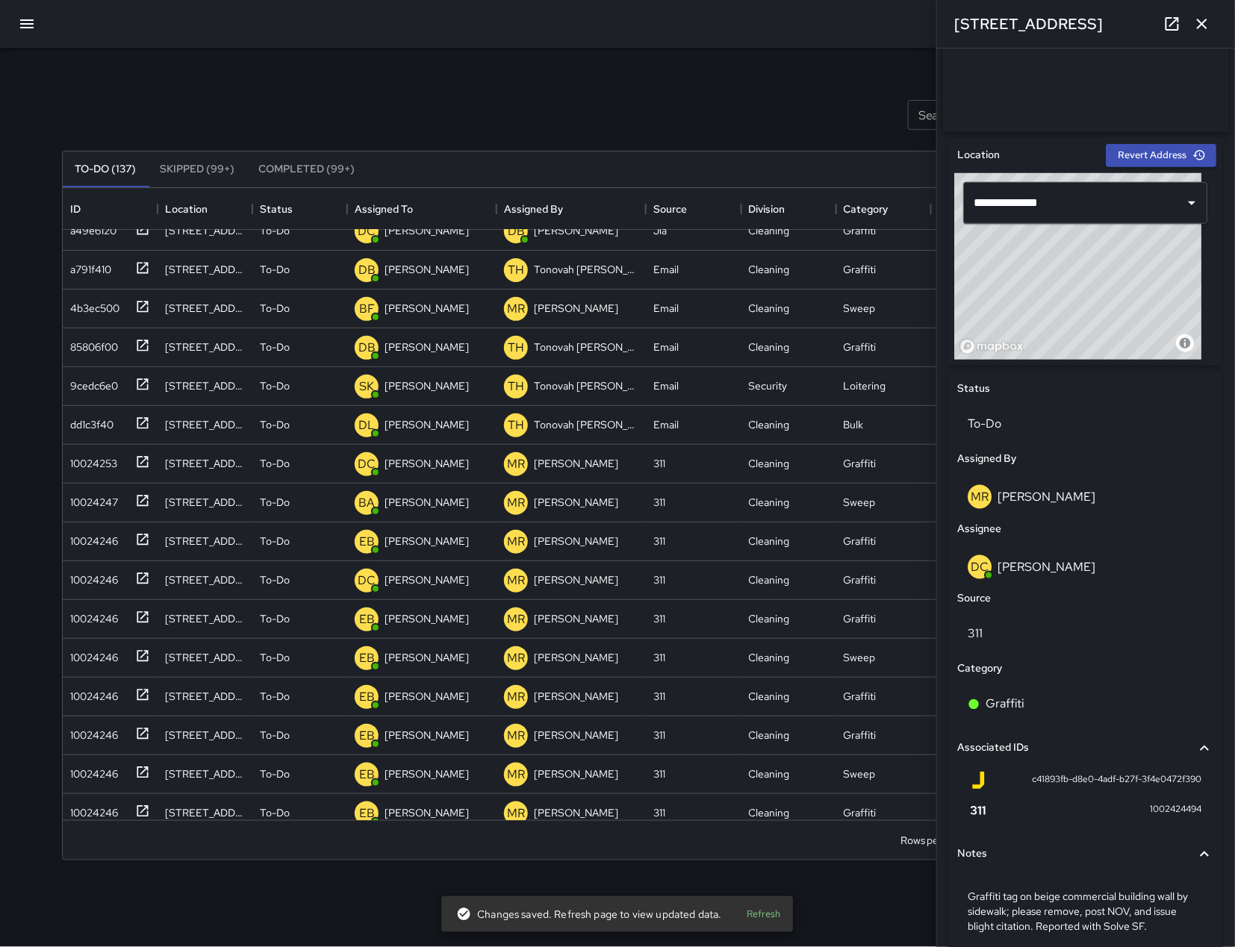
click at [1197, 22] on icon "button" at bounding box center [1202, 24] width 18 height 18
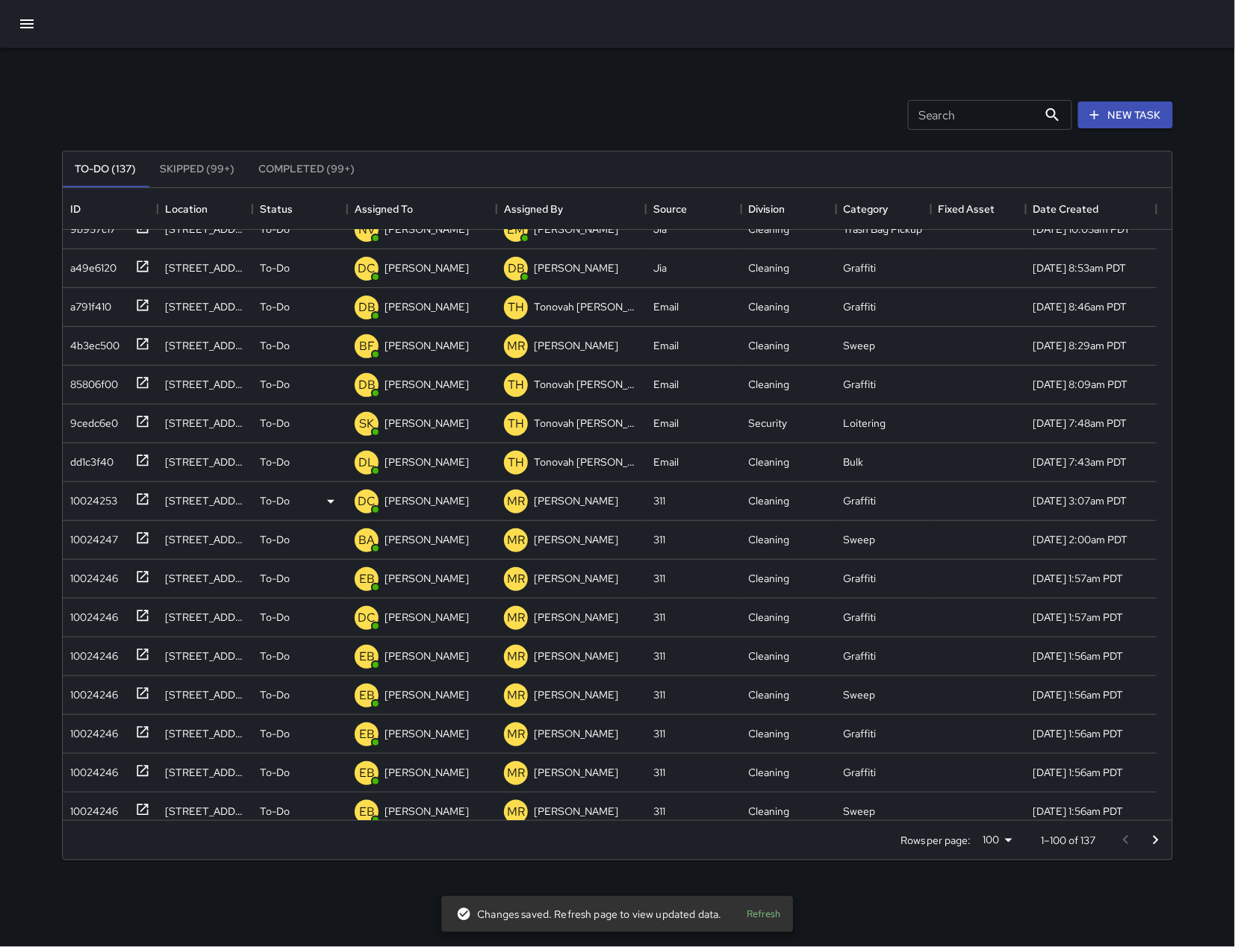
scroll to position [0, 0]
